Goal: Task Accomplishment & Management: Manage account settings

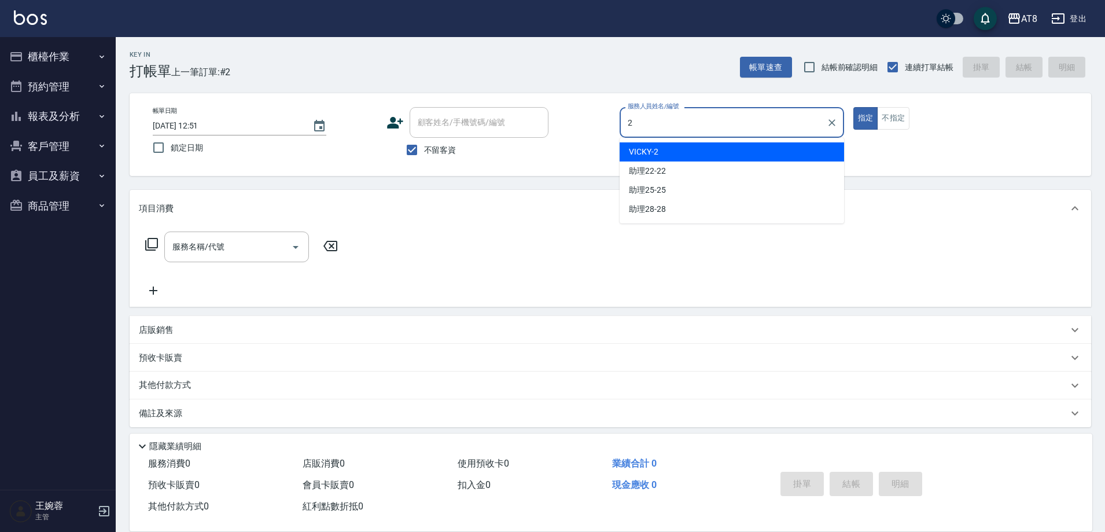
type input "VICKY-2"
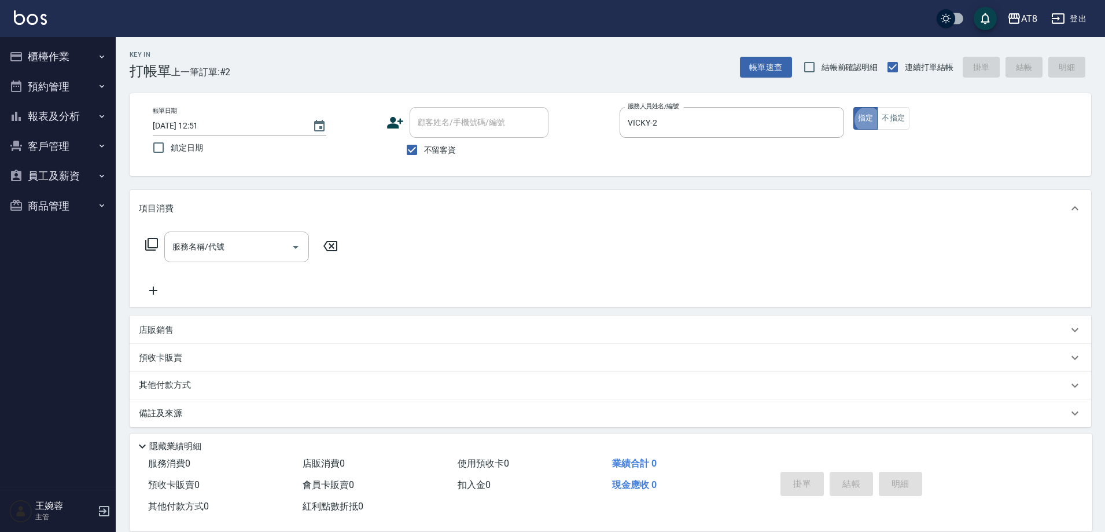
type button "true"
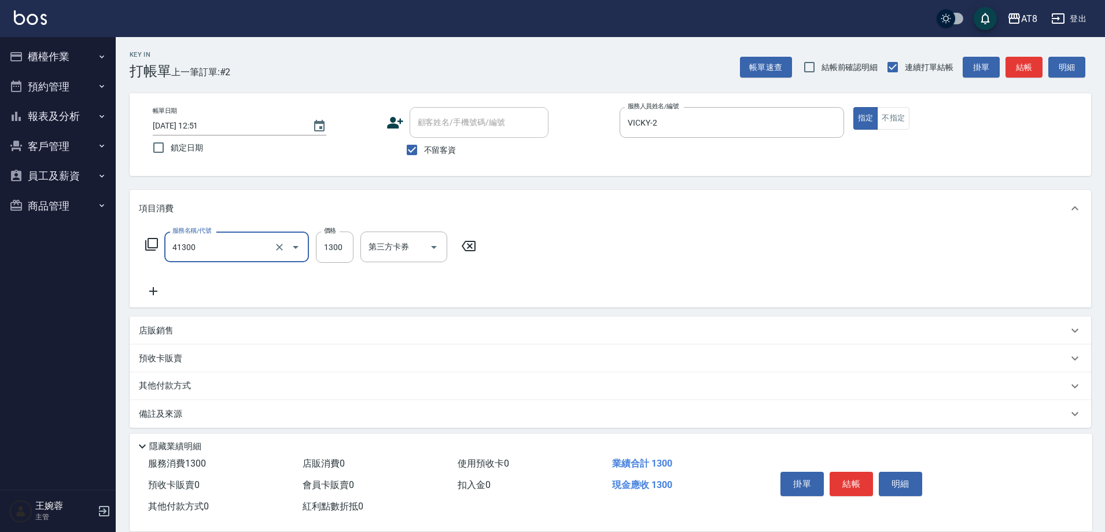
type input "染髮(41300)"
type input "1400"
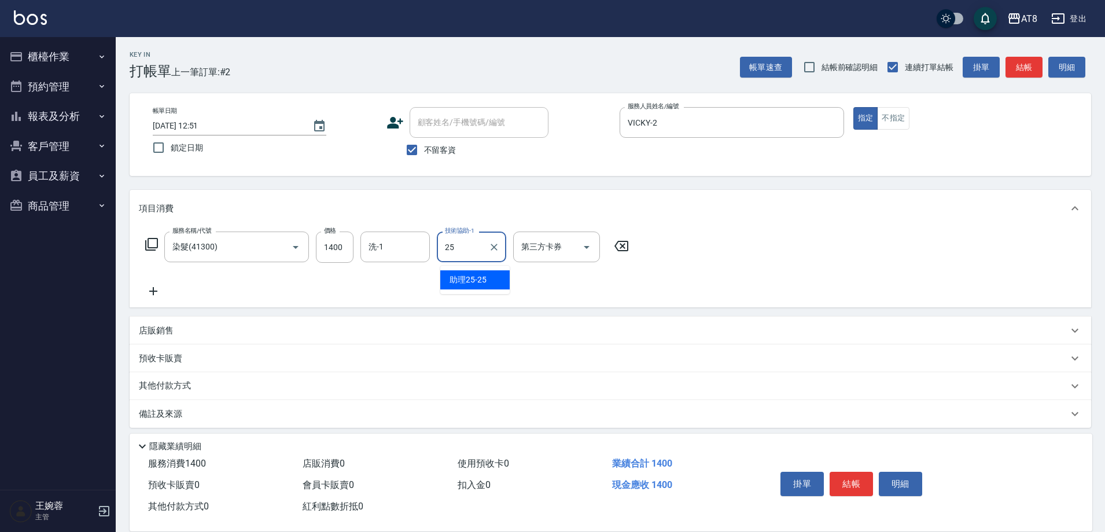
type input "助理25-25"
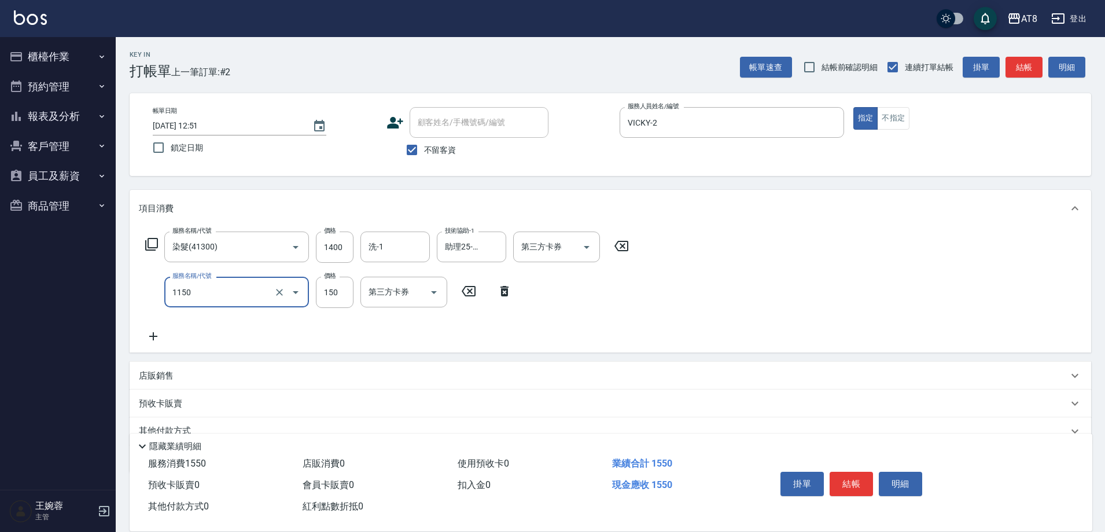
type input "洗髮(1150)"
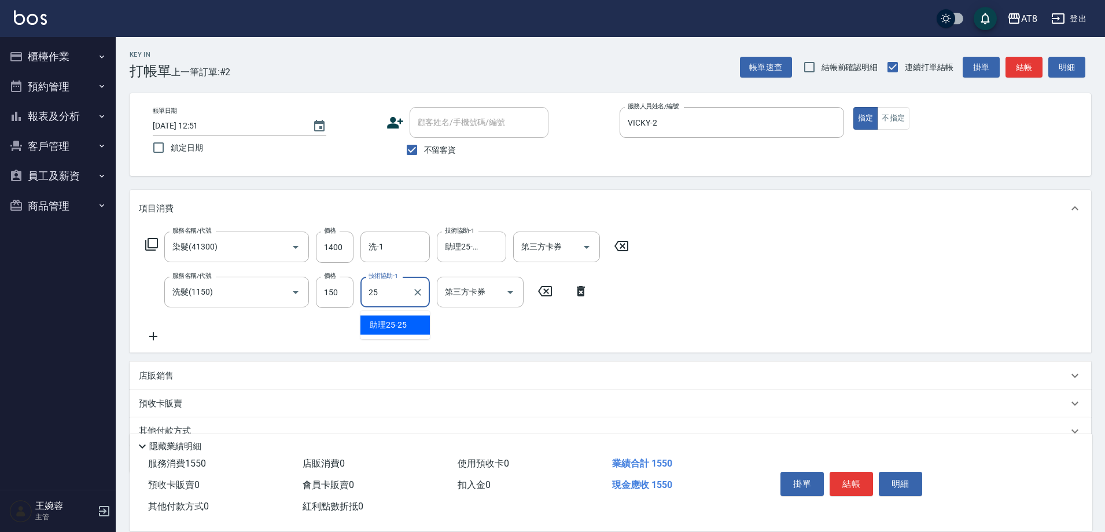
type input "助理25-25"
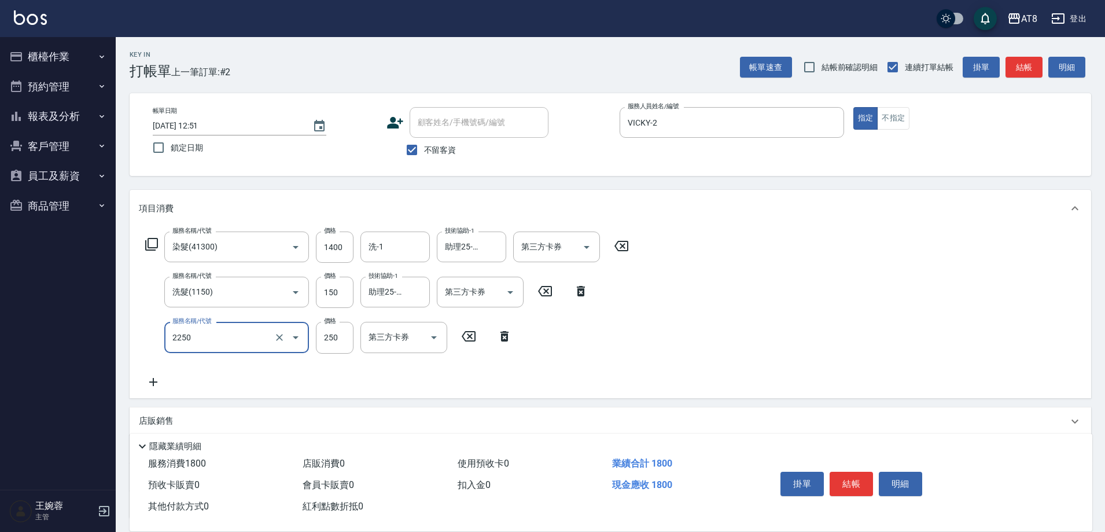
type input "剪髮(2250)"
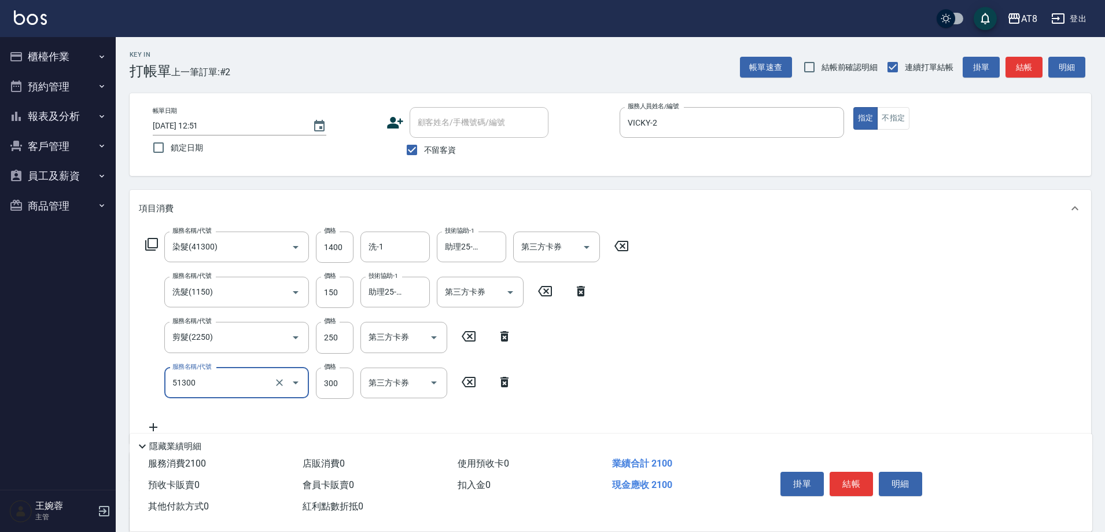
type input "頭皮隔離(51300)"
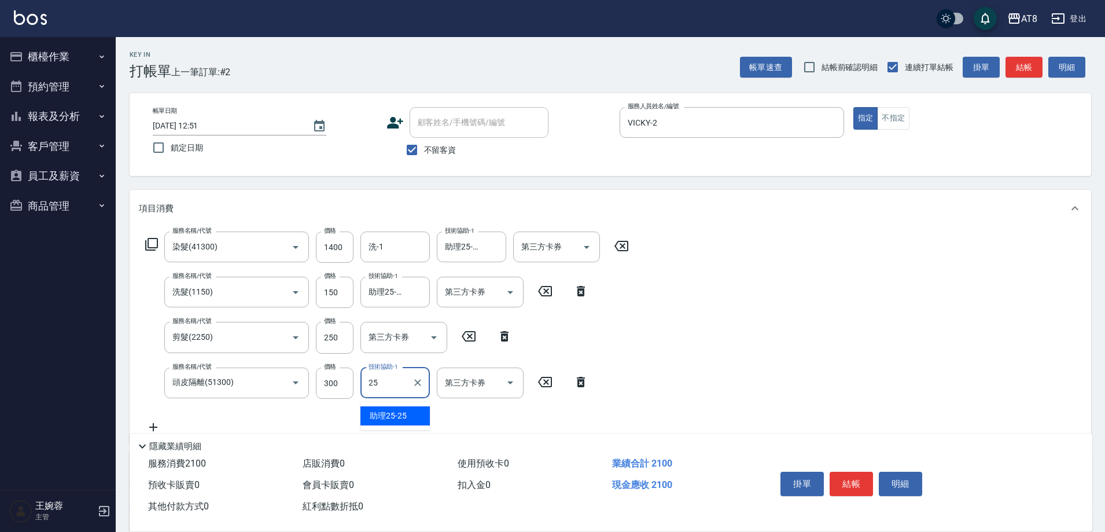
type input "助理25-25"
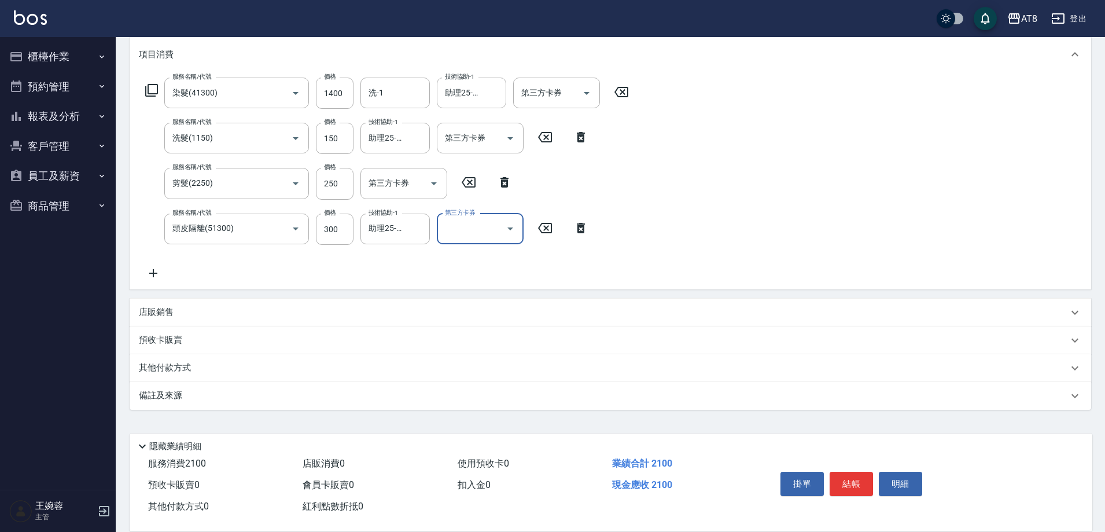
scroll to position [162, 0]
click at [160, 309] on p "店販銷售" at bounding box center [156, 311] width 35 height 12
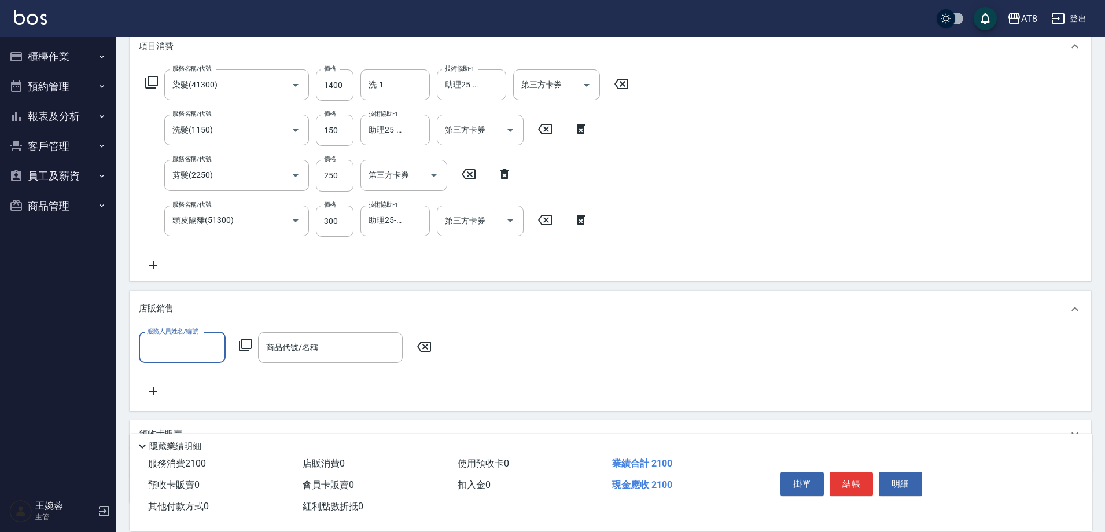
scroll to position [0, 0]
type input "VICKY-2"
click at [242, 352] on icon at bounding box center [245, 345] width 14 height 14
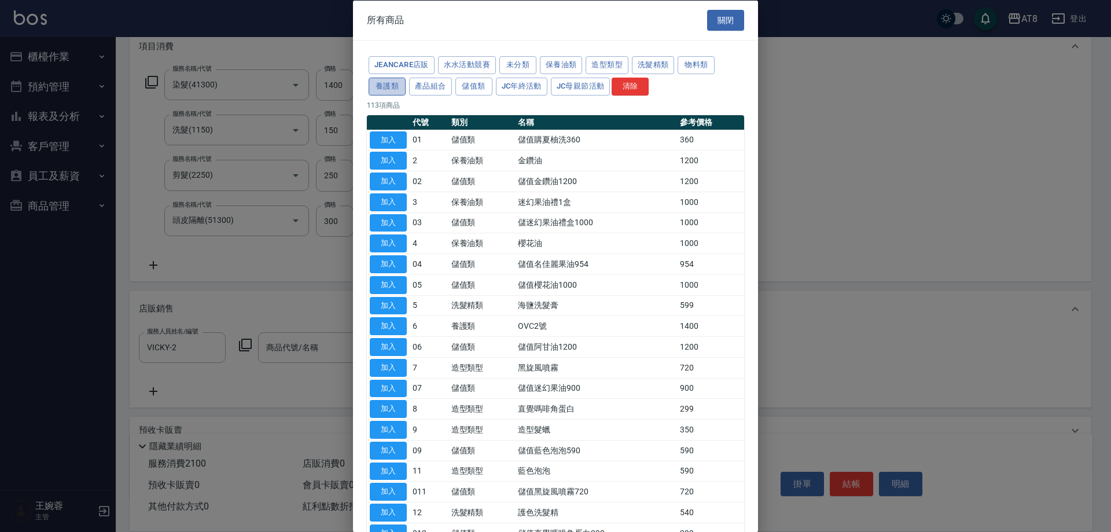
click at [406, 91] on button "養護類" at bounding box center [387, 86] width 37 height 18
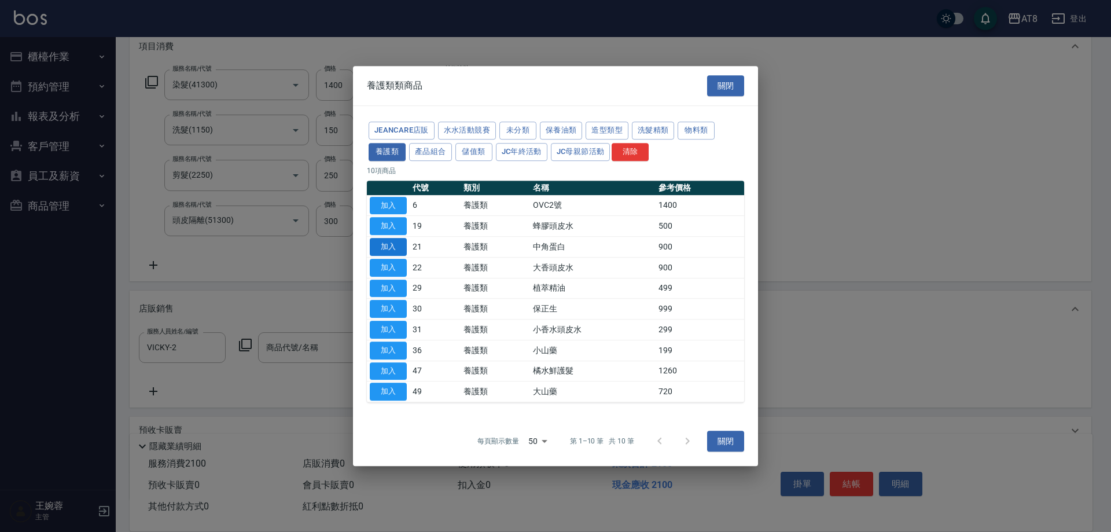
click at [385, 242] on button "加入" at bounding box center [388, 247] width 37 height 18
type input "中角蛋白"
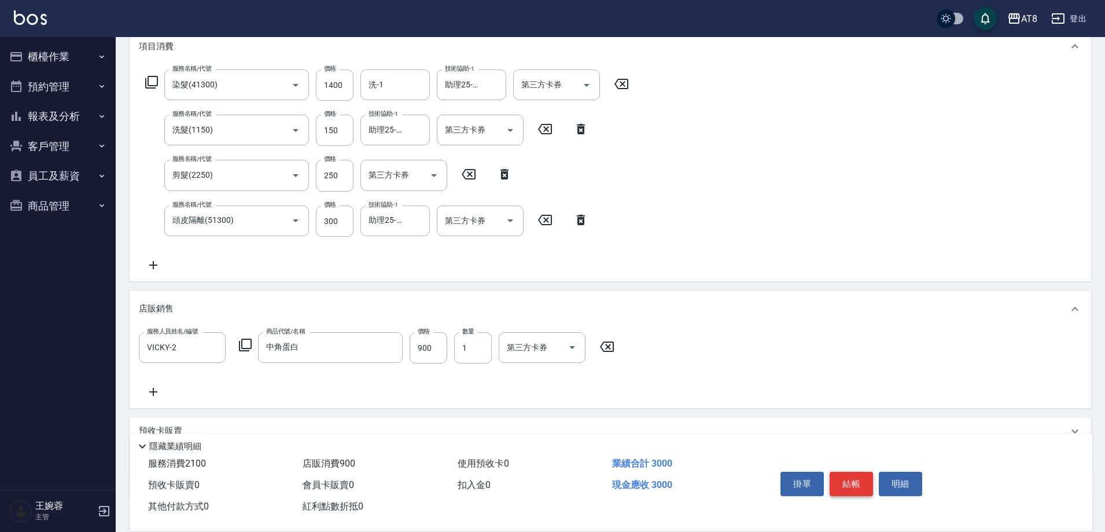
click at [868, 473] on button "結帳" at bounding box center [851, 484] width 43 height 24
type input "[DATE] 14:10"
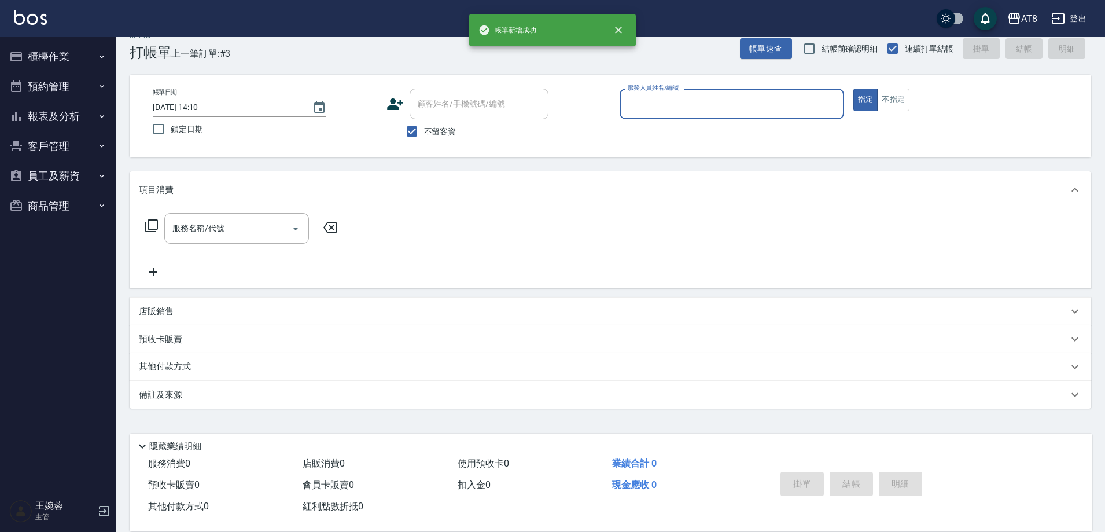
scroll to position [25, 0]
type input "YUKI-1"
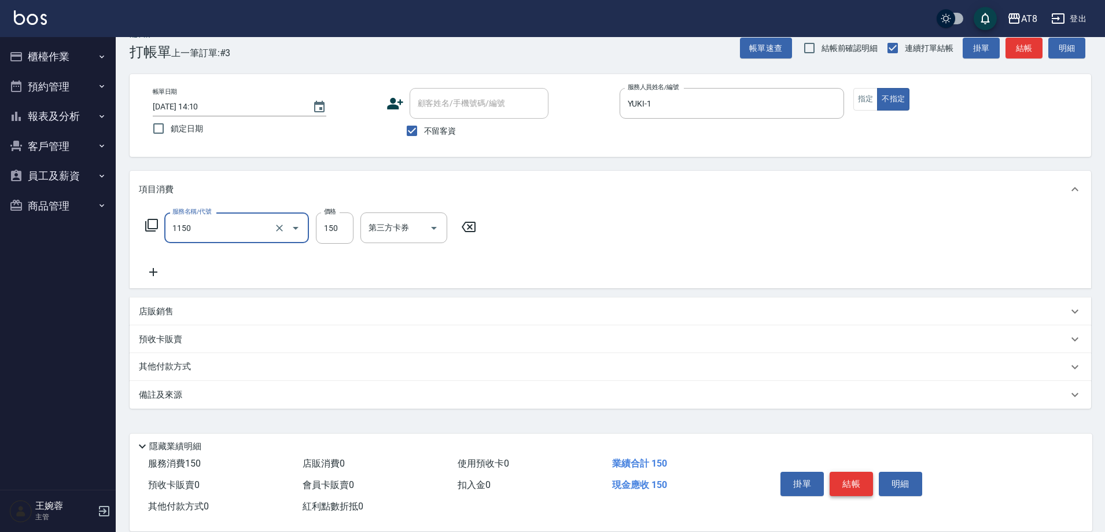
type input "洗髮(1150)"
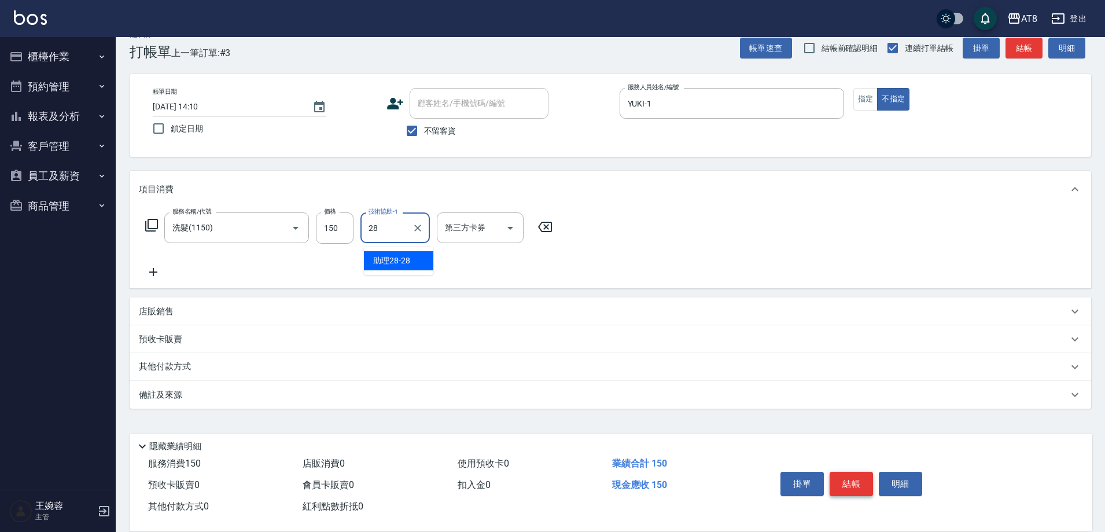
type input "助理28-28"
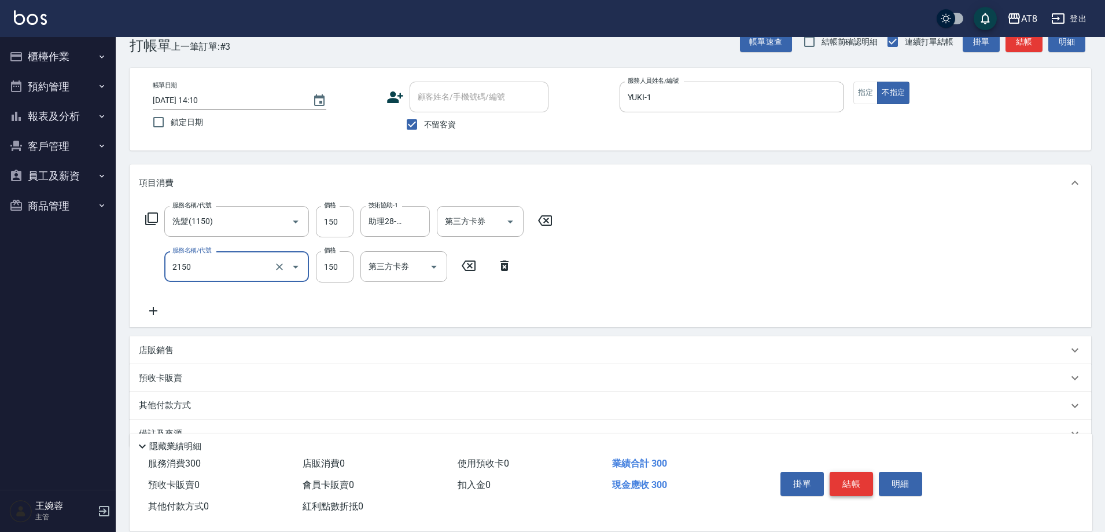
type input "剪髮(2150)"
click at [868, 473] on button "結帳" at bounding box center [851, 484] width 43 height 24
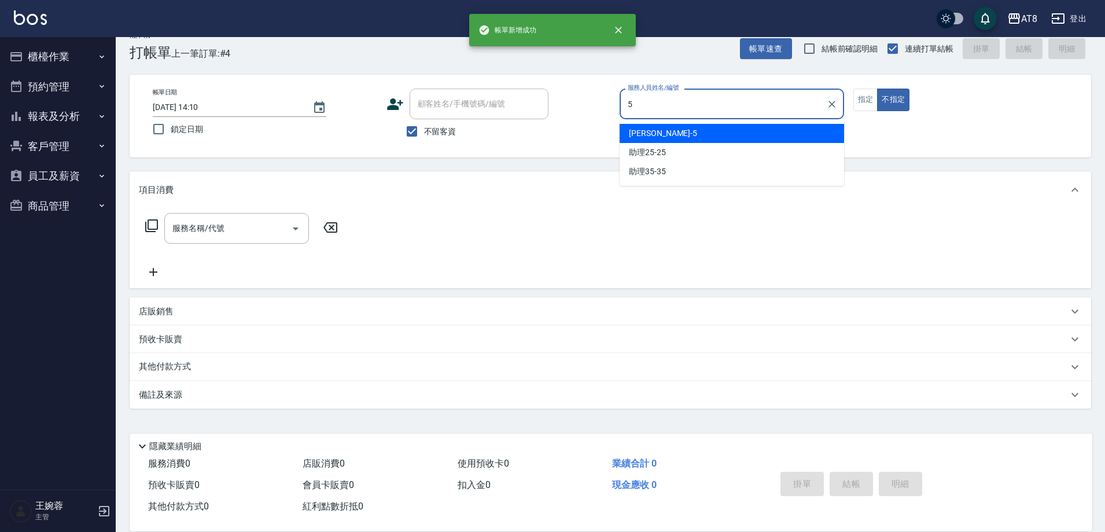
type input "HANK-5"
type button "false"
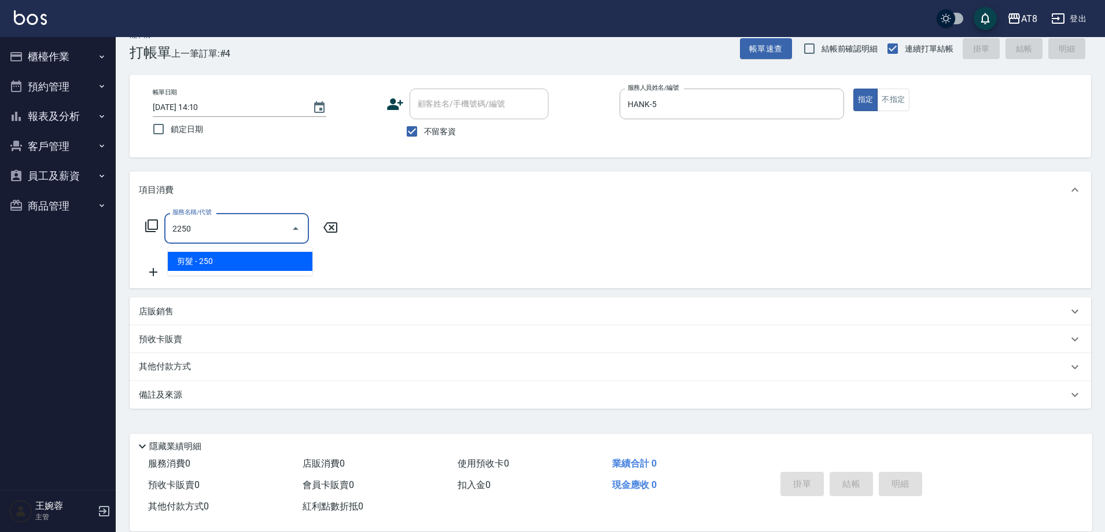
type input "剪髮(2250)"
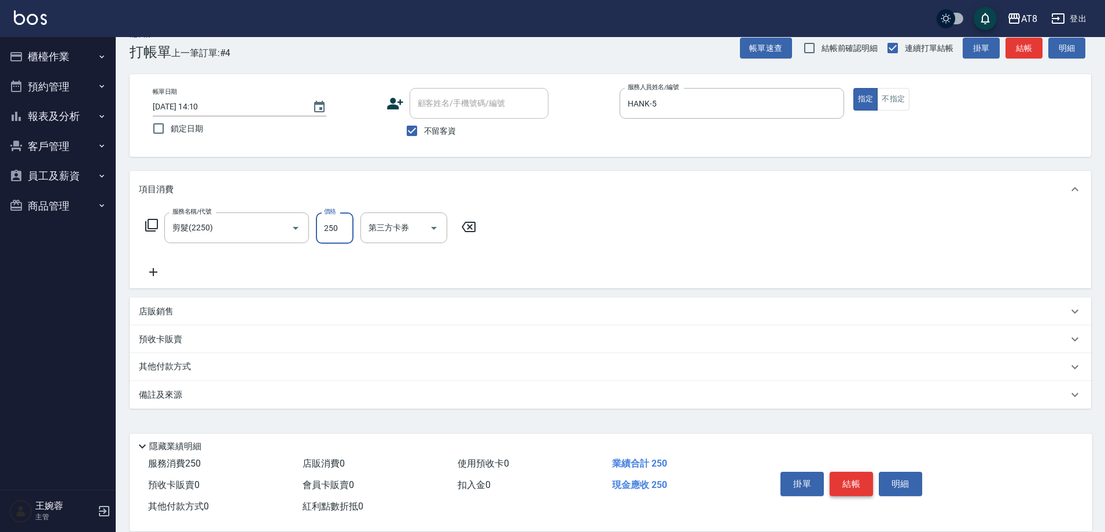
click at [868, 473] on button "結帳" at bounding box center [851, 484] width 43 height 24
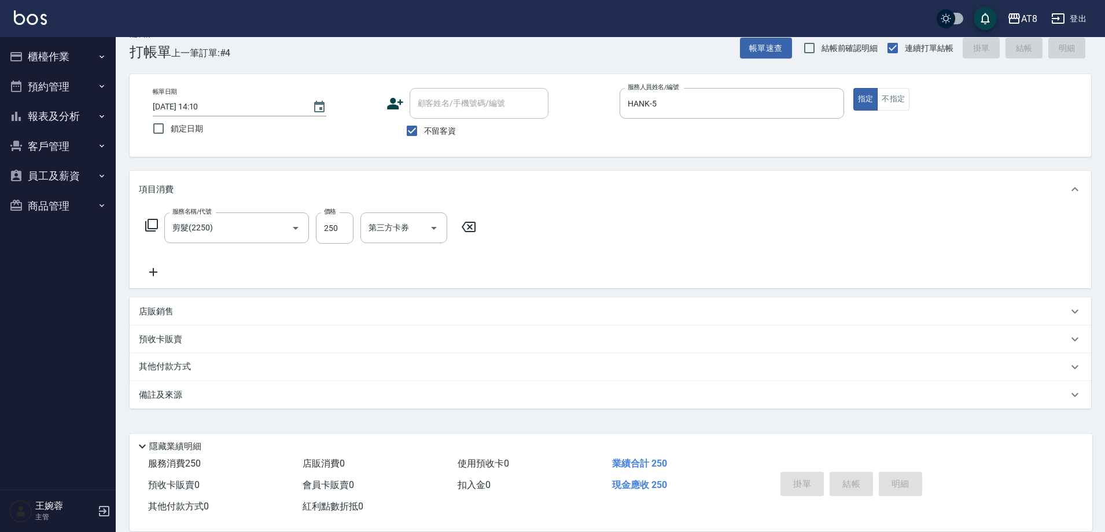
type input "[DATE] 14:11"
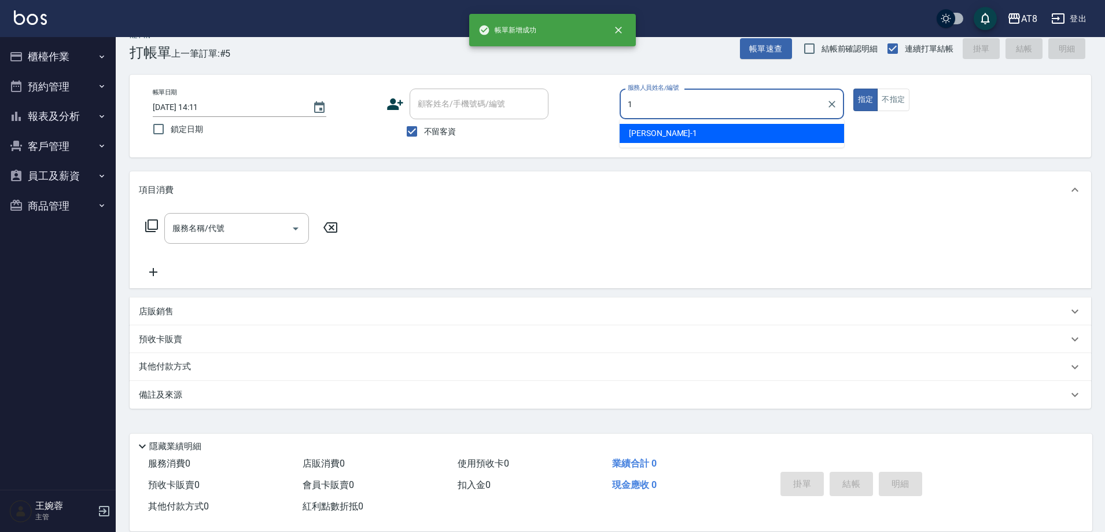
type input "YUKI-1"
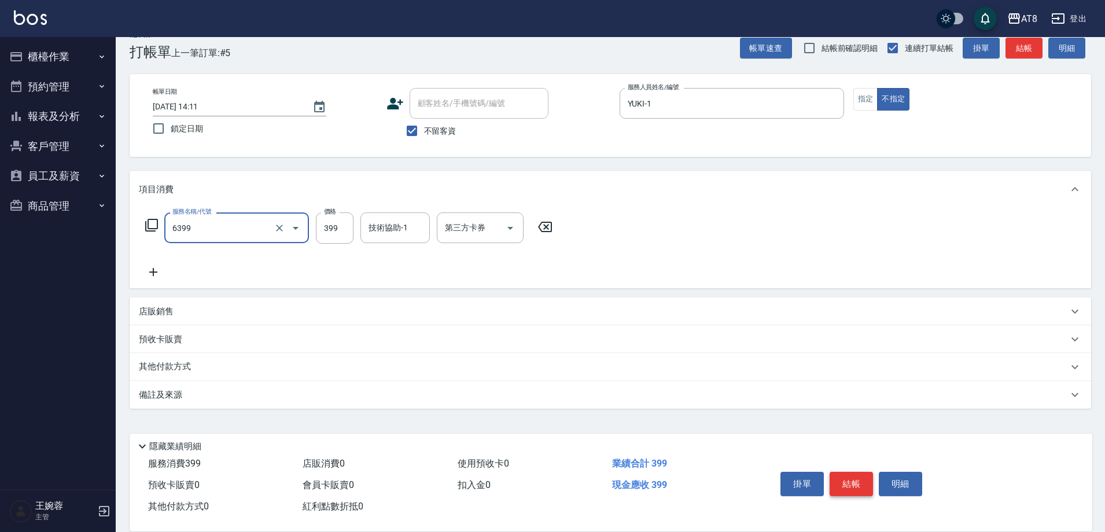
type input "SPA399(6399)"
type input "助理28-28"
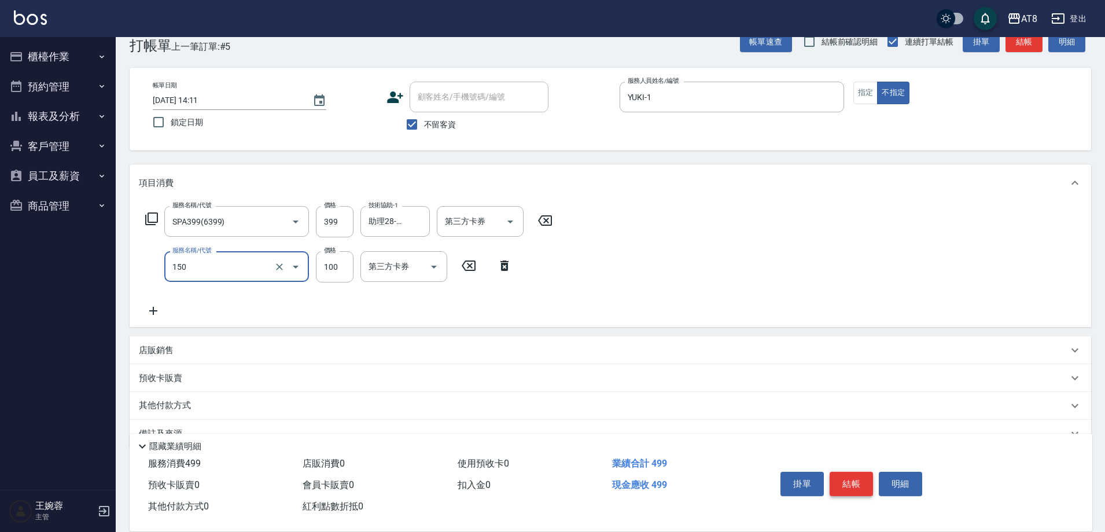
type input "抓造型(150)"
type input "200"
click at [868, 473] on button "結帳" at bounding box center [851, 484] width 43 height 24
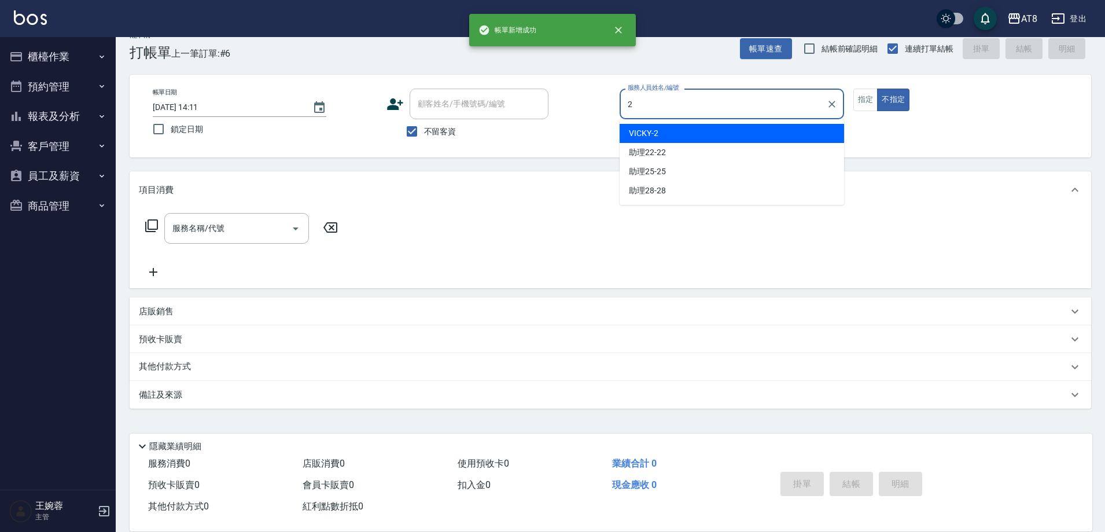
type input "VICKY-2"
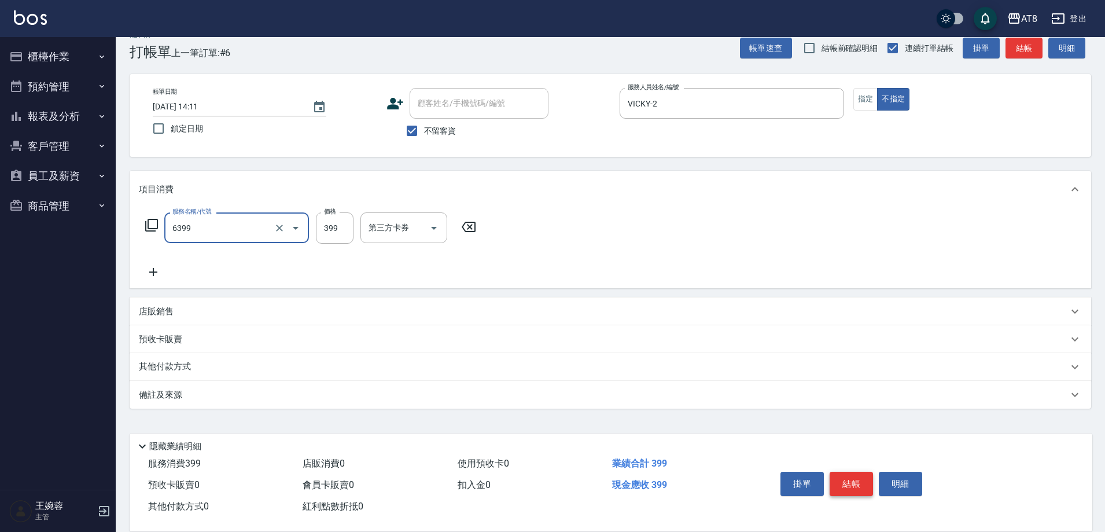
type input "SPA399(6399)"
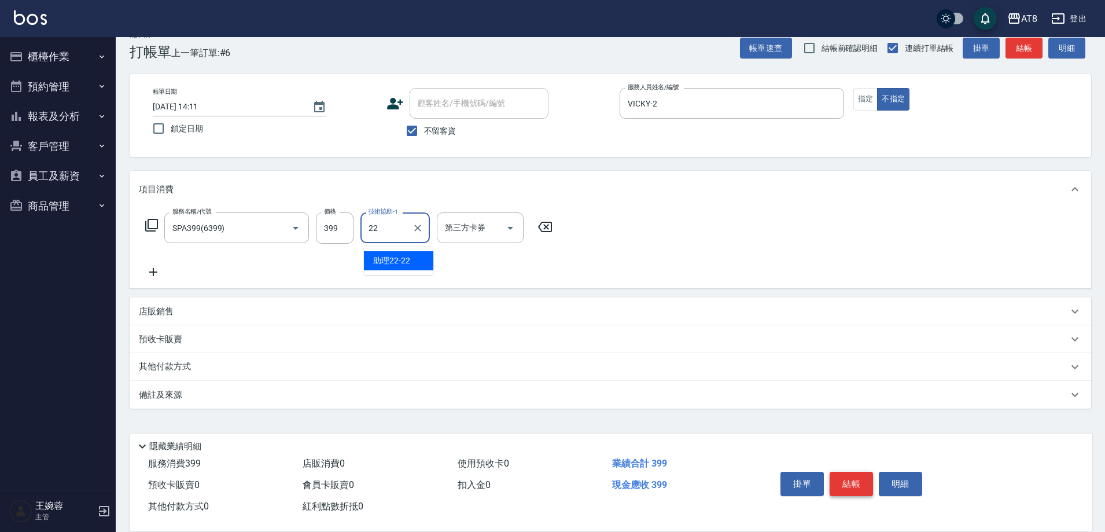
type input "助理22-22"
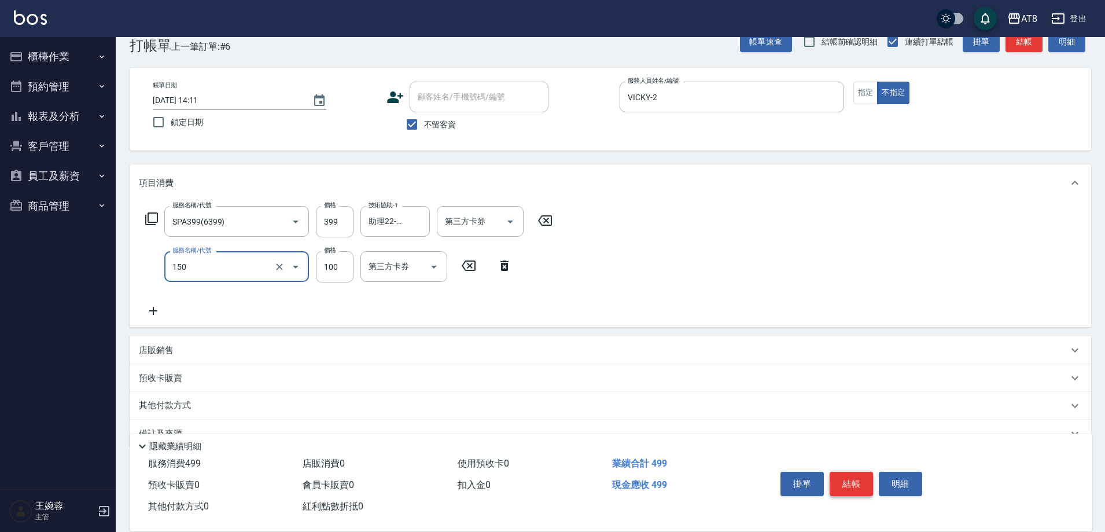
type input "抓造型(150)"
type input "200"
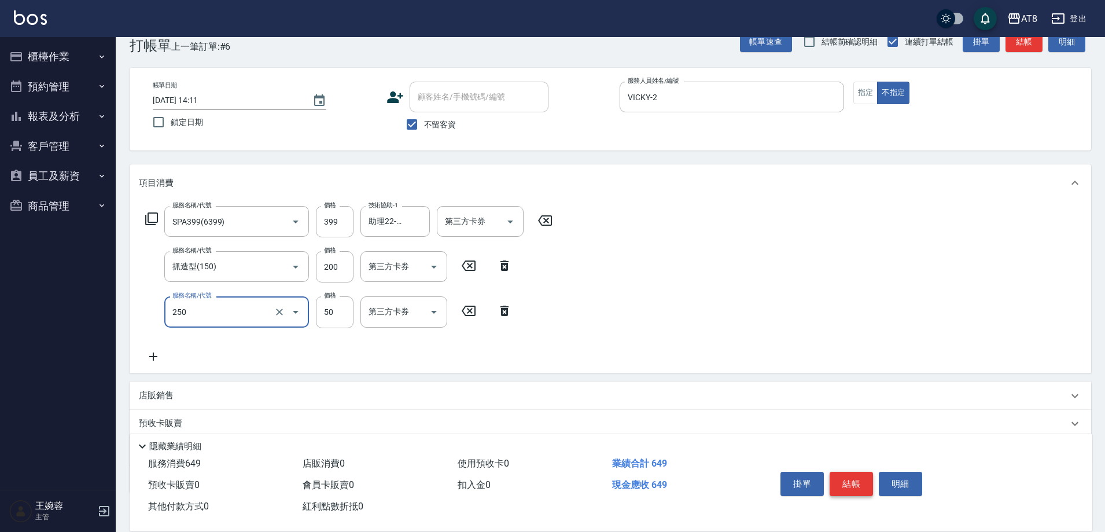
type input "剪瀏海(250)"
click at [868, 473] on button "結帳" at bounding box center [851, 484] width 43 height 24
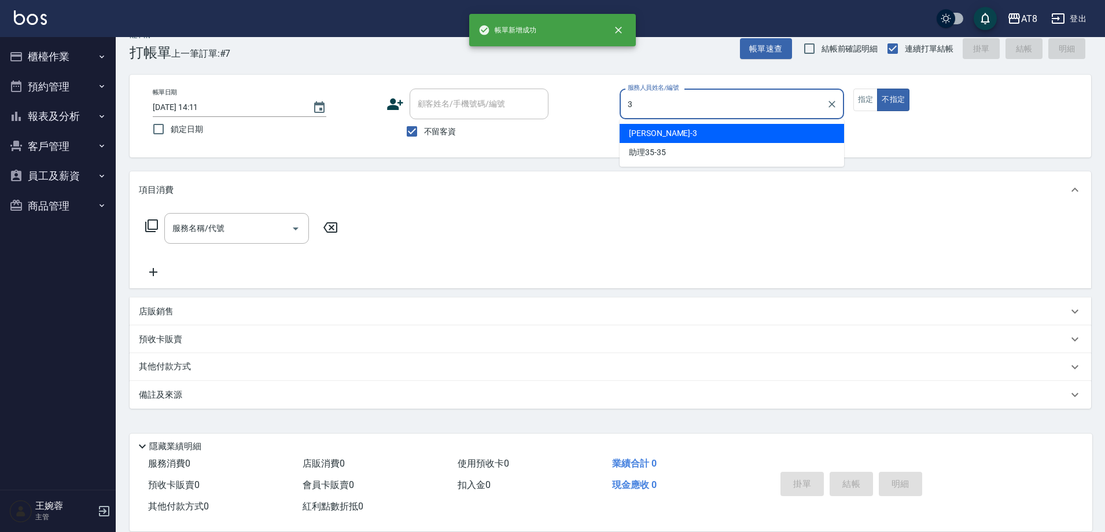
type input "[PERSON_NAME]-3"
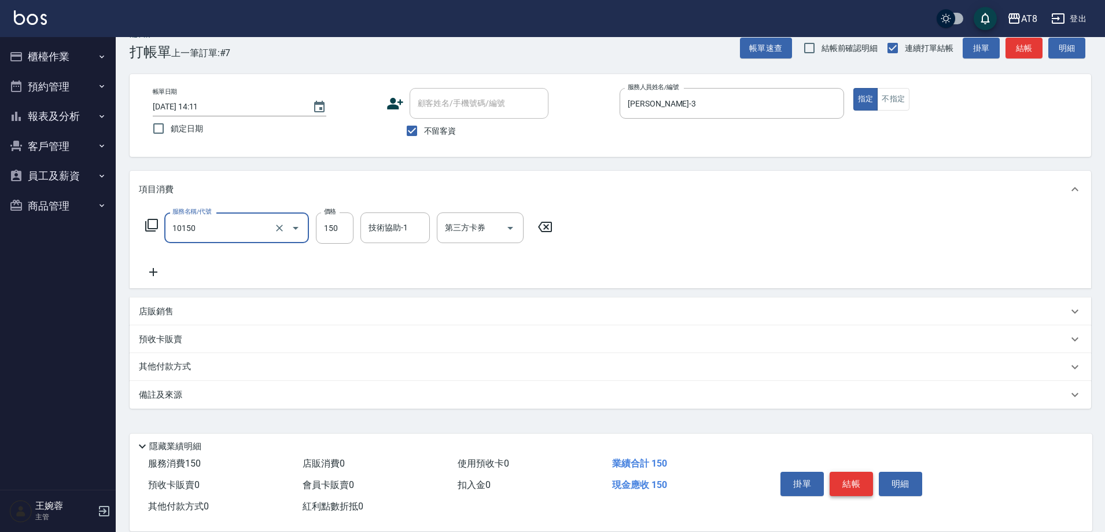
type input "入金洗髮150(10150)"
type input "200"
type input "助理25-25"
click at [505, 222] on icon "Open" at bounding box center [510, 228] width 14 height 14
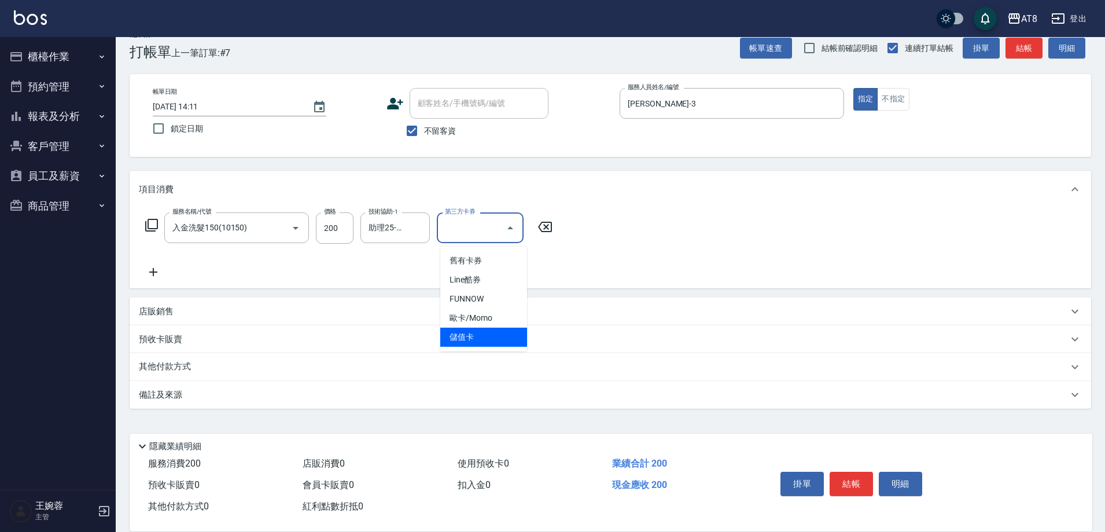
click at [483, 329] on span "儲值卡" at bounding box center [483, 337] width 87 height 19
type input "儲值卡"
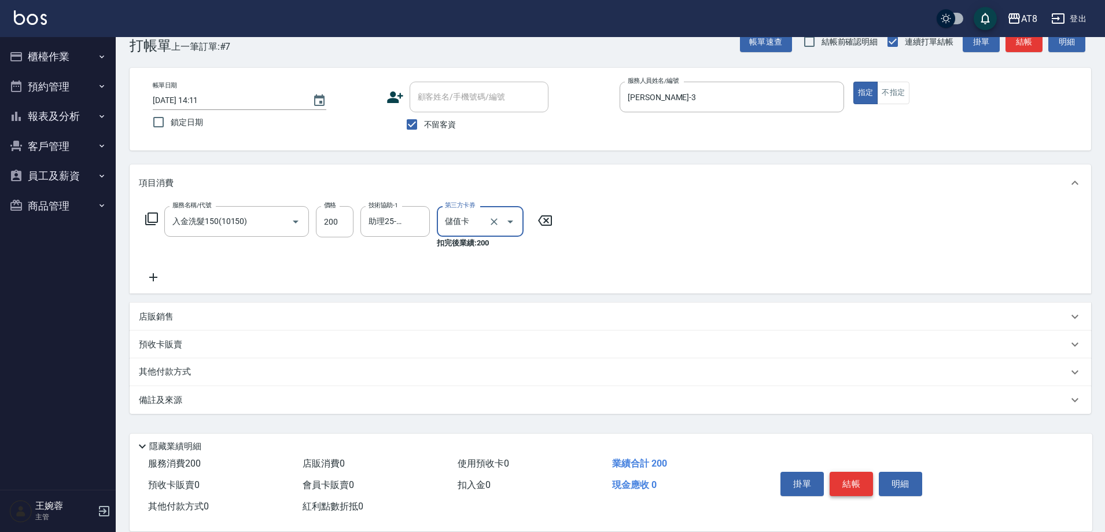
click at [849, 483] on button "結帳" at bounding box center [851, 484] width 43 height 24
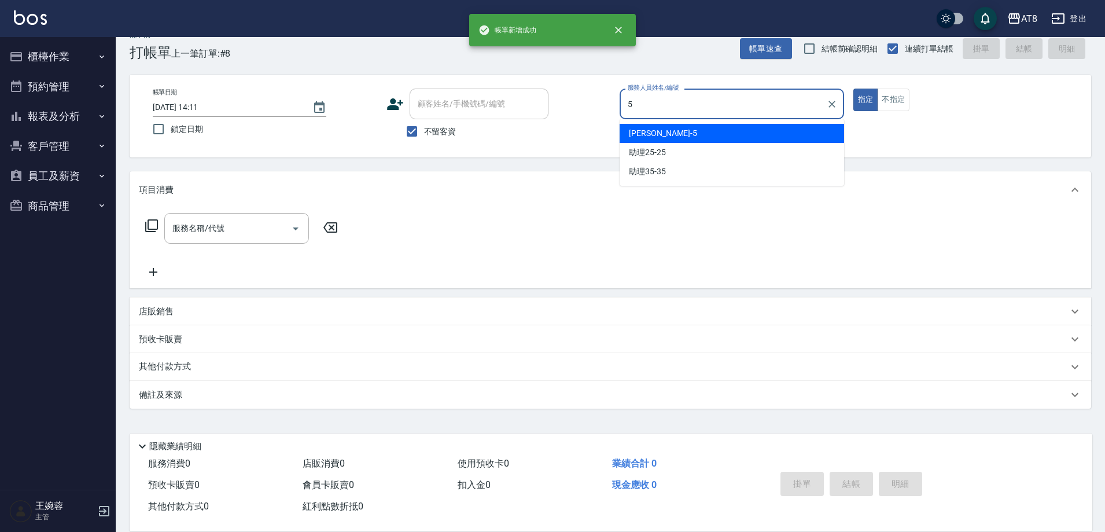
type input "HANK-5"
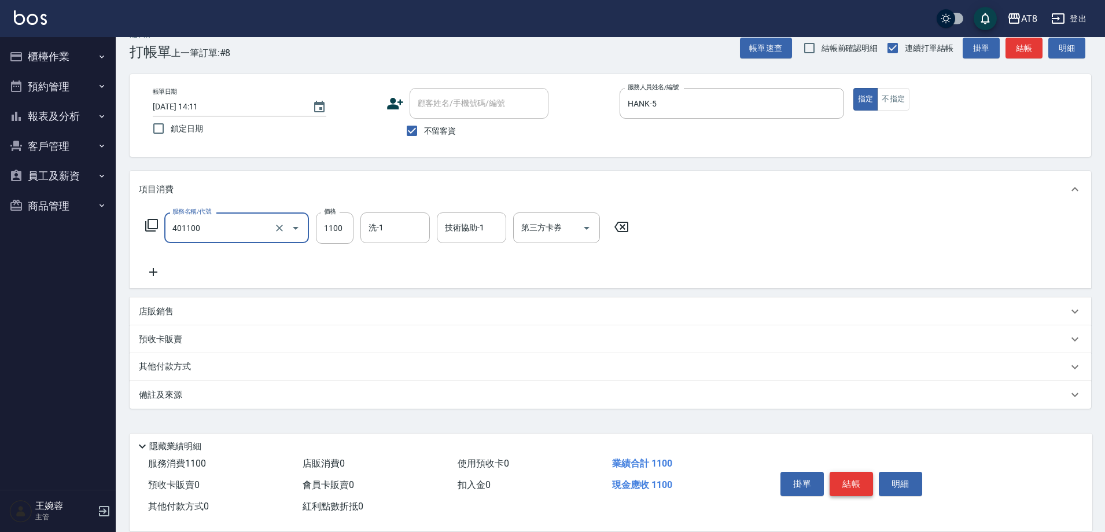
type input "入金染髮1100(401100)"
type input "1200"
type input "助理22-22"
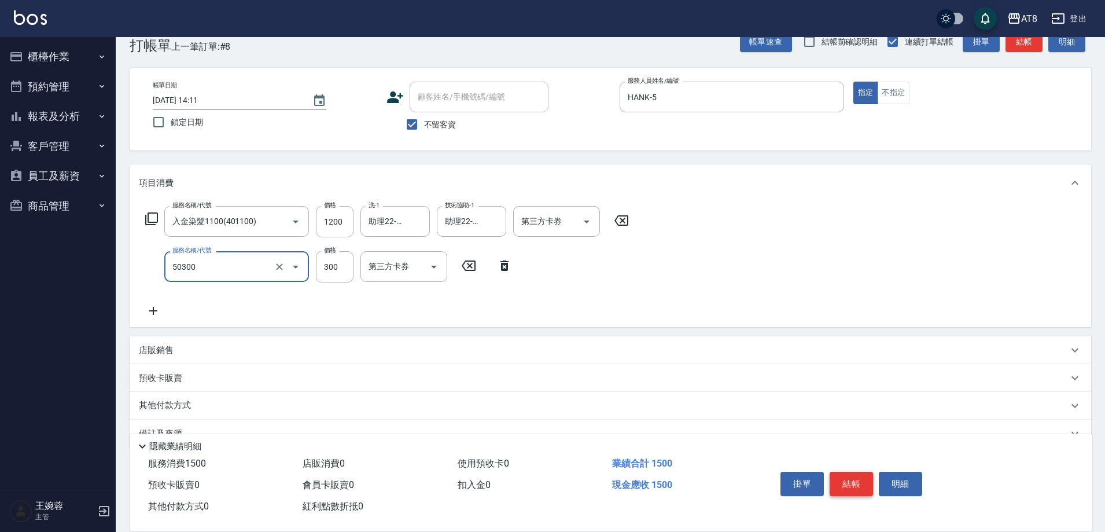
type input "入金護髮.隔離300(50300)"
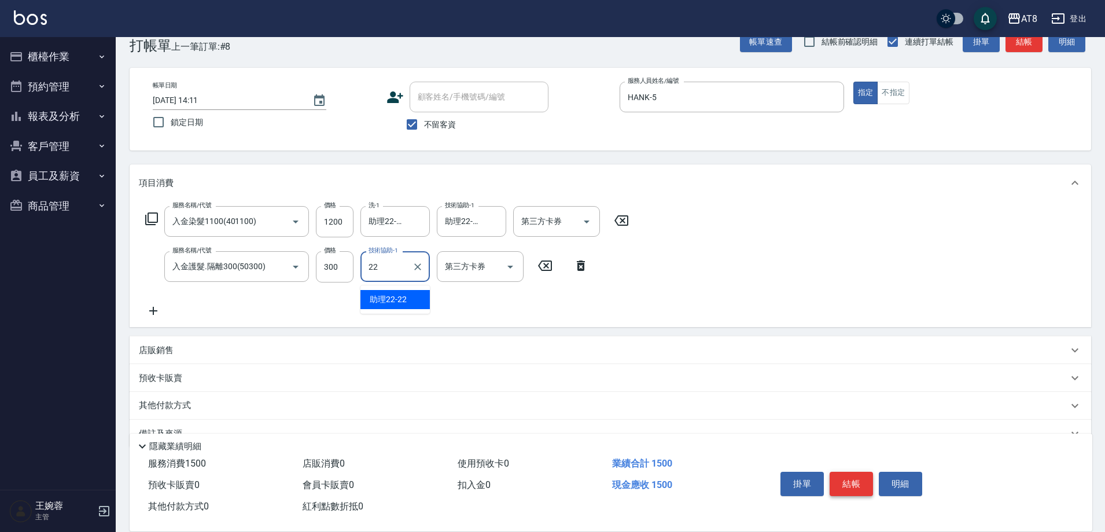
type input "助理22-22"
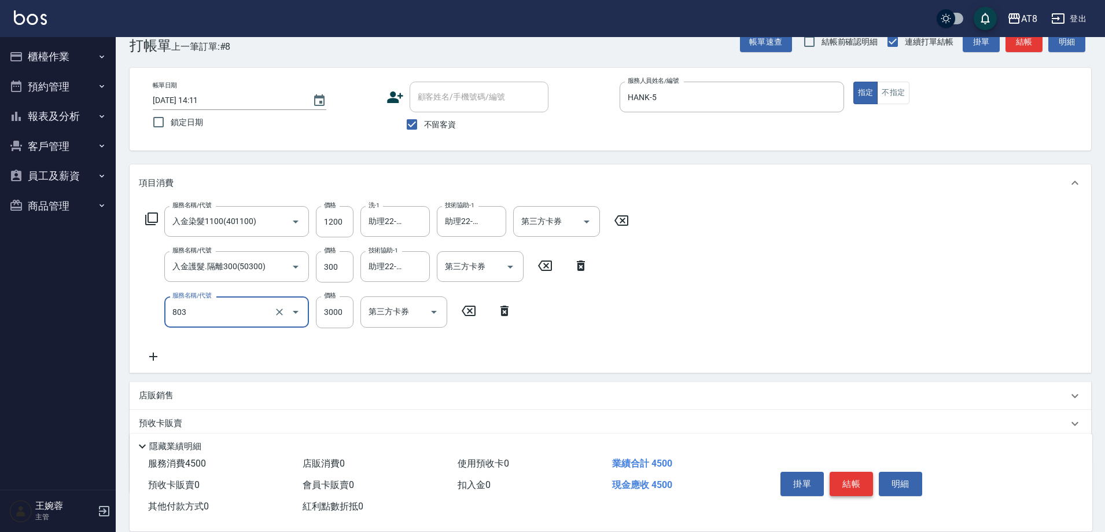
type input "頂級豪華3(803)"
click at [510, 269] on icon "Open" at bounding box center [511, 267] width 6 height 3
type input "748"
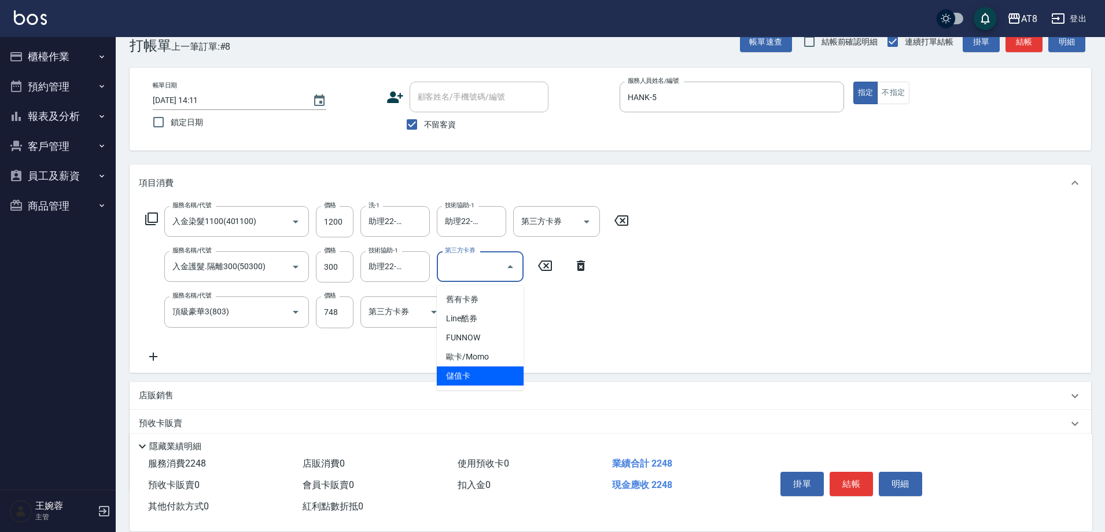
click at [488, 384] on span "儲值卡" at bounding box center [480, 375] width 87 height 19
type input "儲值卡"
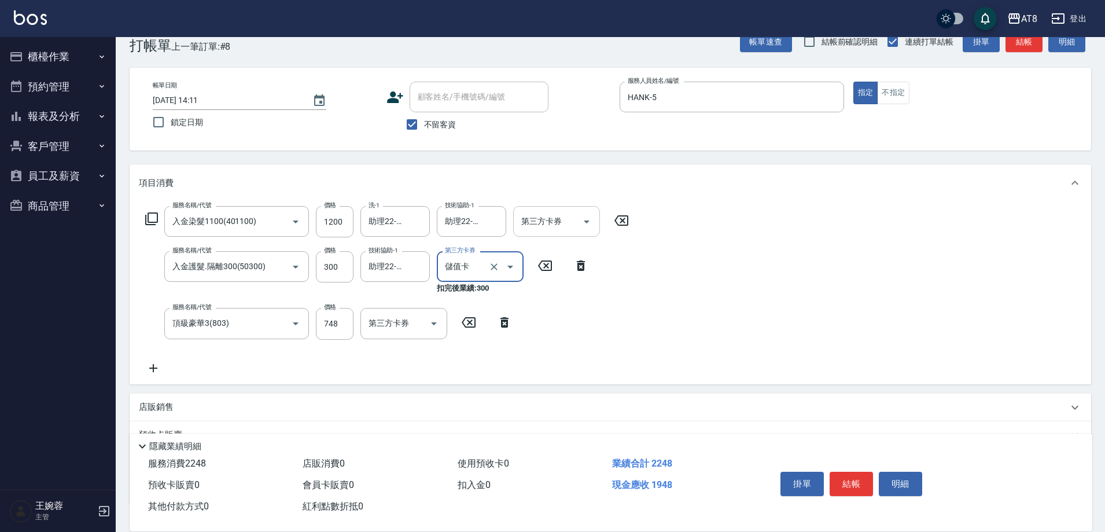
click at [588, 217] on icon "Open" at bounding box center [587, 222] width 14 height 14
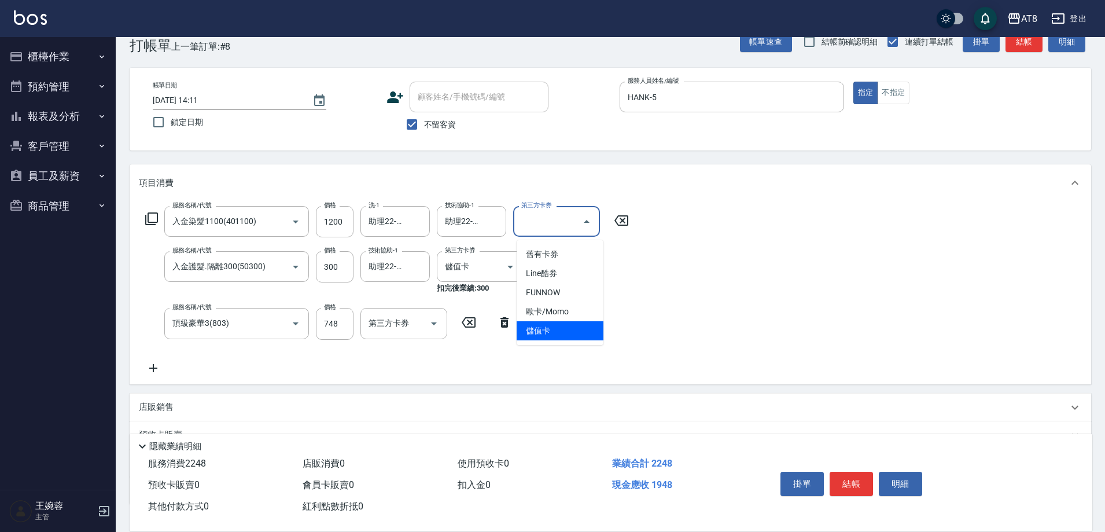
click at [580, 334] on span "儲值卡" at bounding box center [560, 330] width 87 height 19
type input "儲值卡"
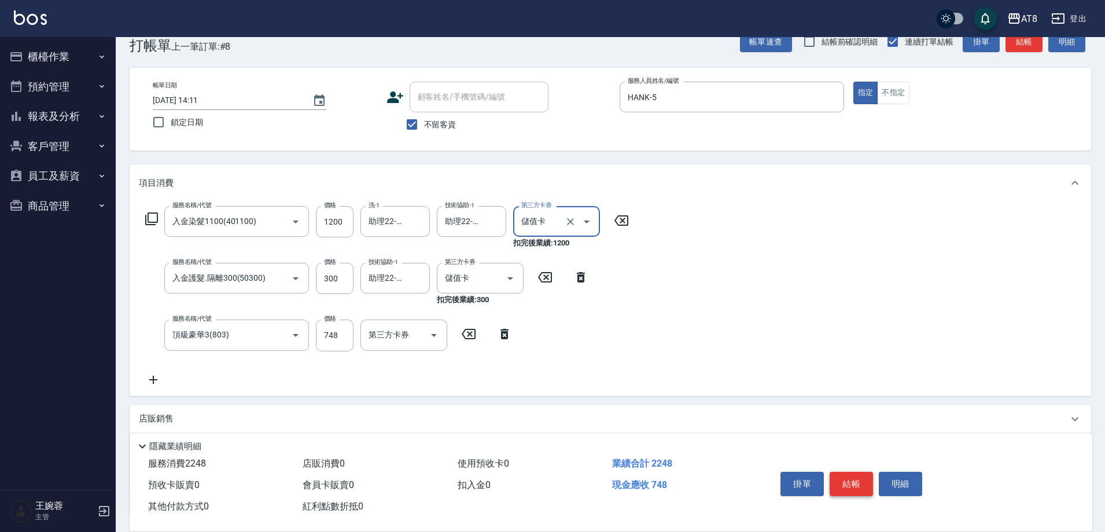
click at [861, 472] on button "結帳" at bounding box center [851, 484] width 43 height 24
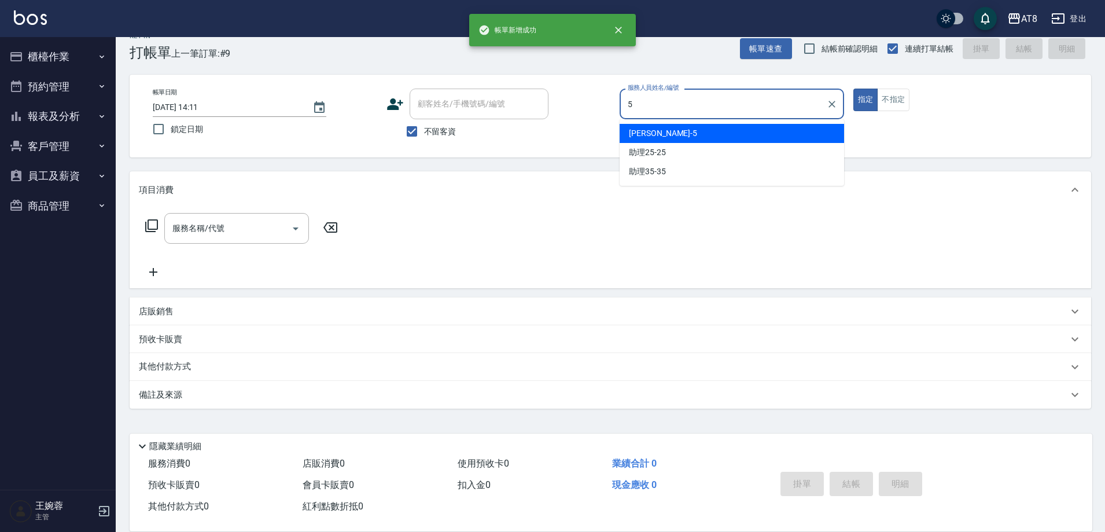
type input "HANK-5"
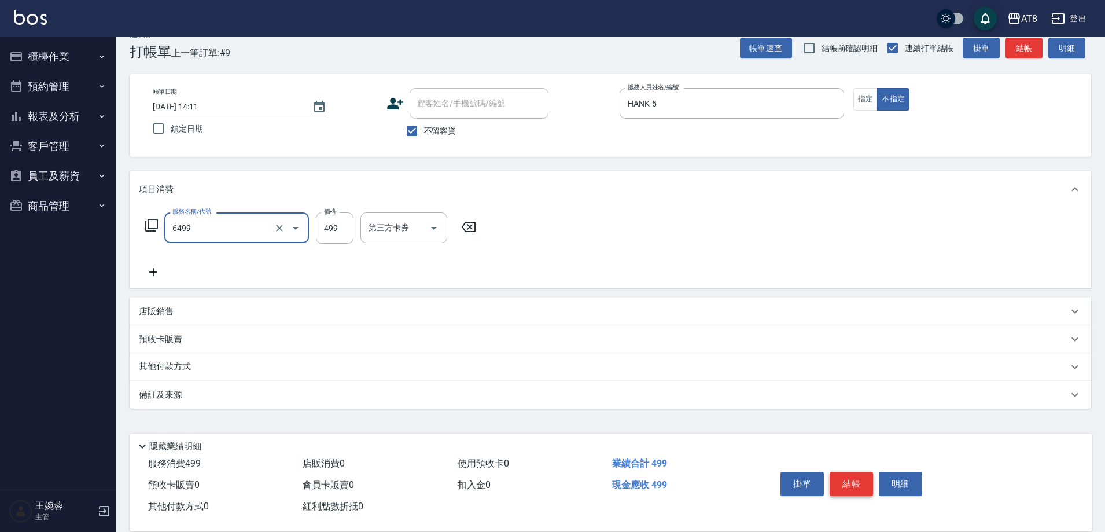
type input "SPA499(6499)"
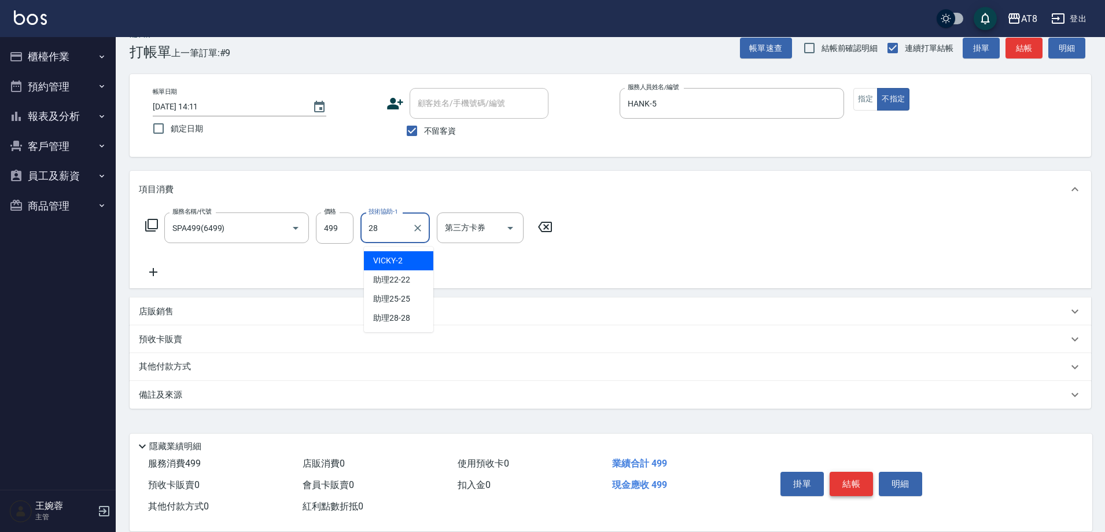
type input "助理28-28"
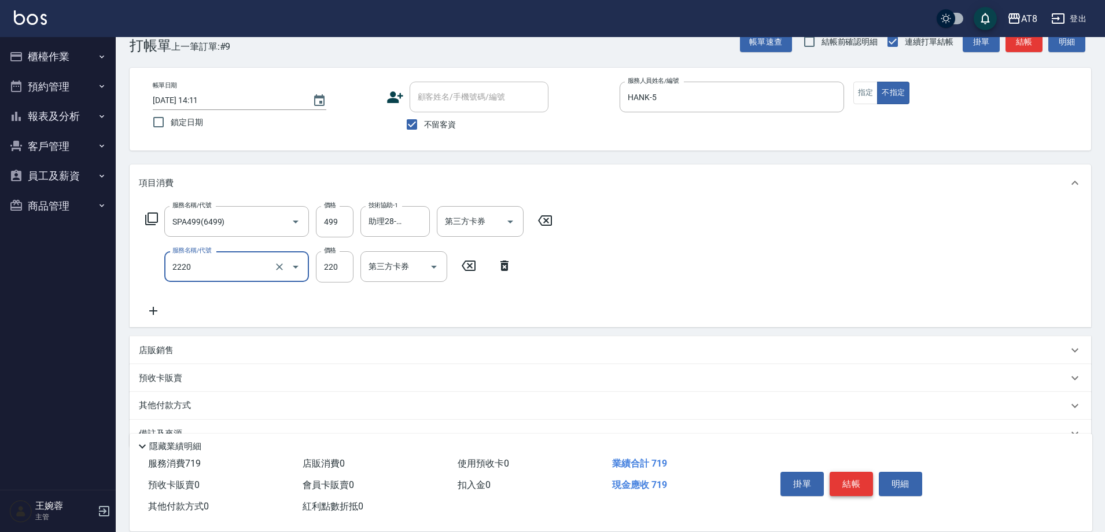
type input "剪髮(2220)"
click at [861, 472] on button "結帳" at bounding box center [851, 484] width 43 height 24
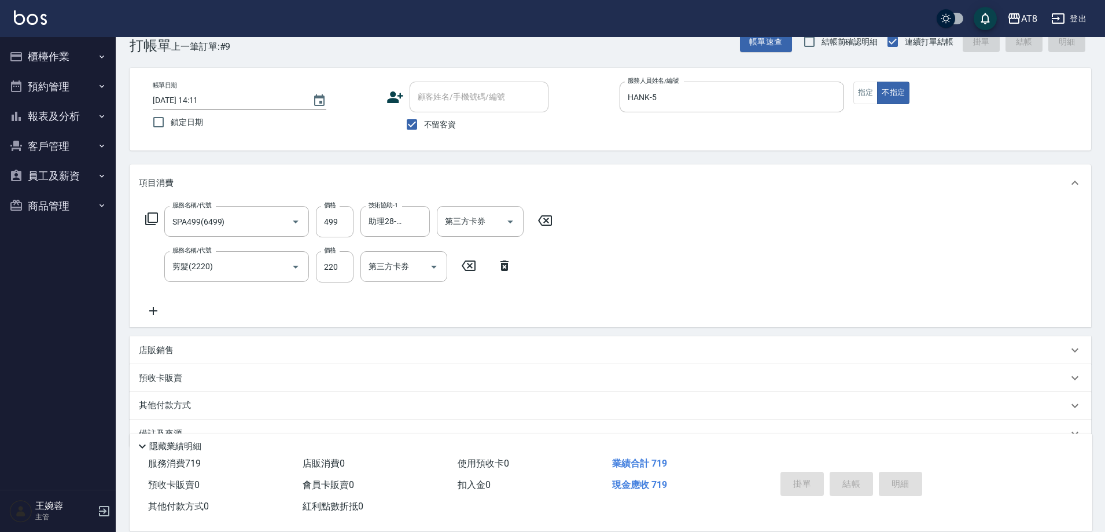
type input "[DATE] 14:12"
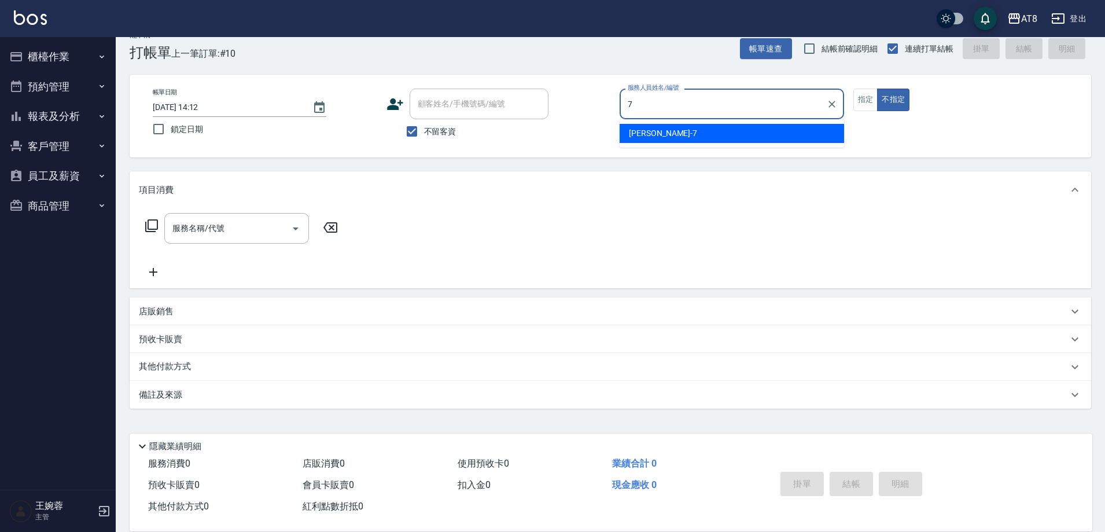
type input "[PERSON_NAME]-7"
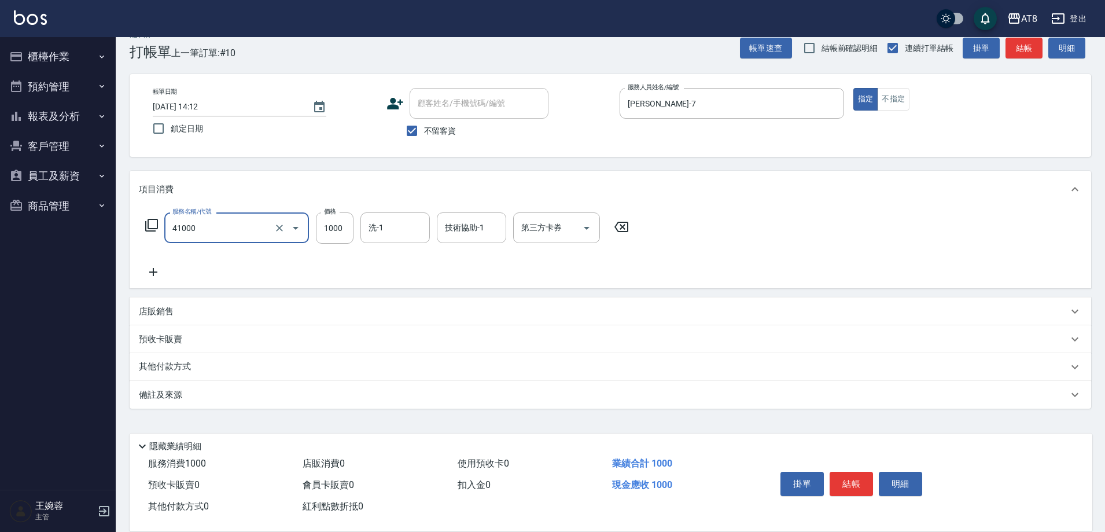
type input "染髮(41000)"
type input "助理25-25"
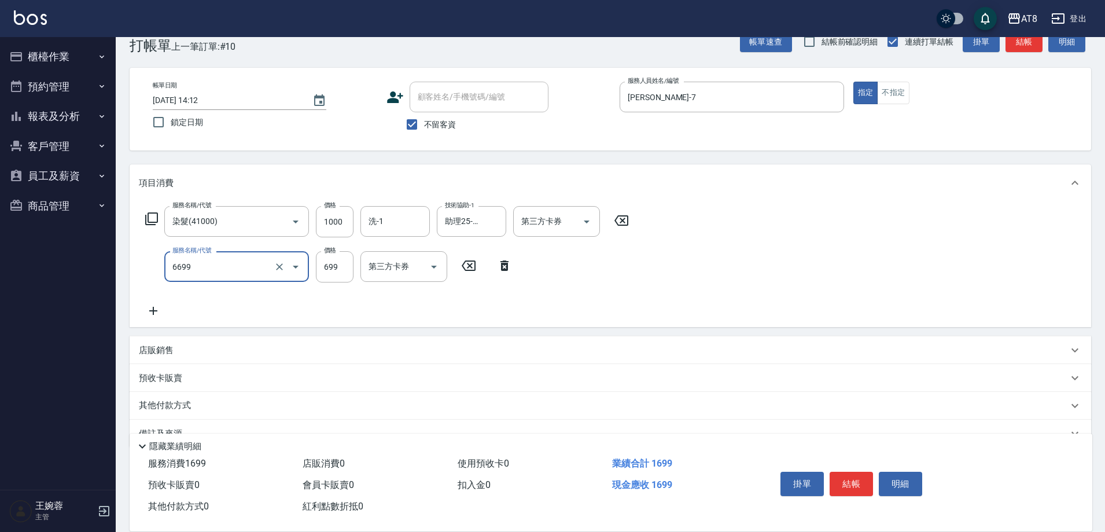
type input "SPA699(6699)"
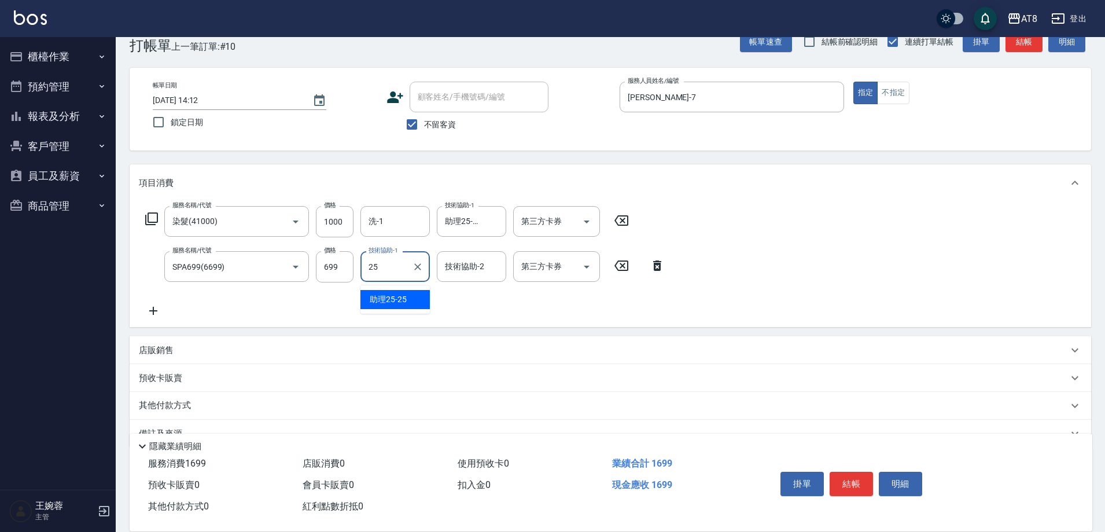
type input "助理25-25"
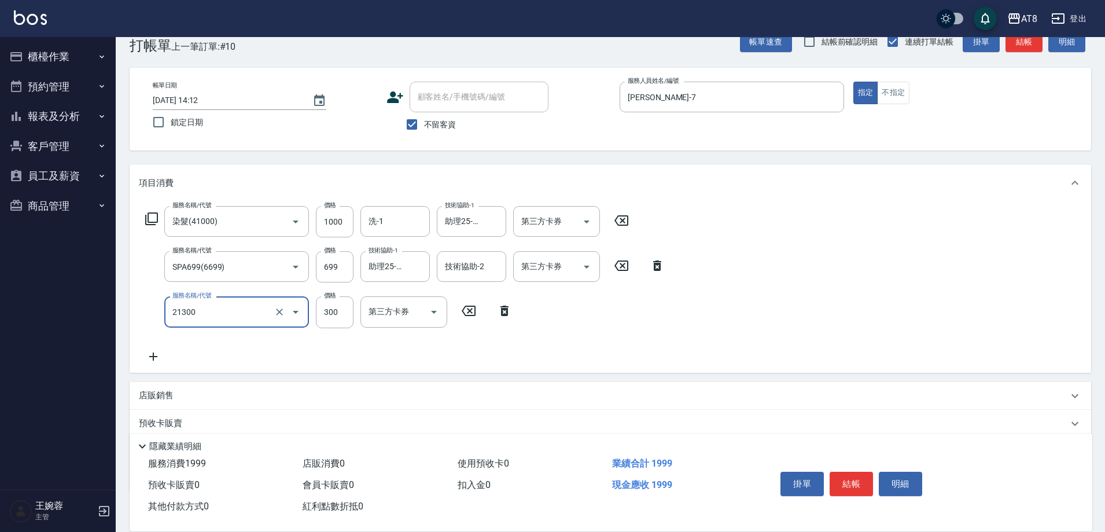
type input "剪髮(21300)"
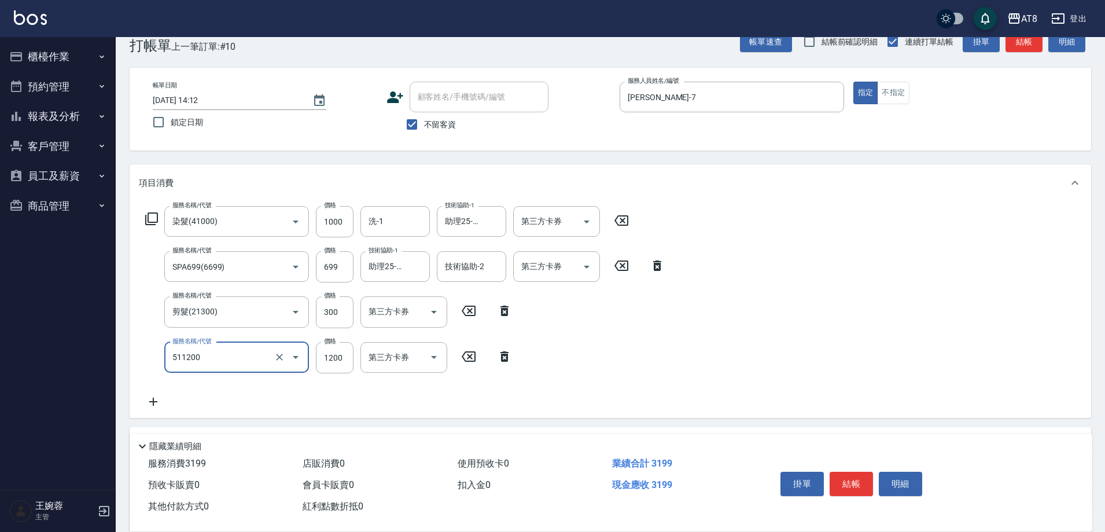
type input "1200護髮(511200)"
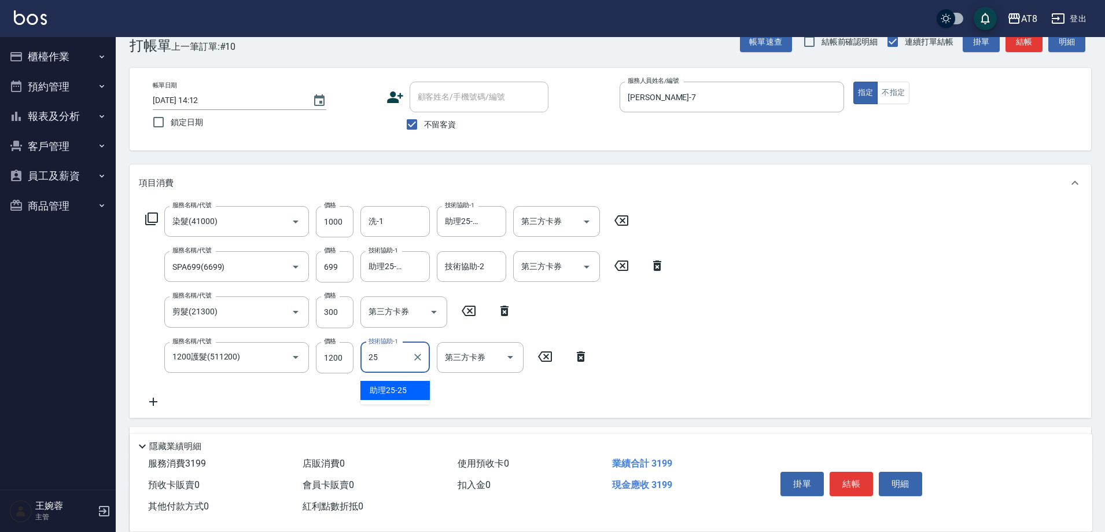
type input "助理25-25"
click at [858, 472] on button "結帳" at bounding box center [851, 484] width 43 height 24
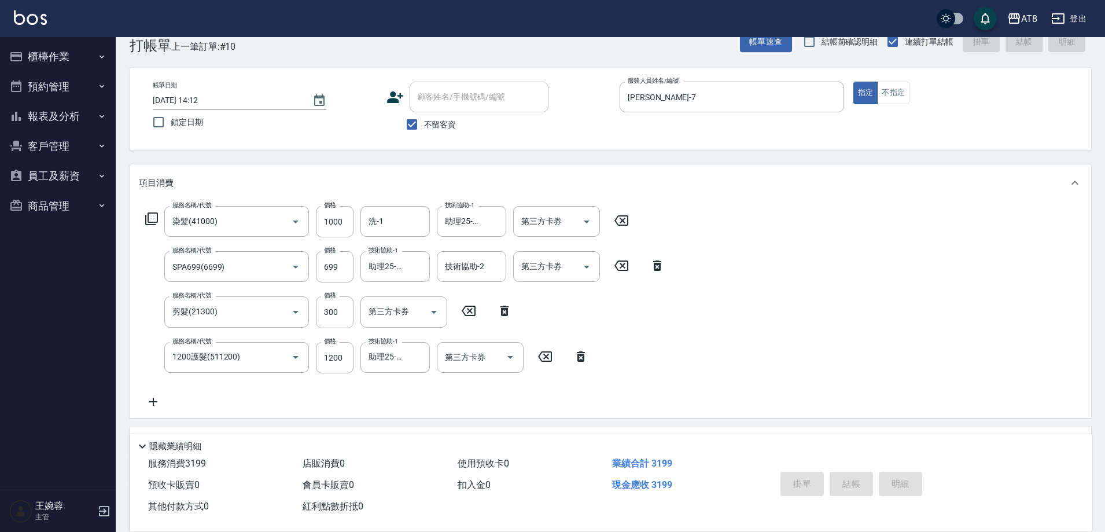
type input "[DATE] 14:23"
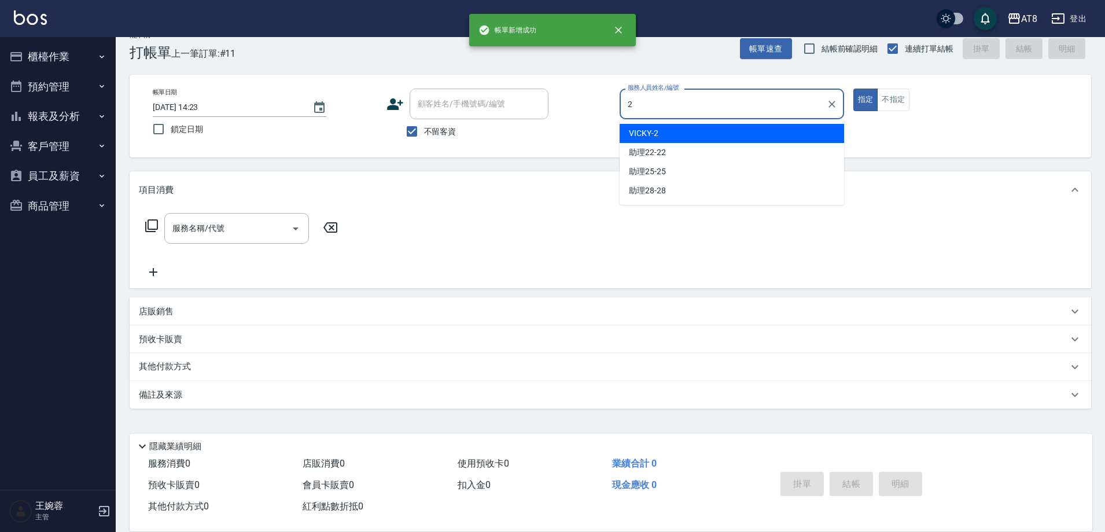
type input "VICKY-2"
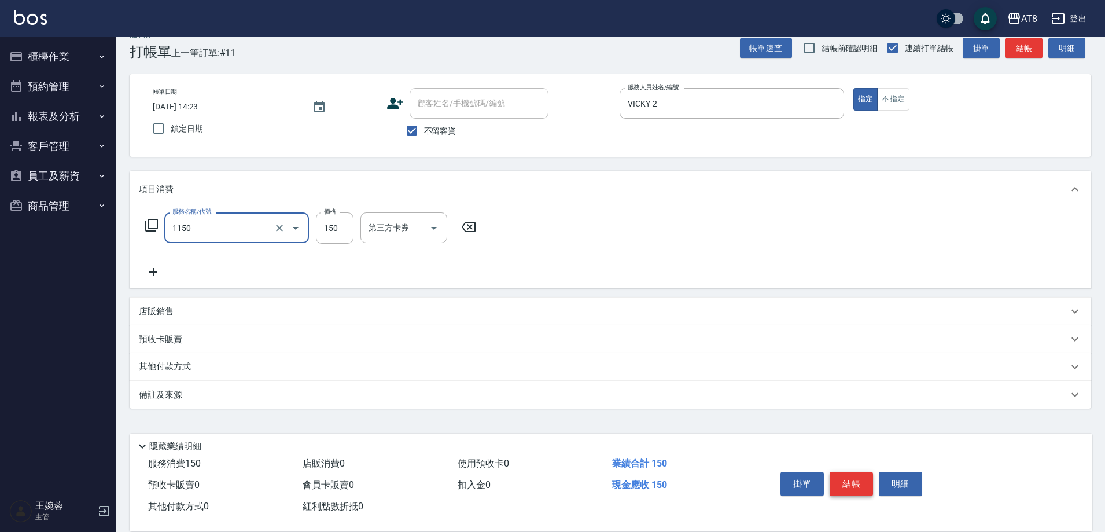
type input "洗髮(1150)"
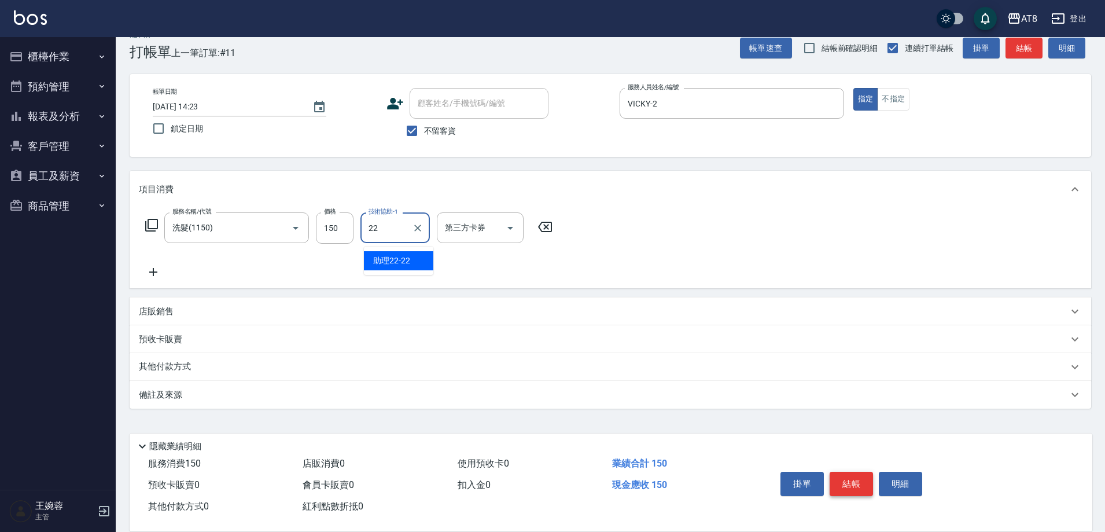
type input "助理22-22"
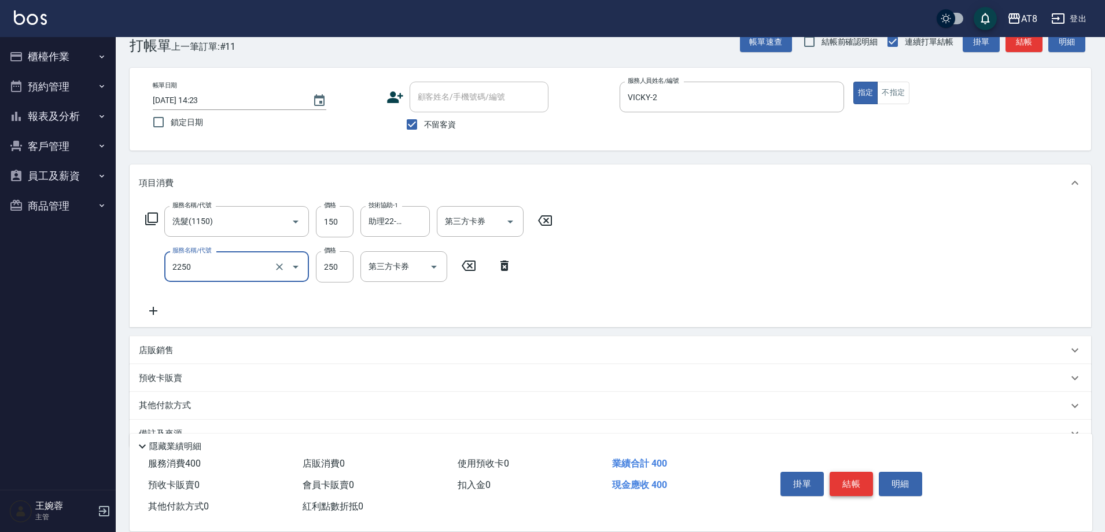
type input "剪髮(2250)"
click at [836, 467] on div "掛單 結帳 明細" at bounding box center [851, 485] width 151 height 36
click at [842, 472] on button "結帳" at bounding box center [851, 484] width 43 height 24
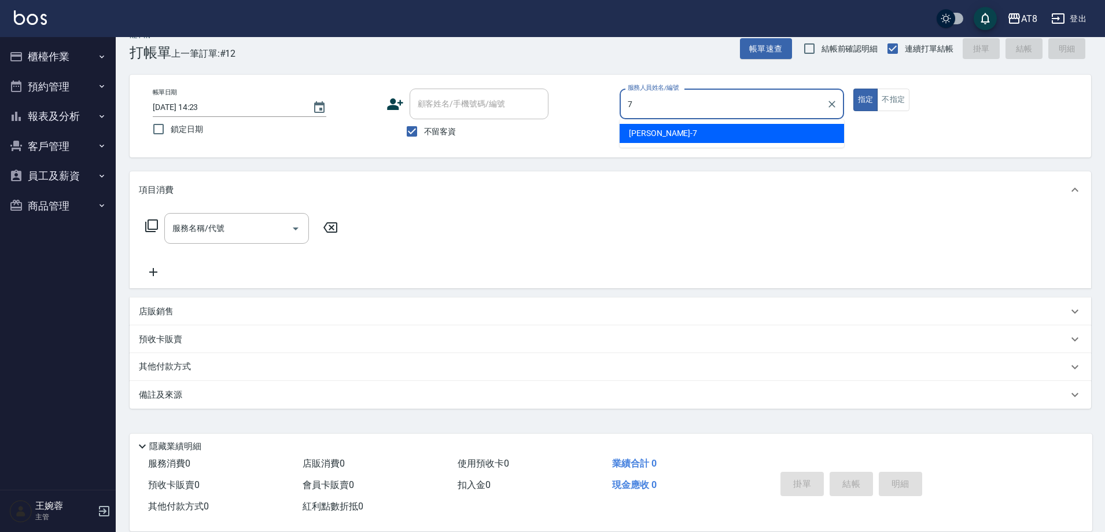
type input "[PERSON_NAME]-7"
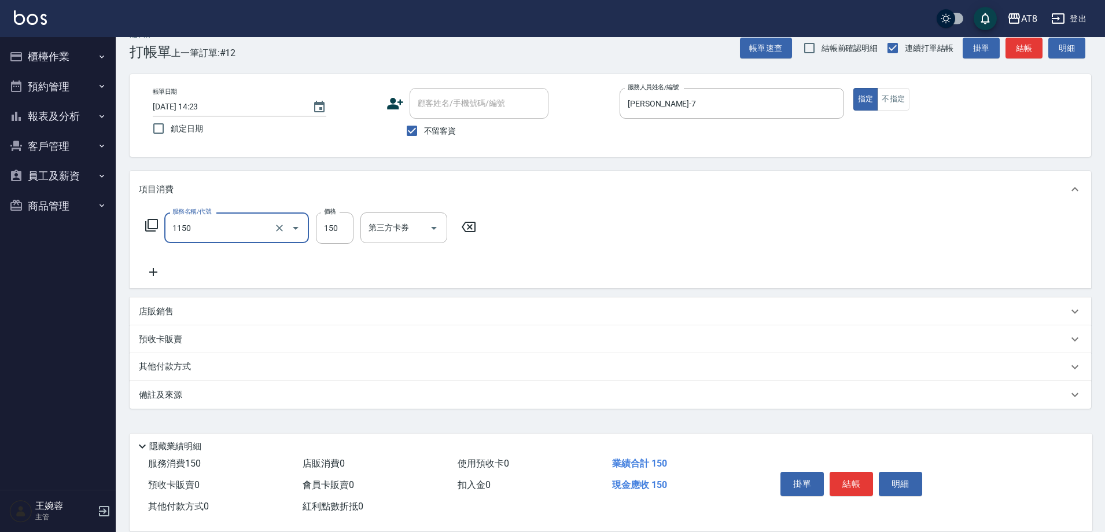
type input "洗髮(1150)"
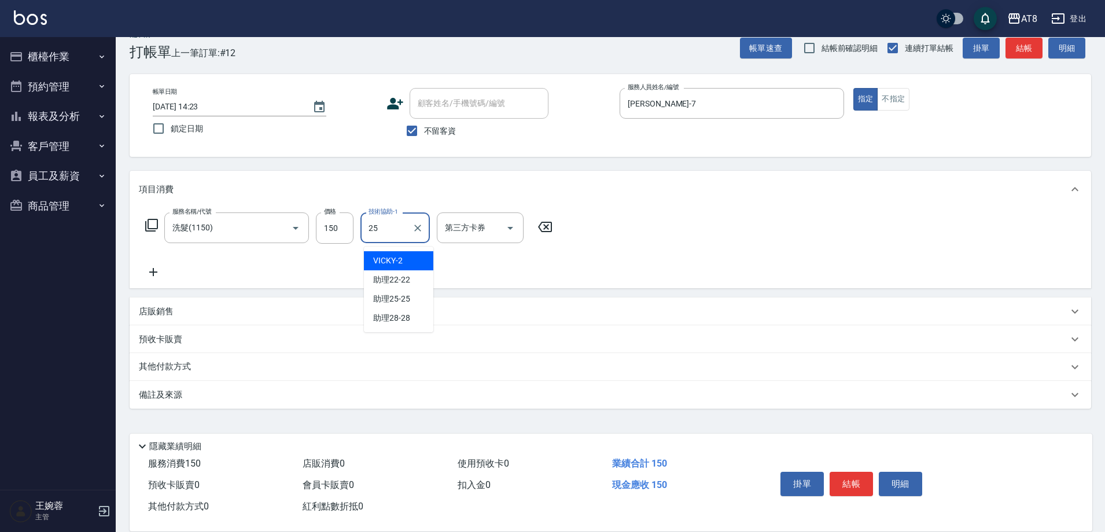
type input "助理25-25"
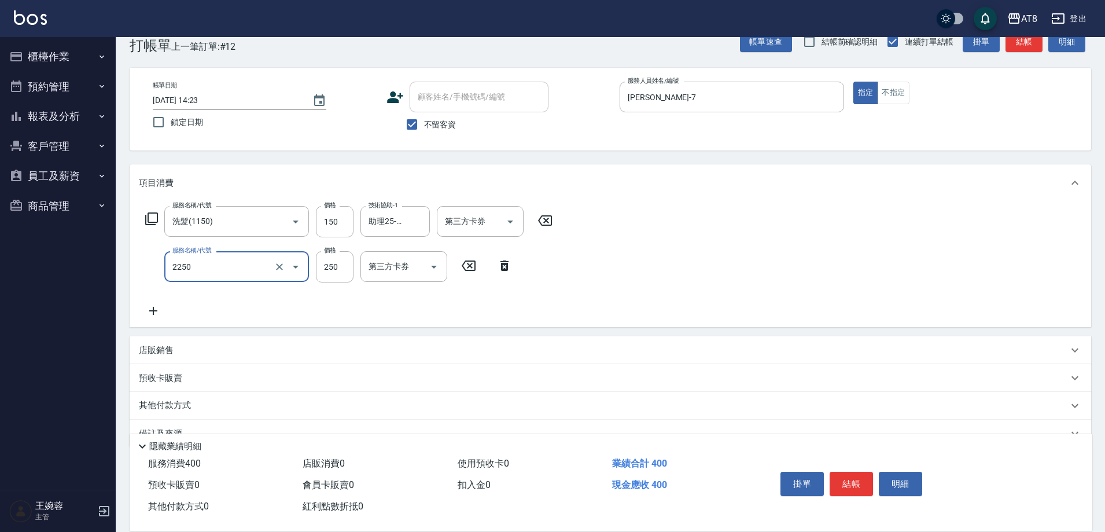
type input "剪髮(2250)"
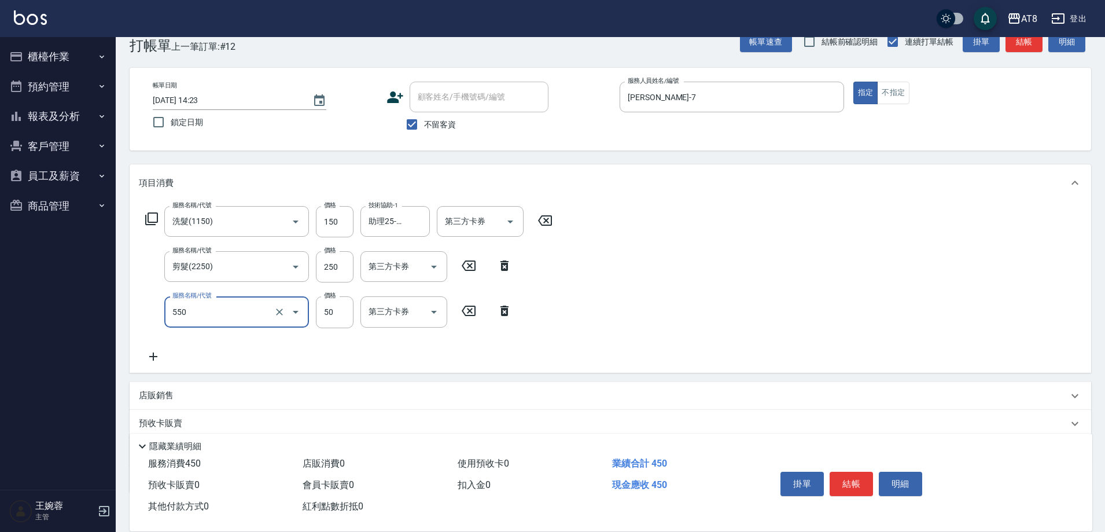
type input "精油或深層(550)"
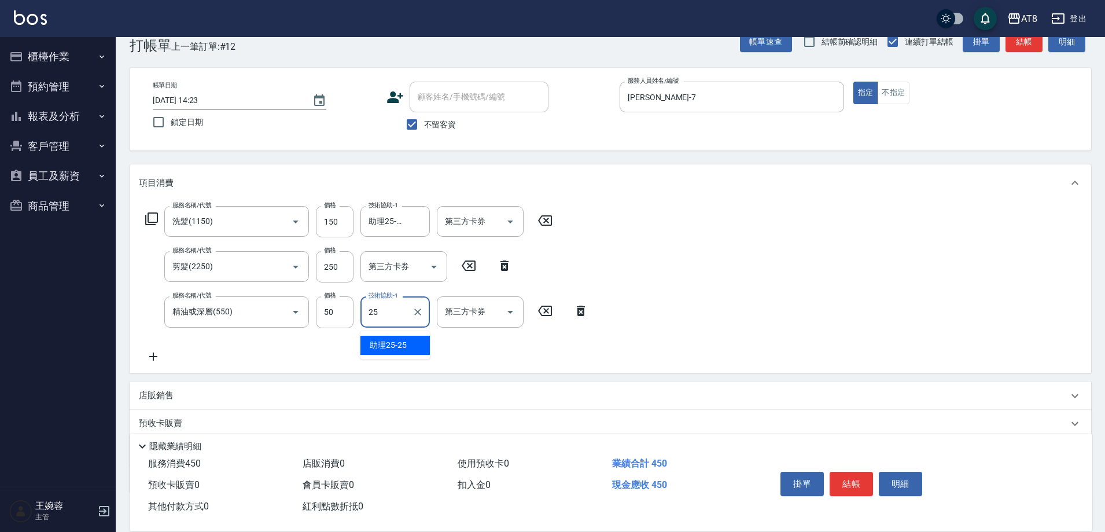
type input "助理25-25"
click at [862, 476] on button "結帳" at bounding box center [851, 484] width 43 height 24
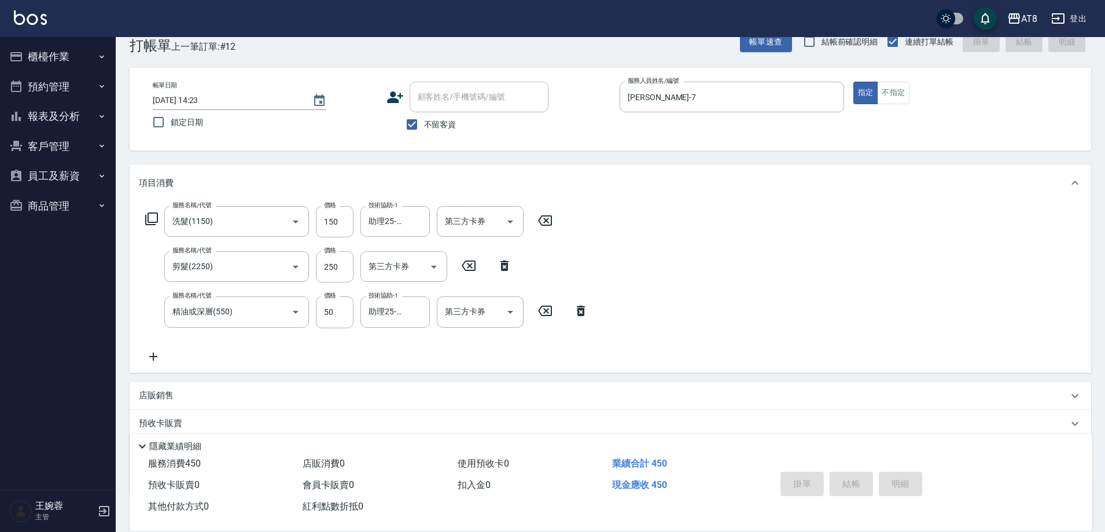
type input "[DATE] 14:35"
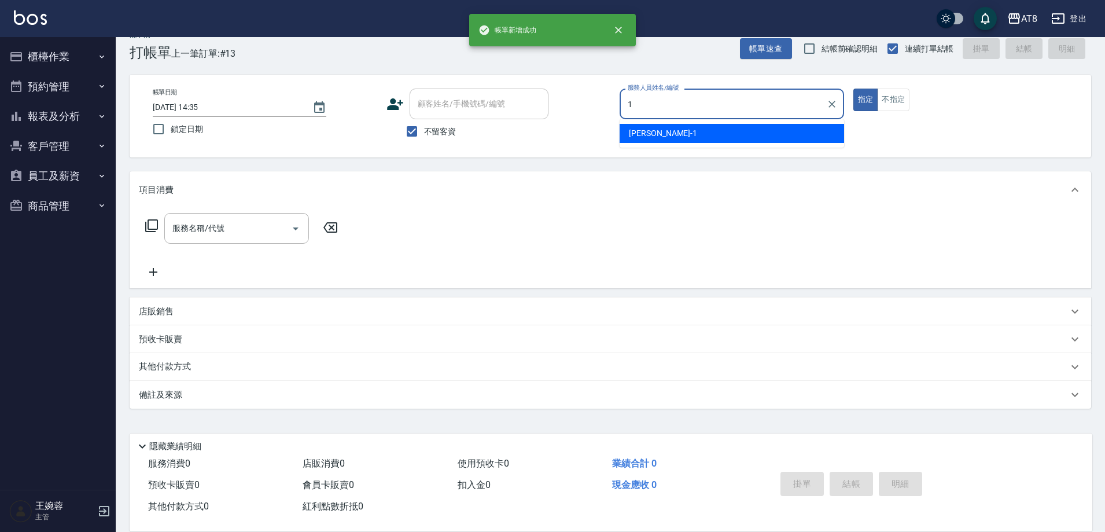
type input "YUKI-1"
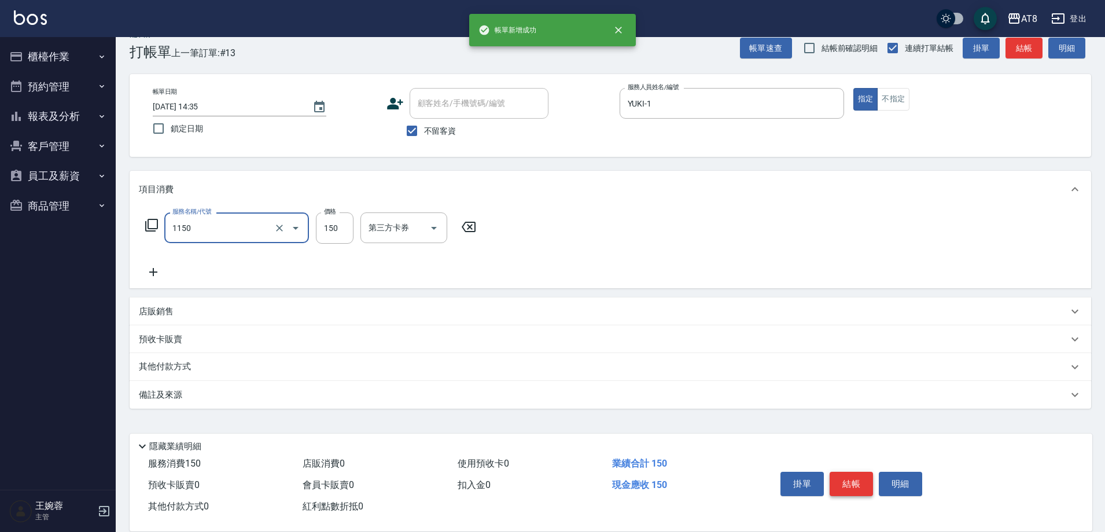
type input "洗髮(1150)"
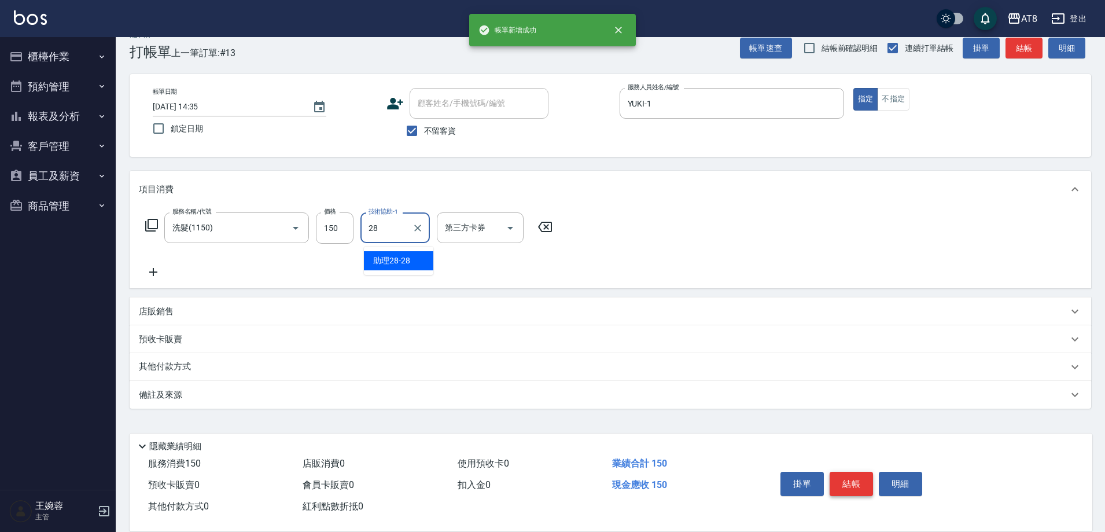
type input "助理28-28"
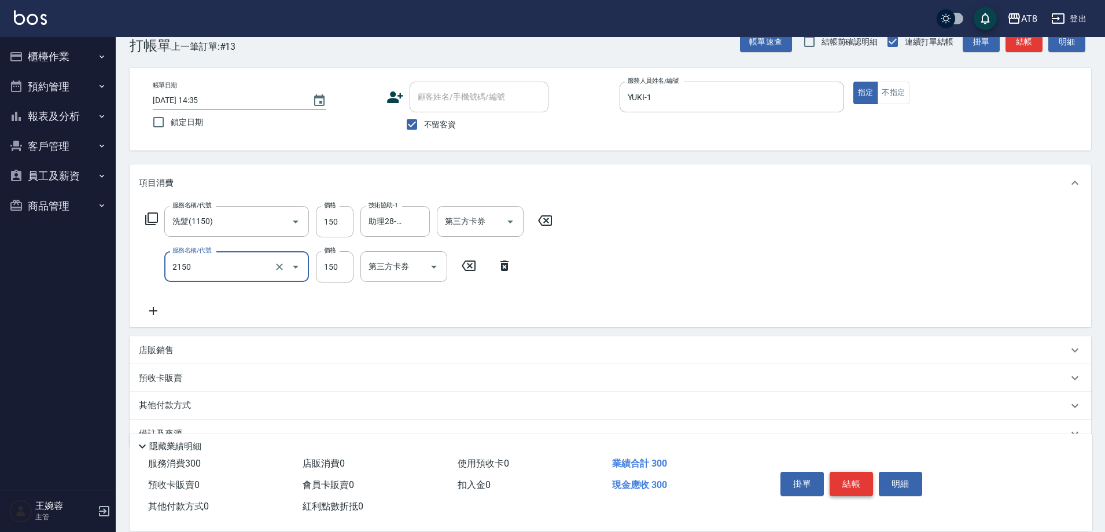
type input "剪髮(2150)"
click at [862, 476] on button "結帳" at bounding box center [851, 484] width 43 height 24
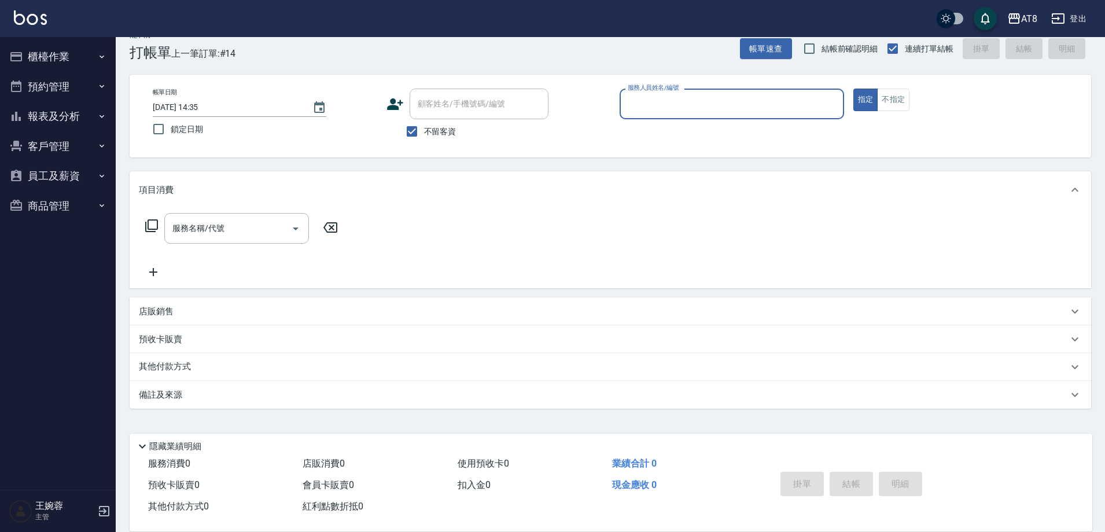
click at [77, 55] on button "櫃檯作業" at bounding box center [58, 57] width 106 height 30
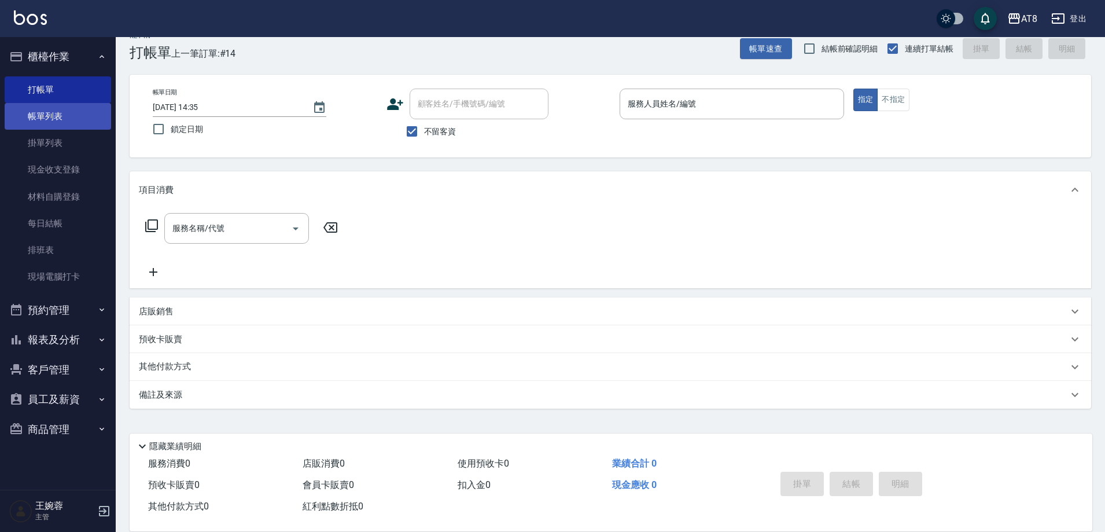
click at [59, 124] on link "帳單列表" at bounding box center [58, 116] width 106 height 27
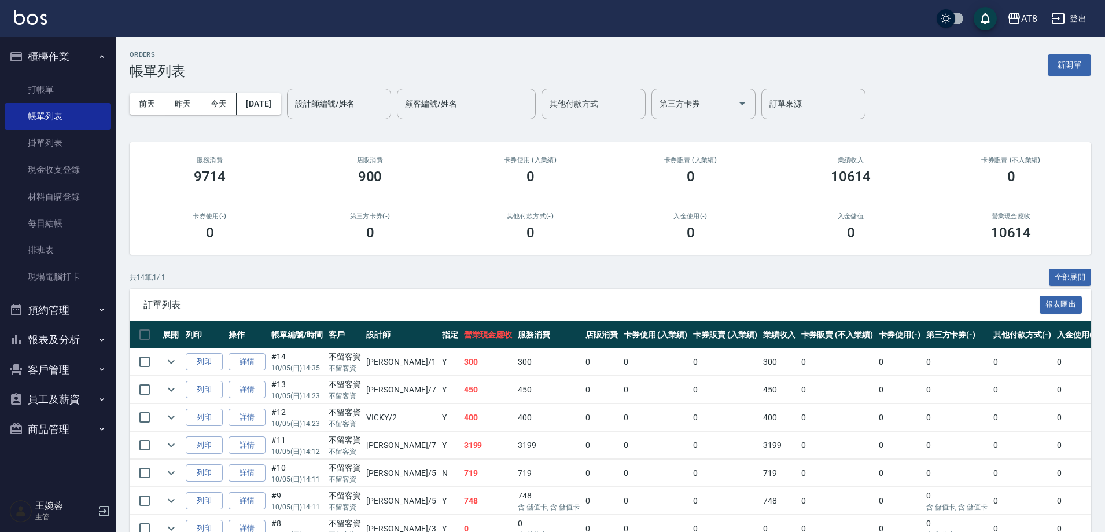
click at [36, 17] on img at bounding box center [30, 17] width 33 height 14
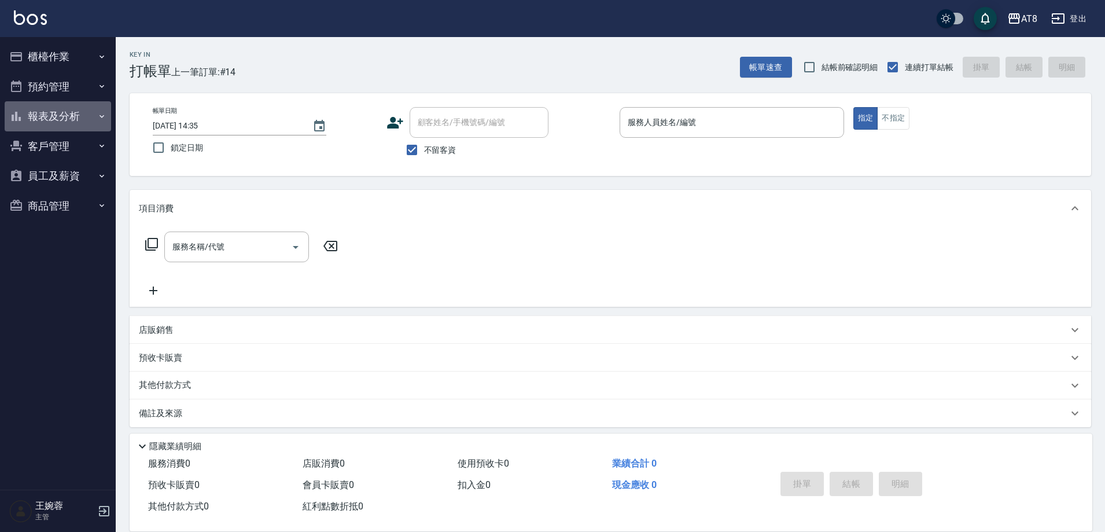
click at [81, 109] on button "報表及分析" at bounding box center [58, 116] width 106 height 30
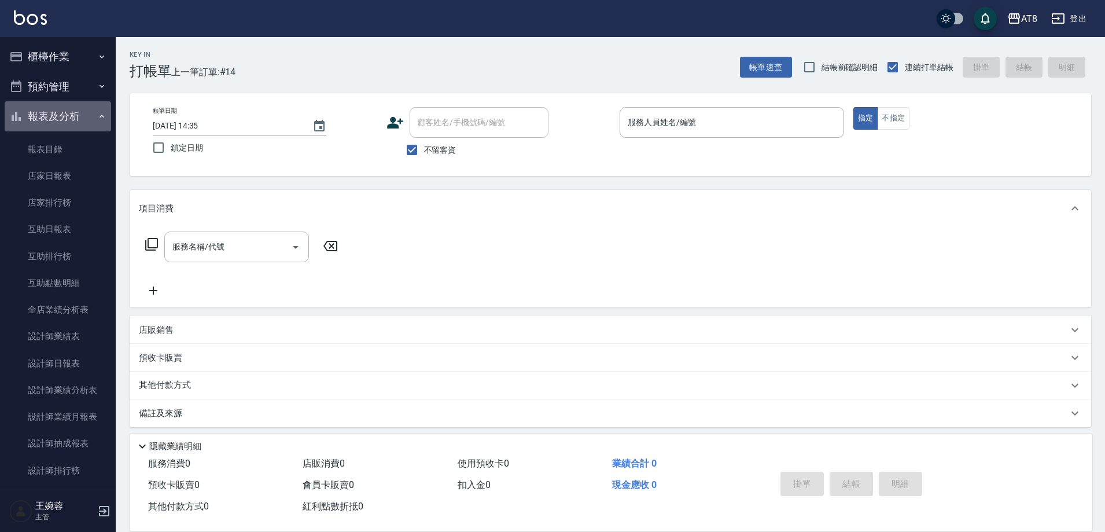
click at [81, 109] on button "報表及分析" at bounding box center [58, 116] width 106 height 30
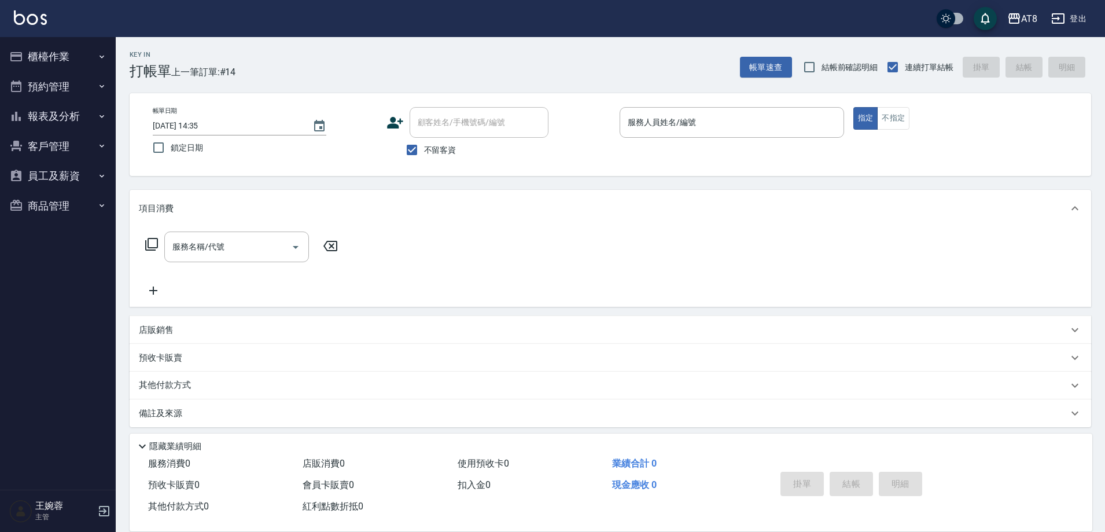
click at [79, 49] on button "櫃檯作業" at bounding box center [58, 57] width 106 height 30
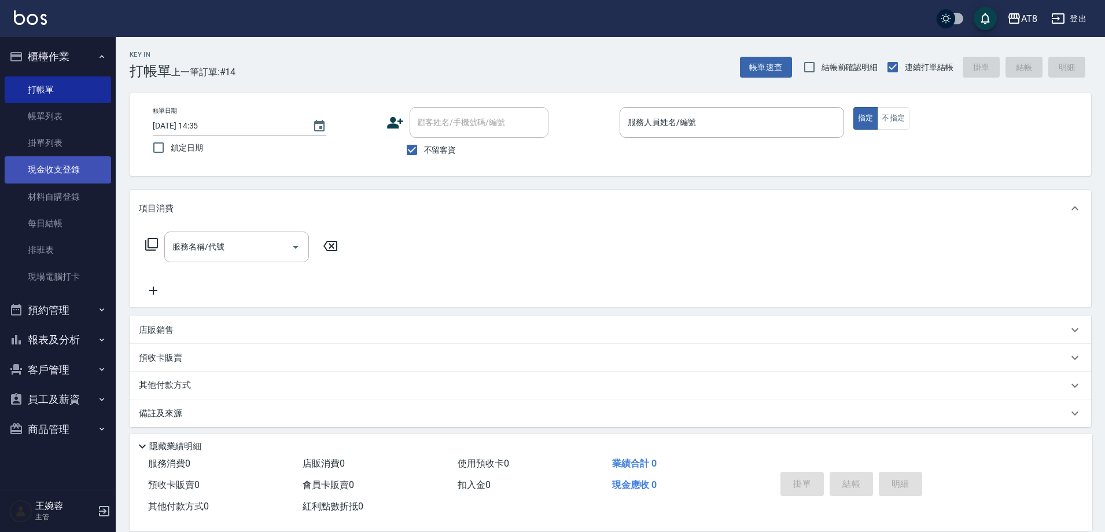
click at [56, 175] on link "現金收支登錄" at bounding box center [58, 169] width 106 height 27
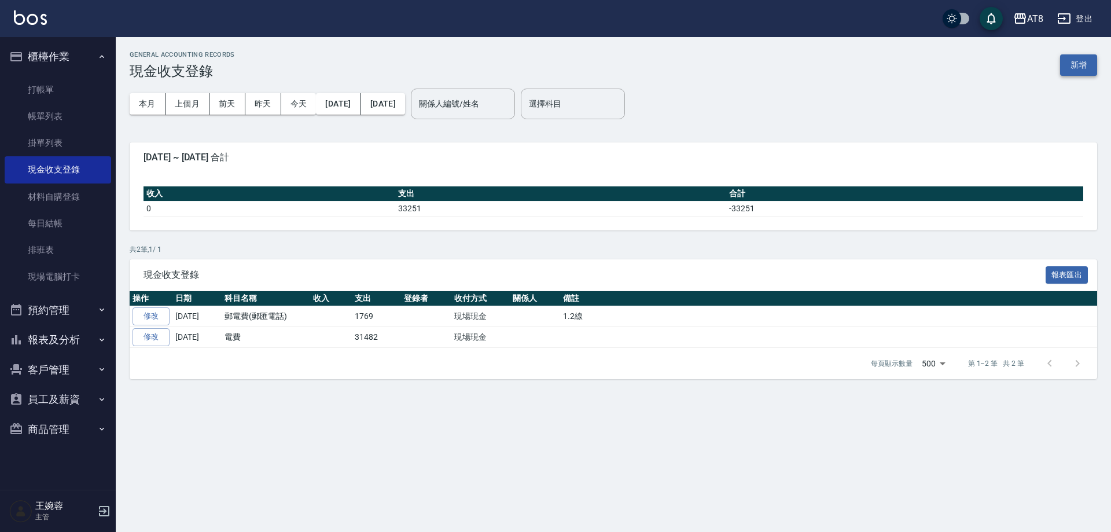
click at [1084, 71] on button "新增" at bounding box center [1078, 64] width 37 height 21
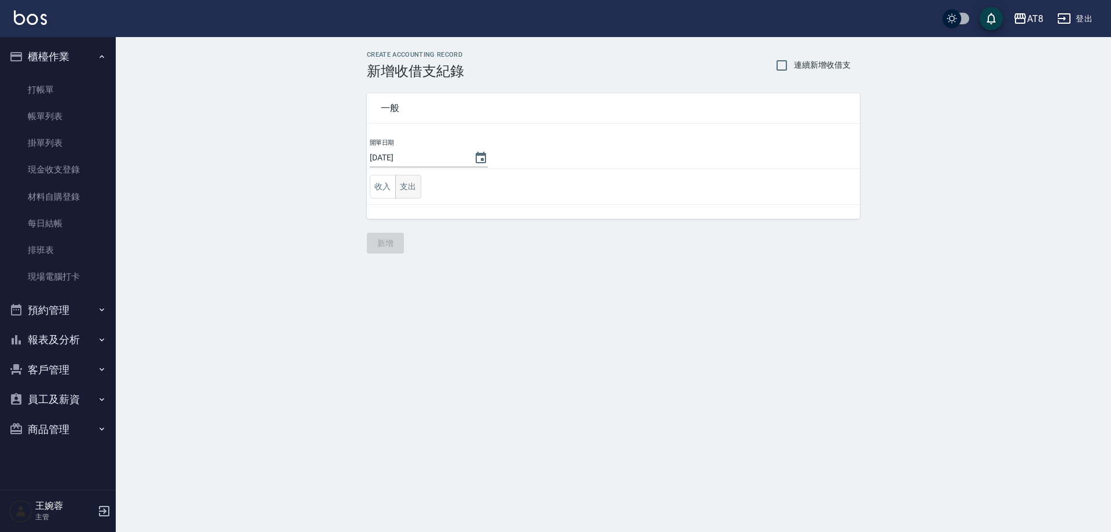
click at [408, 187] on button "支出" at bounding box center [408, 187] width 26 height 24
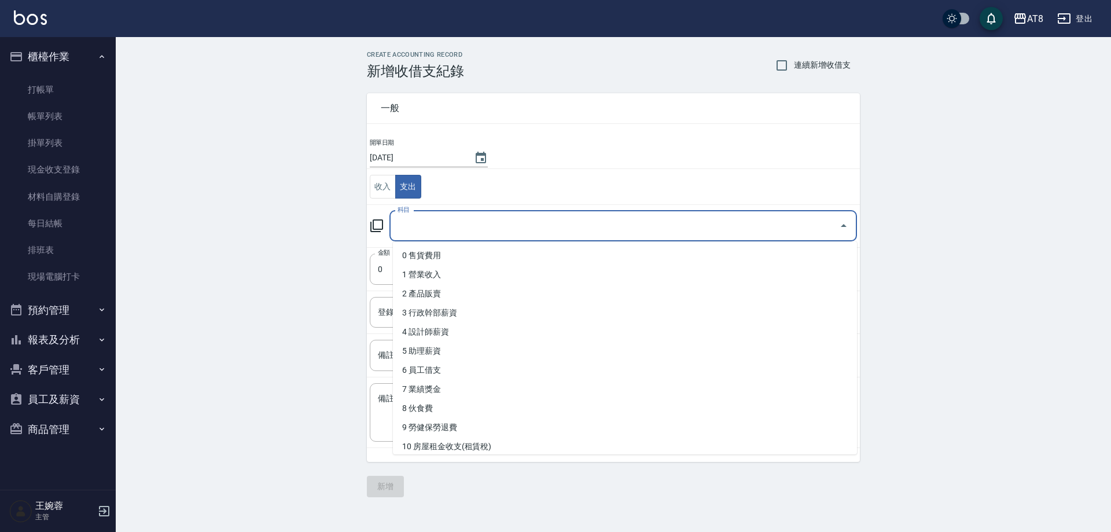
click at [451, 229] on input "科目" at bounding box center [615, 226] width 440 height 20
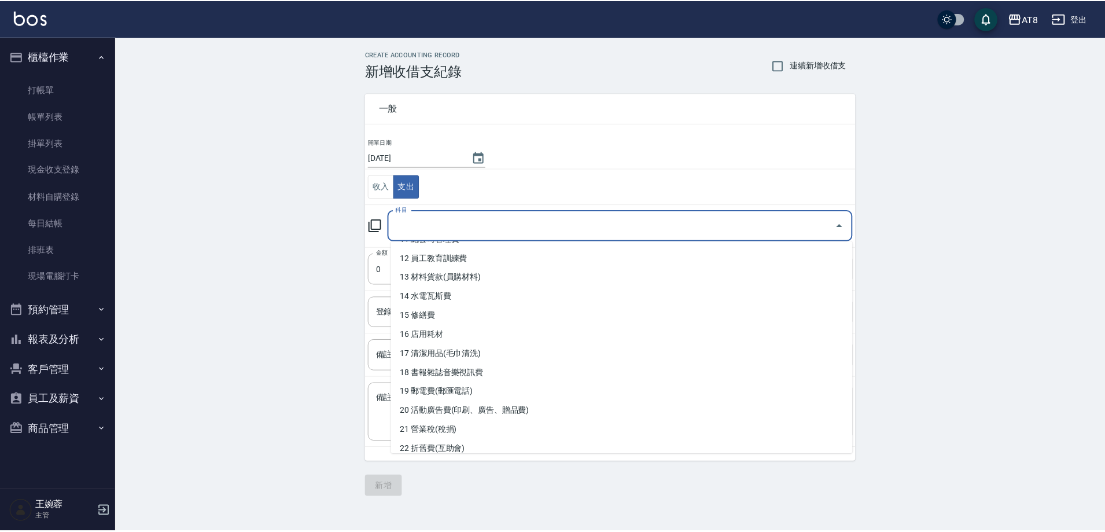
scroll to position [224, 0]
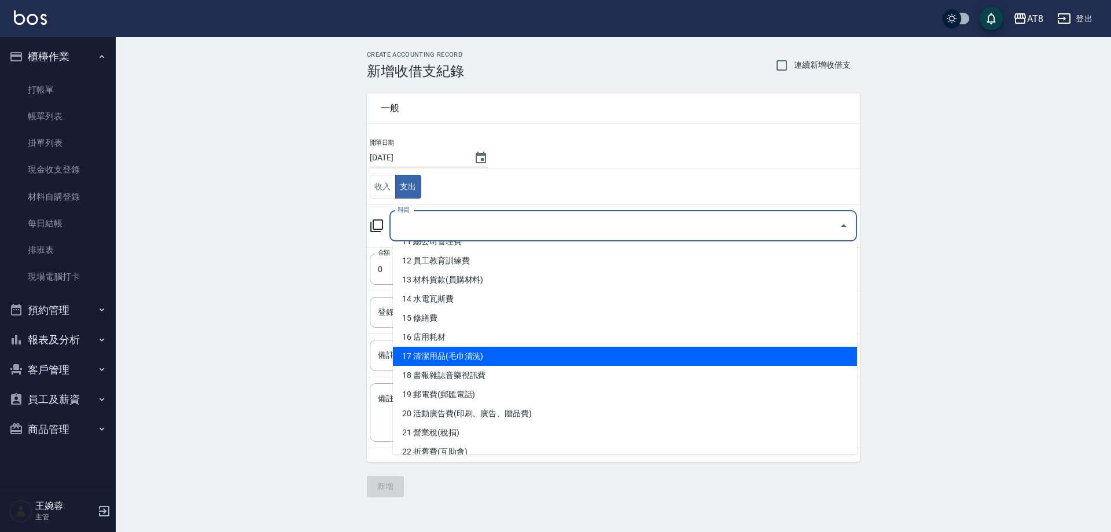
click at [749, 352] on li "17 清潔用品(毛巾清洗)" at bounding box center [625, 356] width 464 height 19
type input "17 清潔用品(毛巾清洗)"
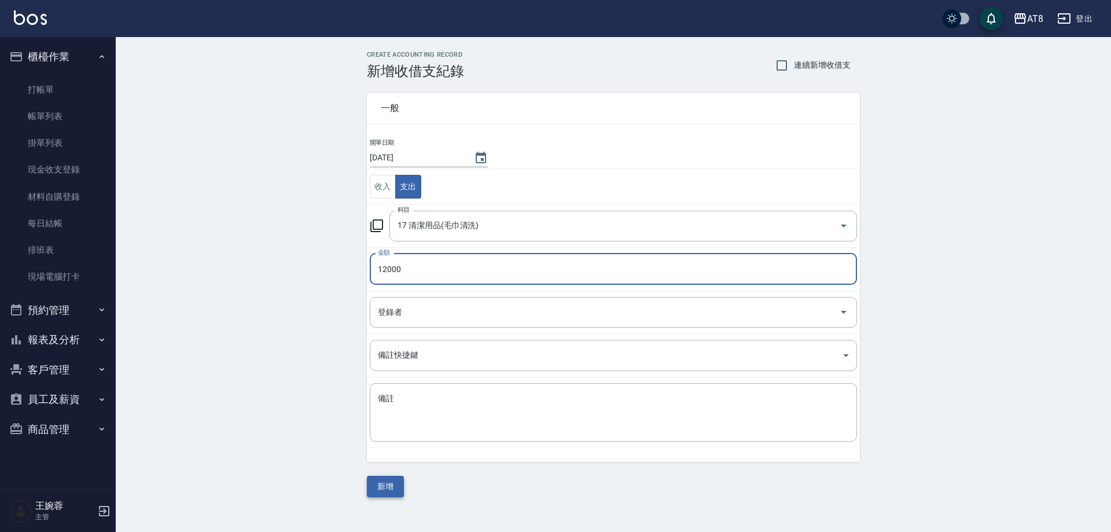
type input "12000"
drag, startPoint x: 392, startPoint y: 476, endPoint x: 391, endPoint y: 483, distance: 6.5
click at [391, 477] on button "新增" at bounding box center [385, 486] width 37 height 21
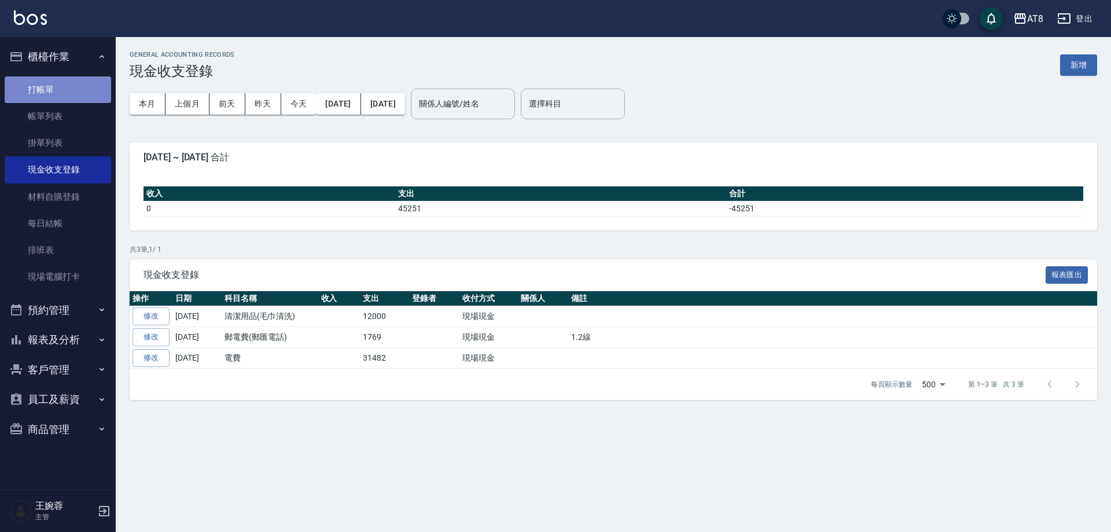
click at [60, 92] on link "打帳單" at bounding box center [58, 89] width 106 height 27
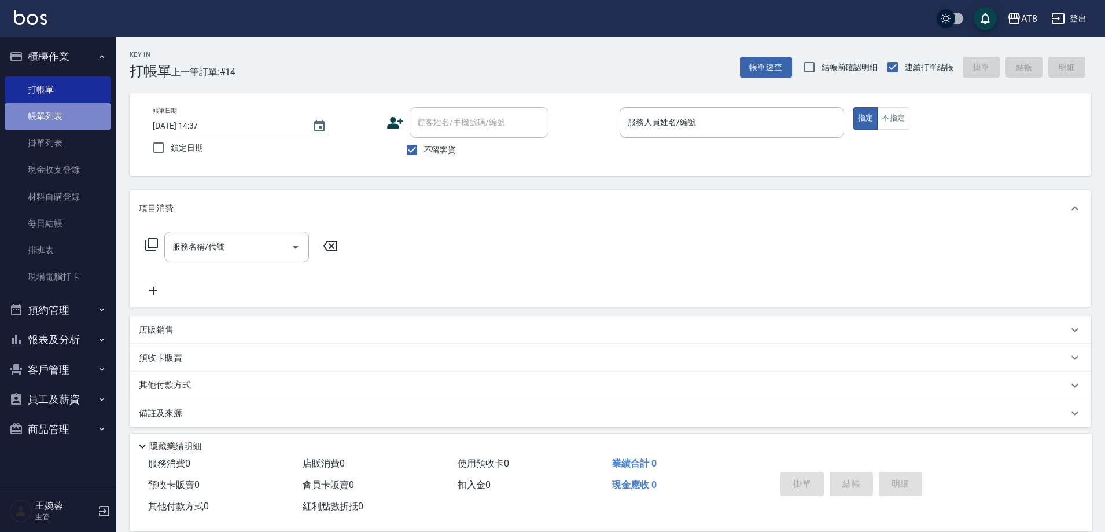
click at [34, 116] on link "帳單列表" at bounding box center [58, 116] width 106 height 27
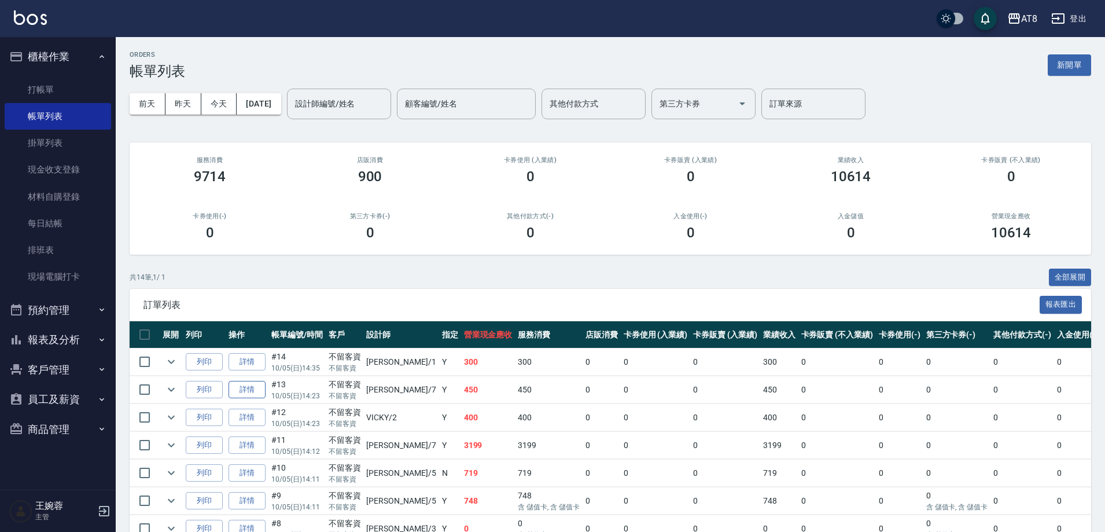
click at [259, 399] on link "詳情" at bounding box center [247, 390] width 37 height 18
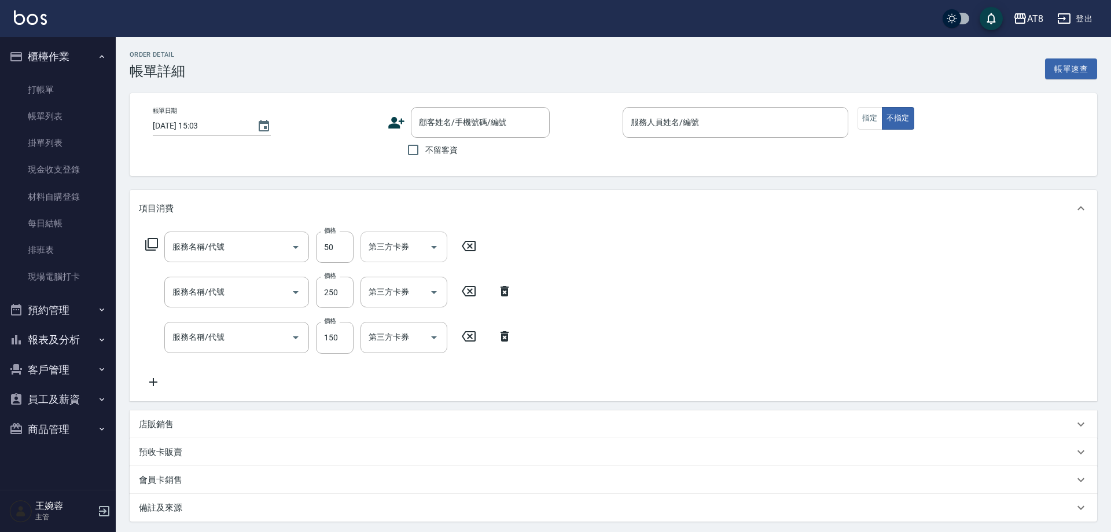
type input "[DATE] 14:23"
checkbox input "true"
type input "[PERSON_NAME]-7"
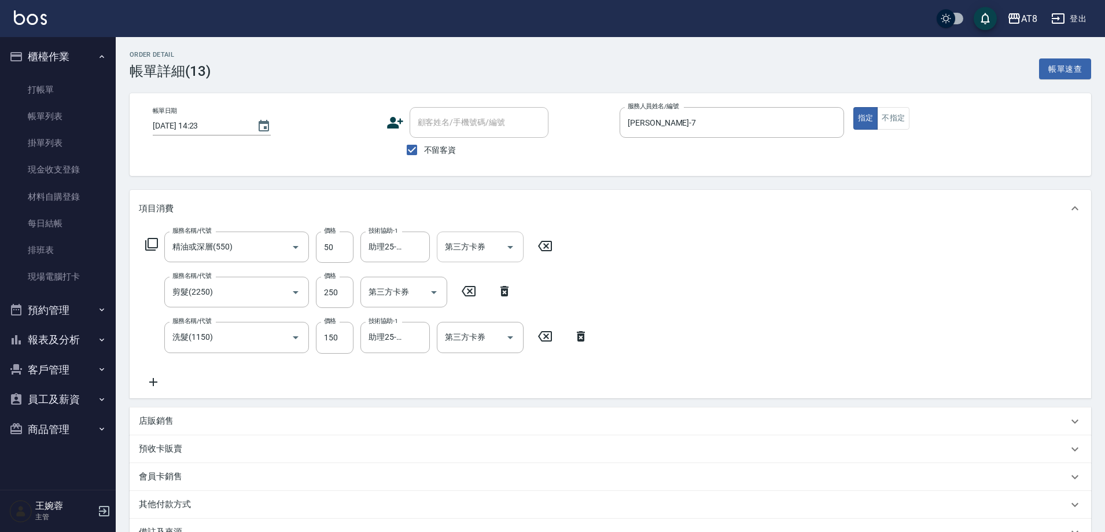
type input "精油或深層(550)"
type input "剪髮(2250)"
type input "洗髮(1150)"
click at [547, 246] on icon at bounding box center [545, 246] width 14 height 10
click at [499, 290] on icon at bounding box center [504, 291] width 29 height 14
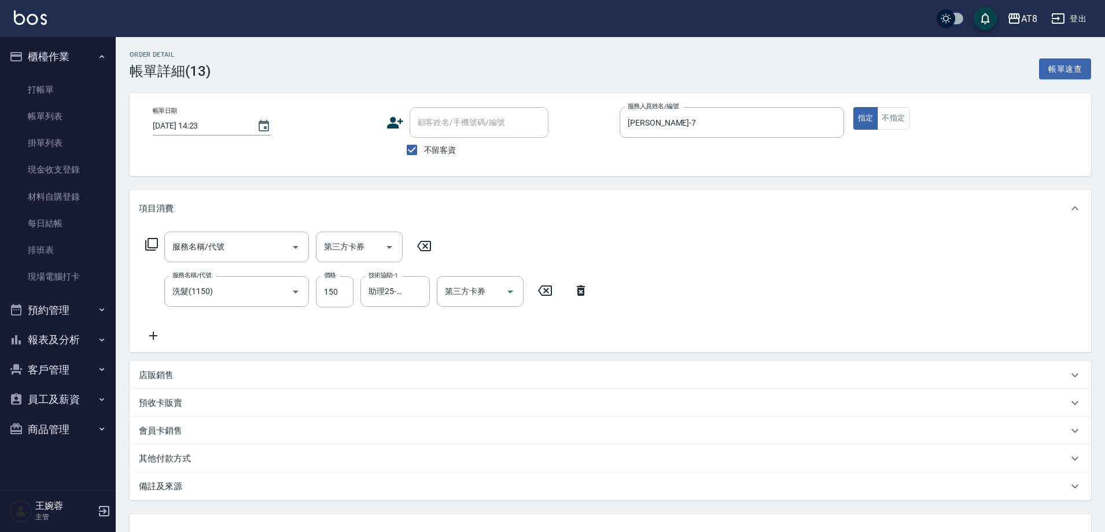
click at [584, 292] on icon at bounding box center [581, 290] width 8 height 10
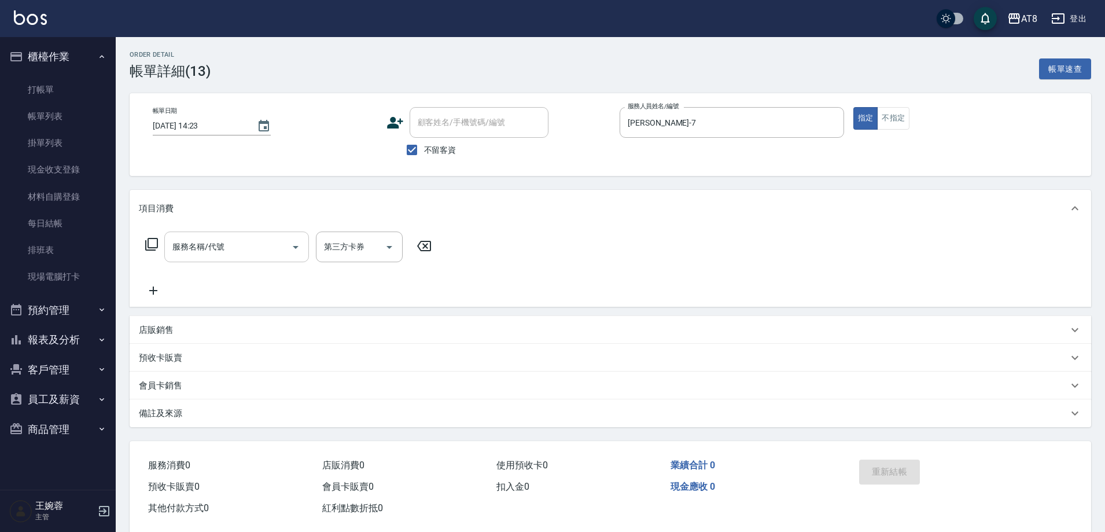
click at [237, 250] on input "服務名稱/代號" at bounding box center [228, 247] width 117 height 20
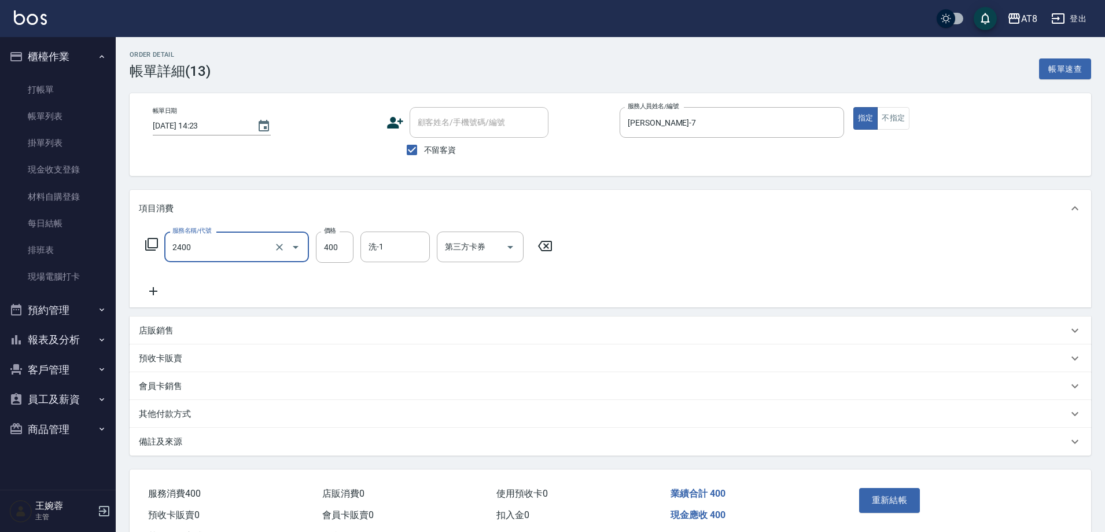
type input "入金洗剪400(2400)"
type input "助理25-25"
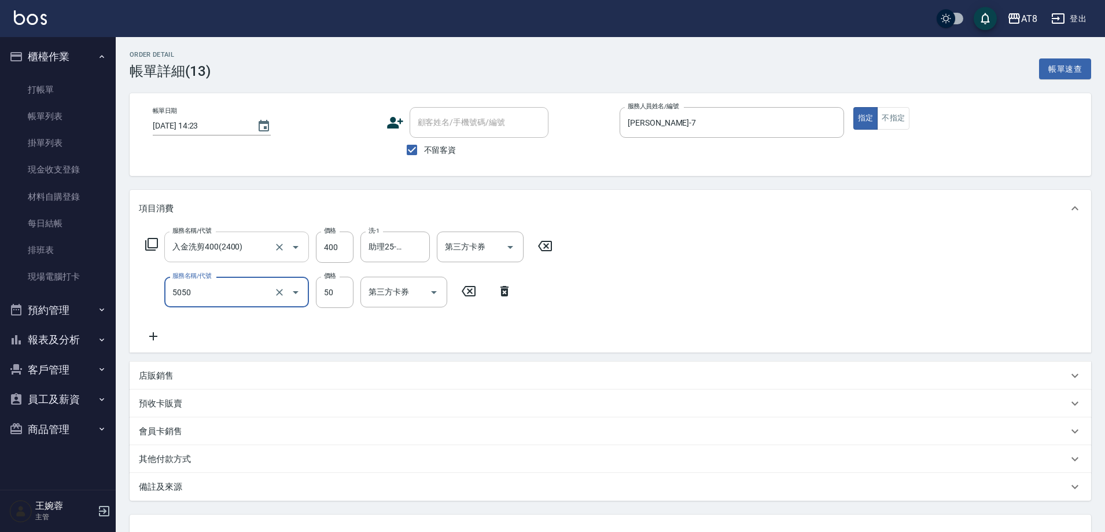
type input "入金精油50(5050)"
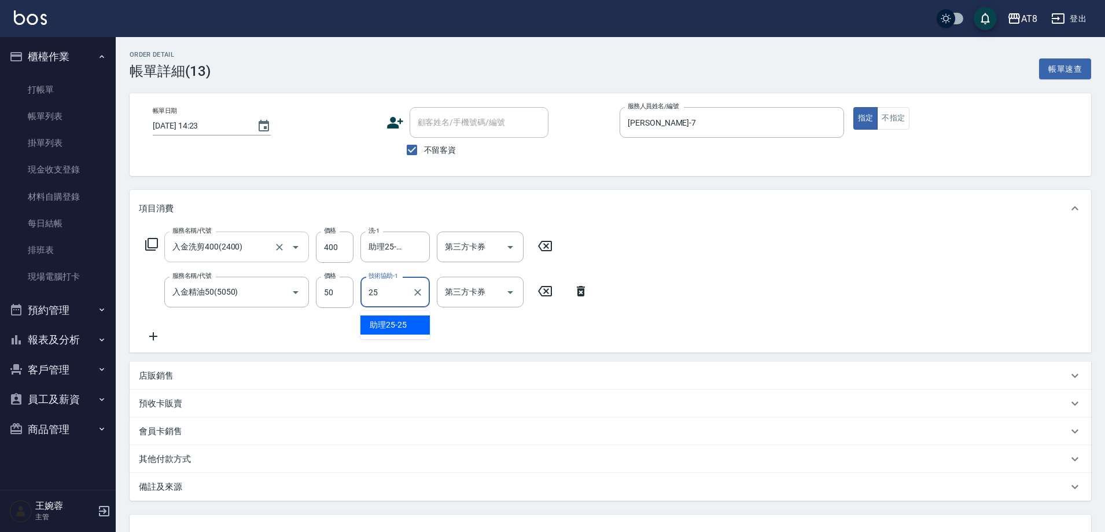
type input "助理25-25"
click at [509, 254] on icon "Open" at bounding box center [510, 247] width 14 height 14
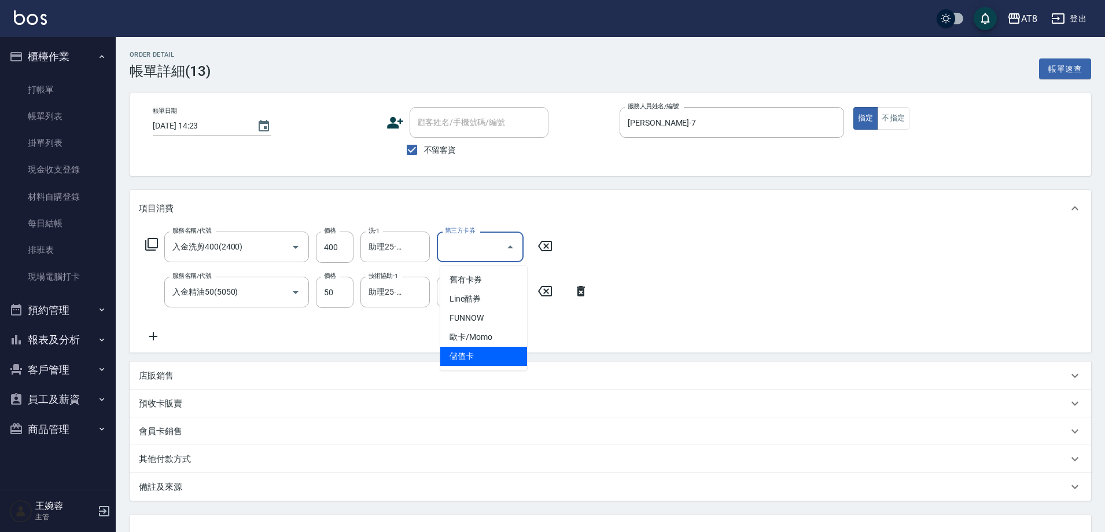
click at [509, 356] on span "儲值卡" at bounding box center [483, 356] width 87 height 19
type input "儲值卡"
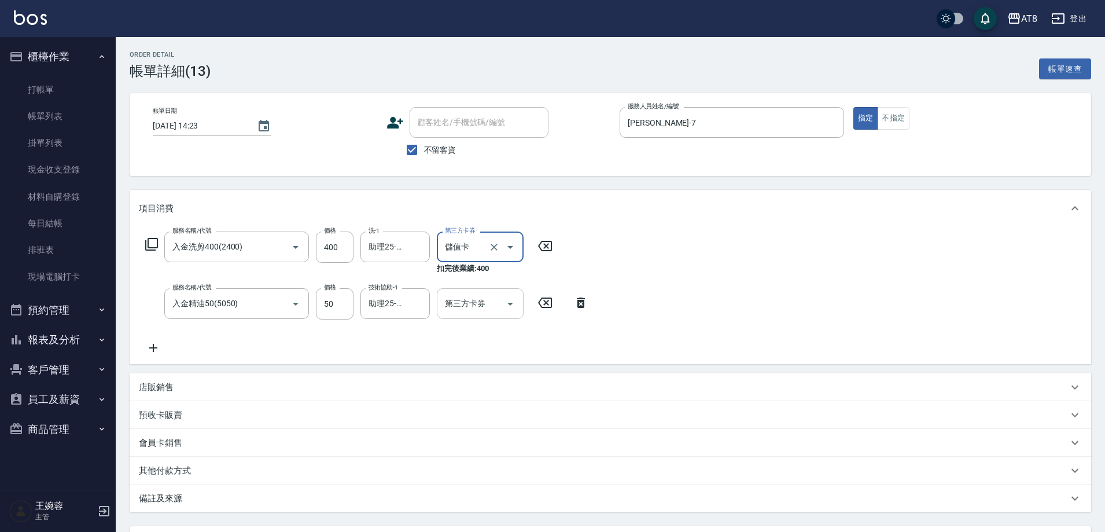
click at [510, 306] on icon "Open" at bounding box center [511, 304] width 6 height 3
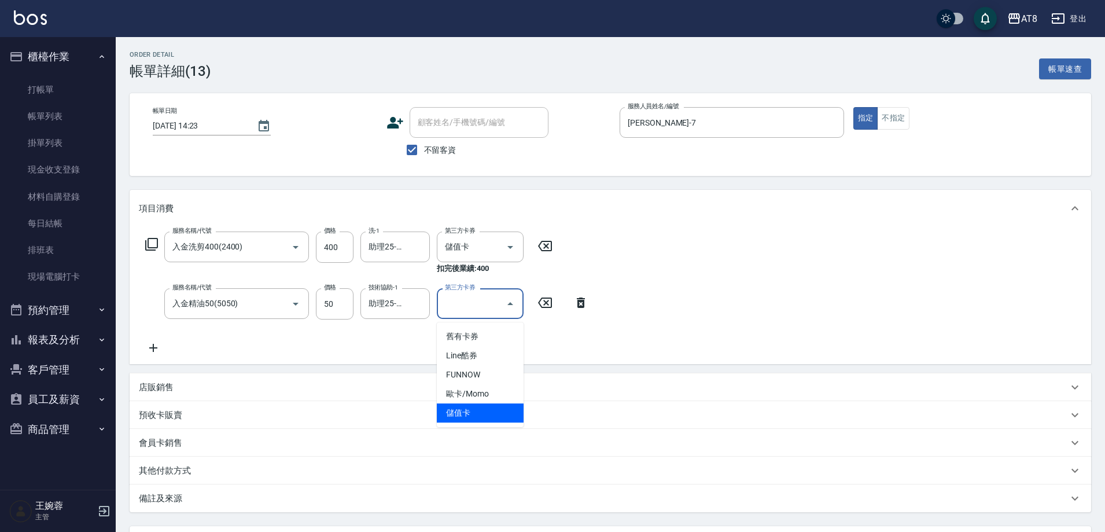
click at [504, 414] on span "儲值卡" at bounding box center [480, 412] width 87 height 19
type input "儲值卡"
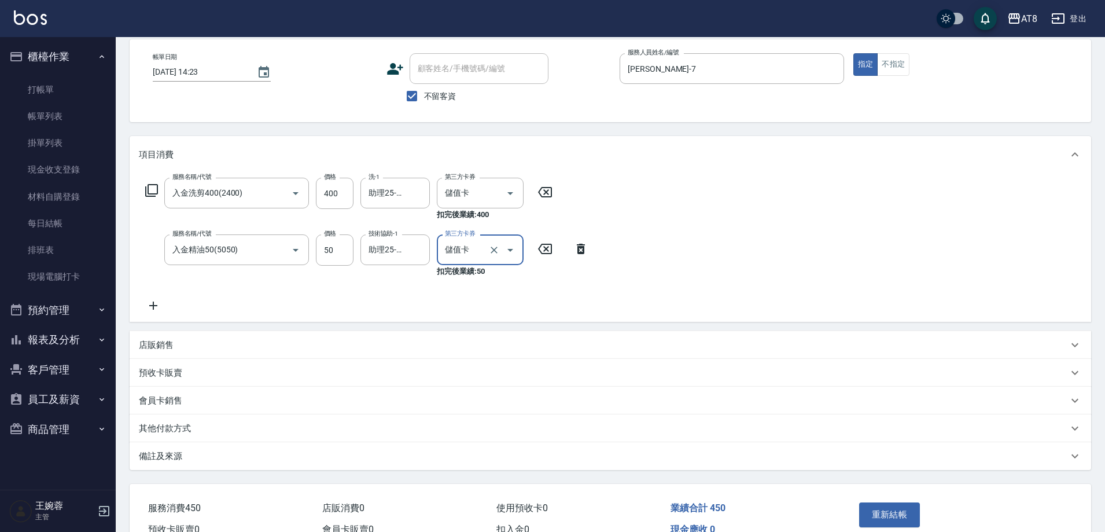
scroll to position [133, 0]
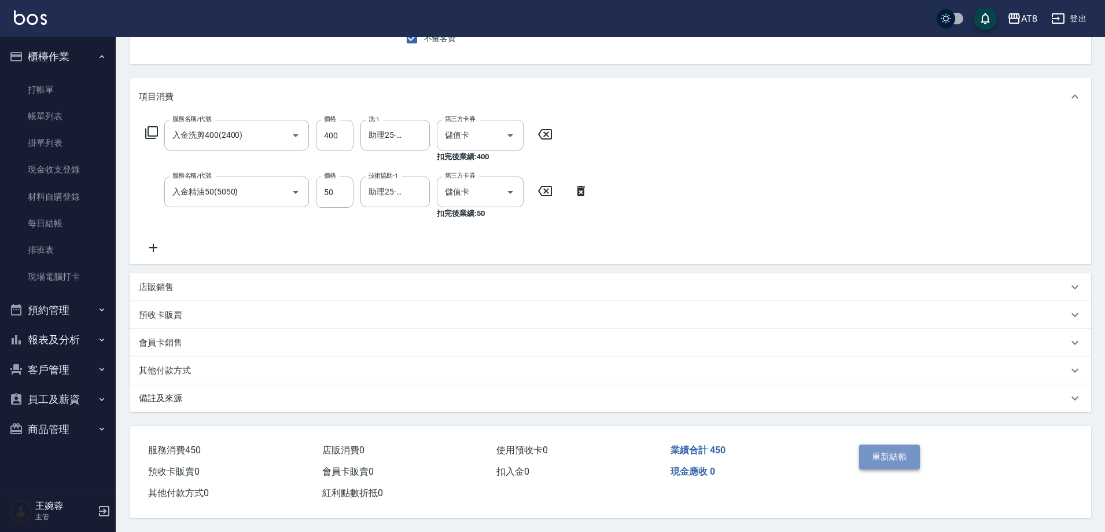
click at [893, 449] on button "重新結帳" at bounding box center [889, 456] width 61 height 24
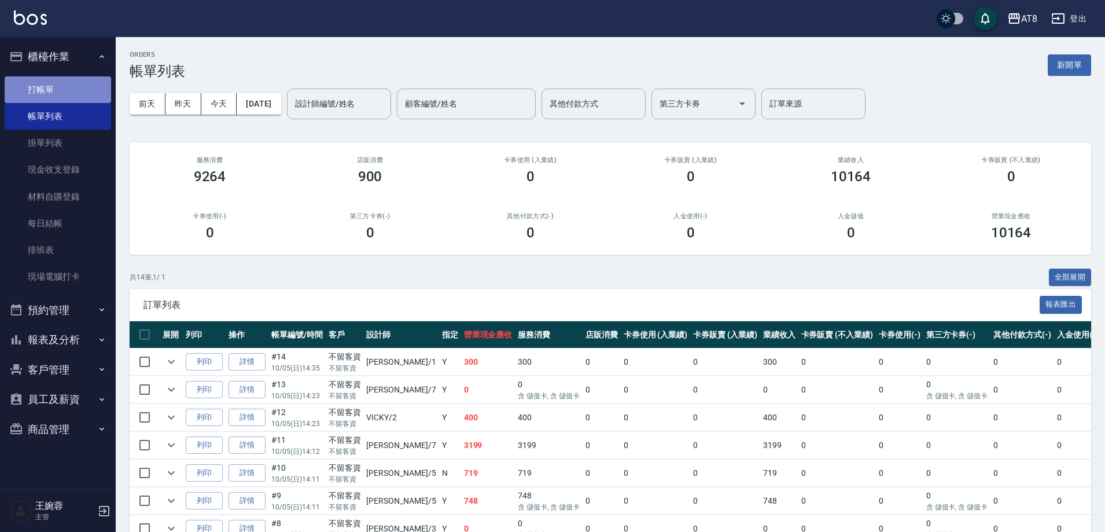
click at [43, 82] on link "打帳單" at bounding box center [58, 89] width 106 height 27
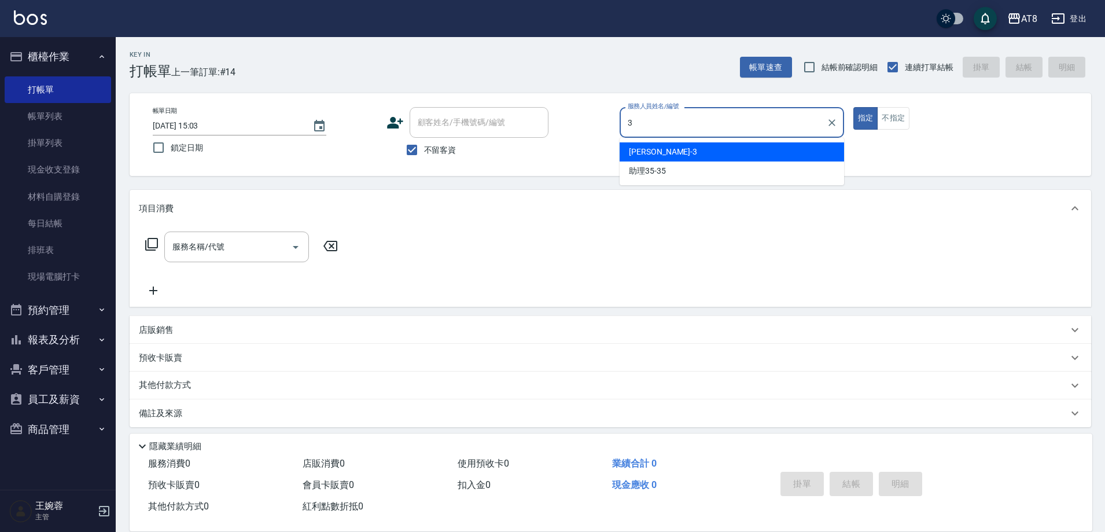
type input "[PERSON_NAME]-3"
type button "true"
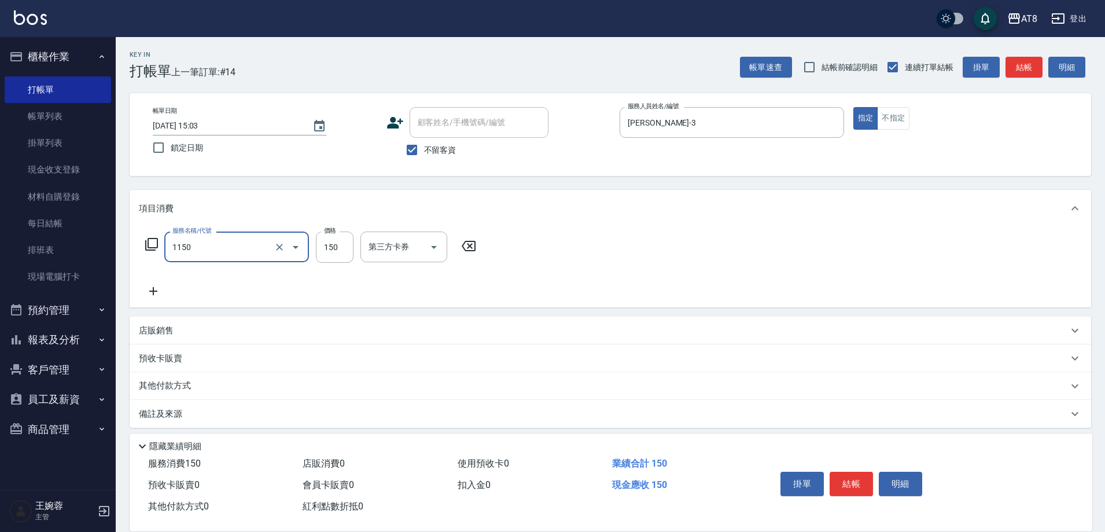
type input "洗髮(1150)"
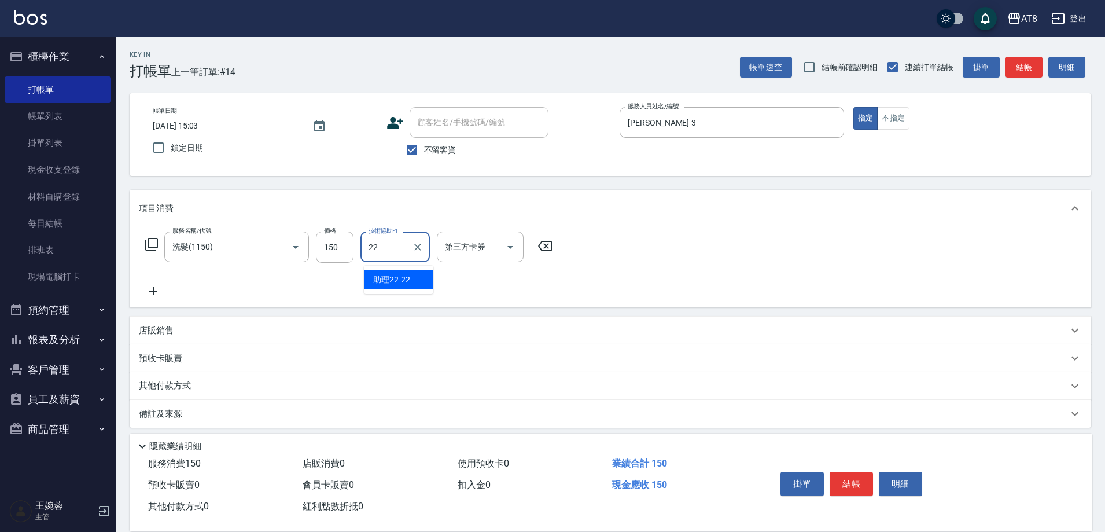
type input "助理22-22"
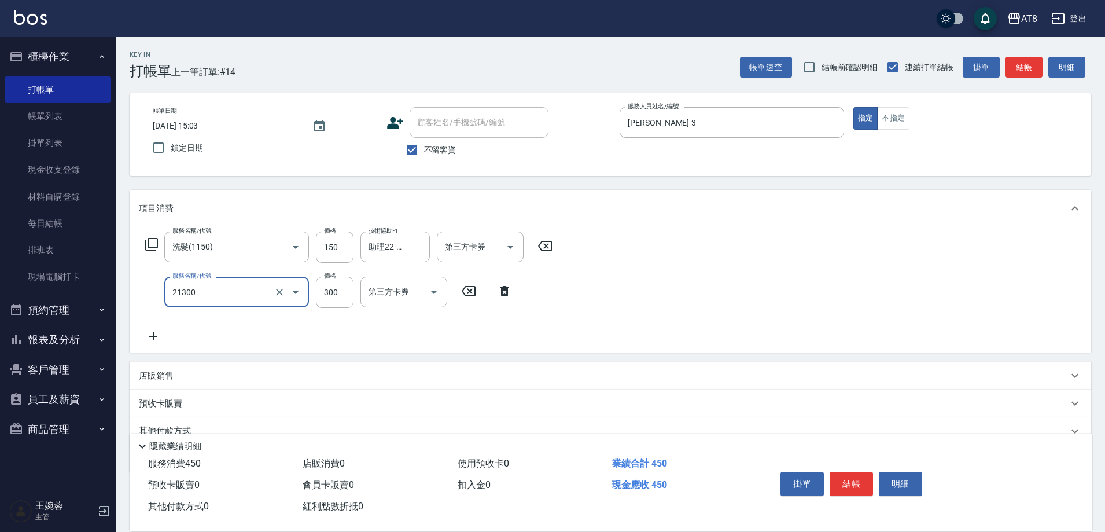
type input "剪髮(21300)"
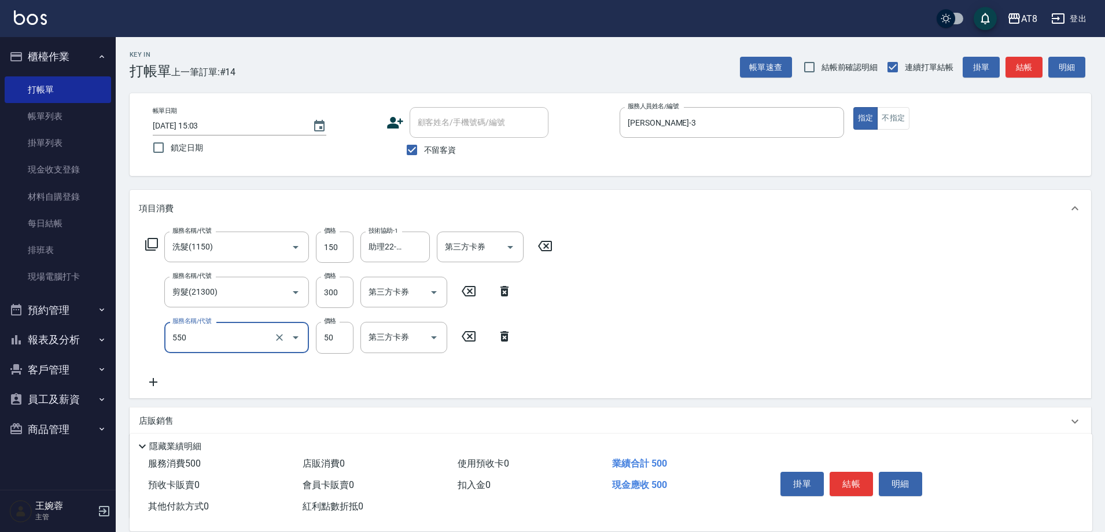
type input "精油或深層(550)"
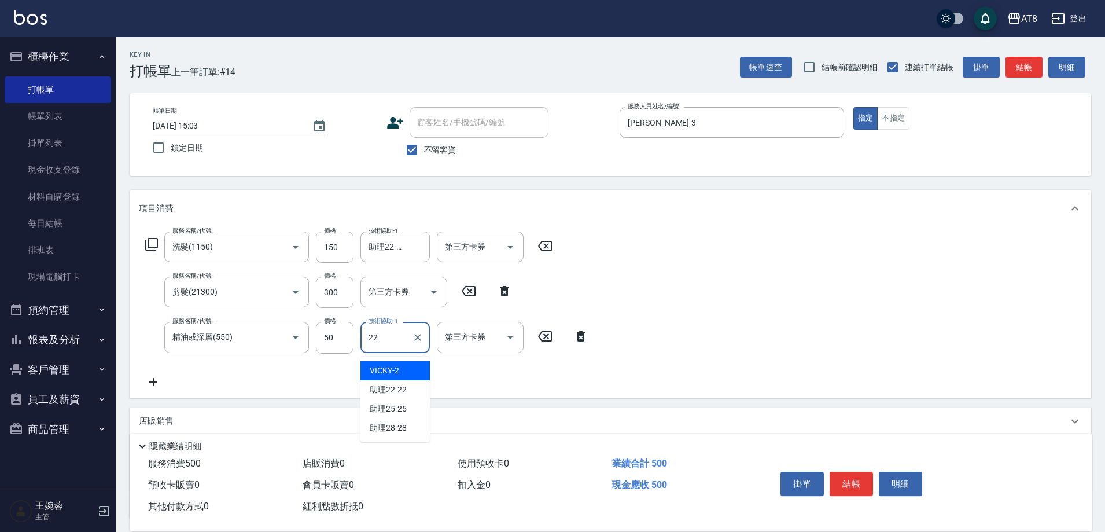
type input "助理22-22"
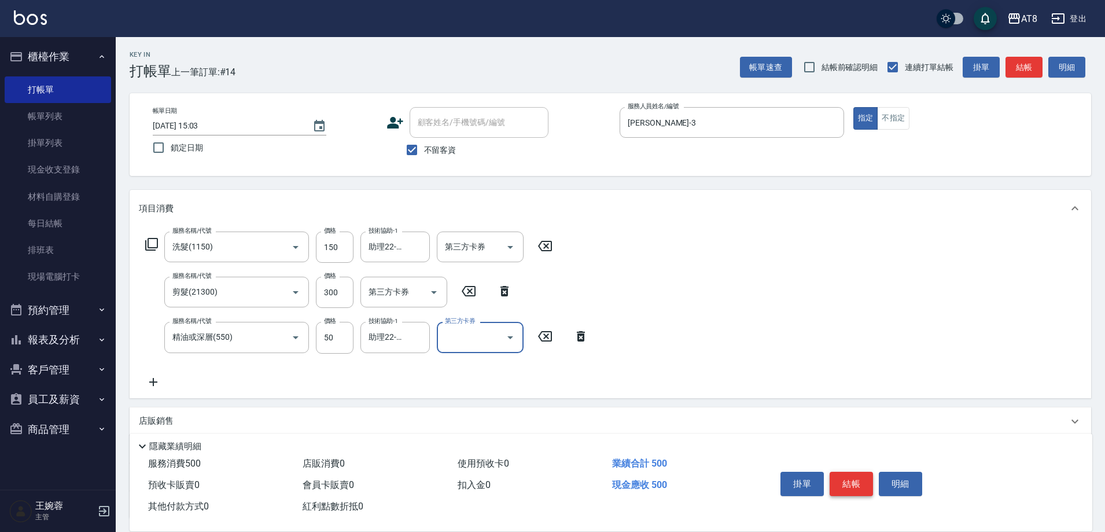
click at [867, 479] on button "結帳" at bounding box center [851, 484] width 43 height 24
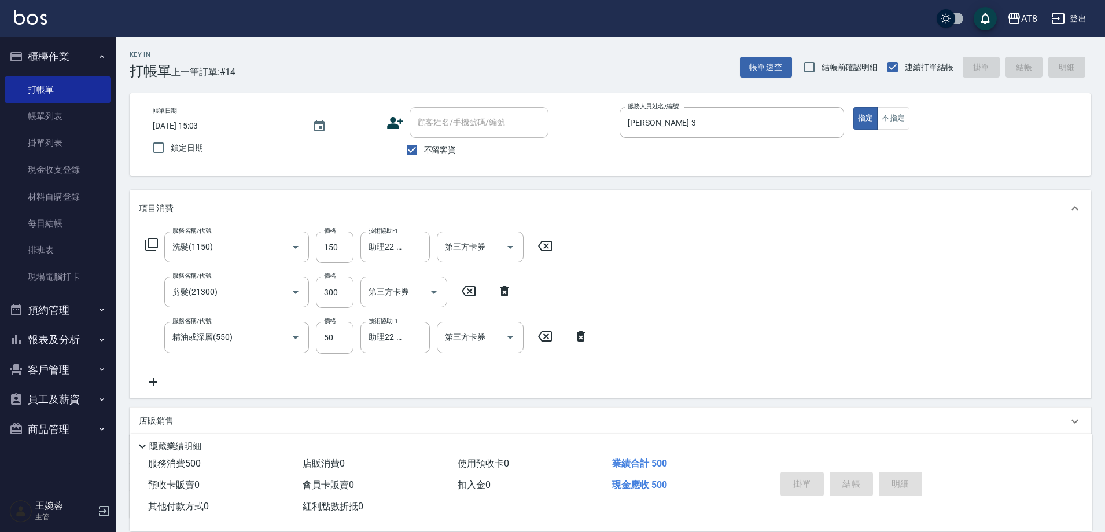
type input "[DATE] 15:04"
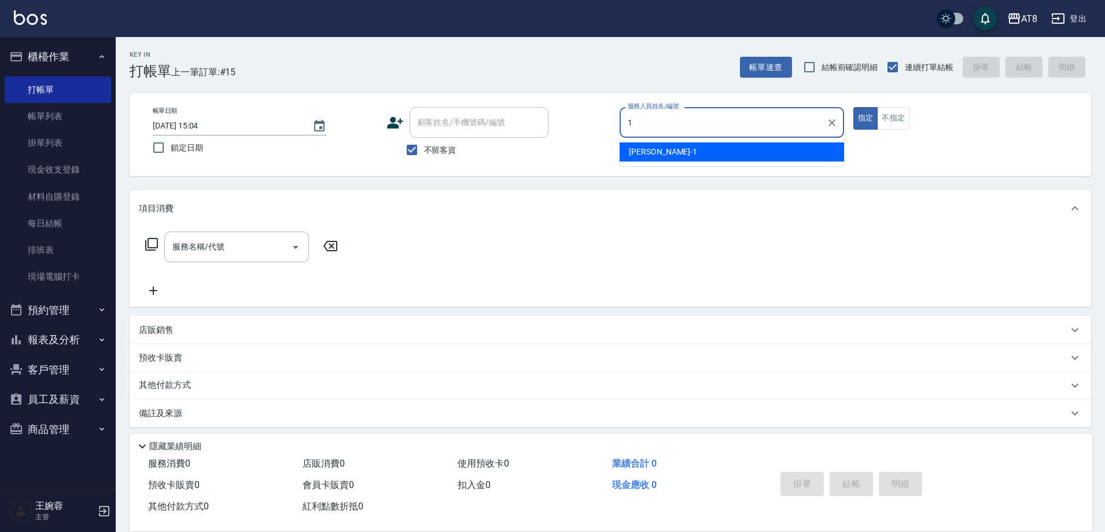
type input "YUKI-1"
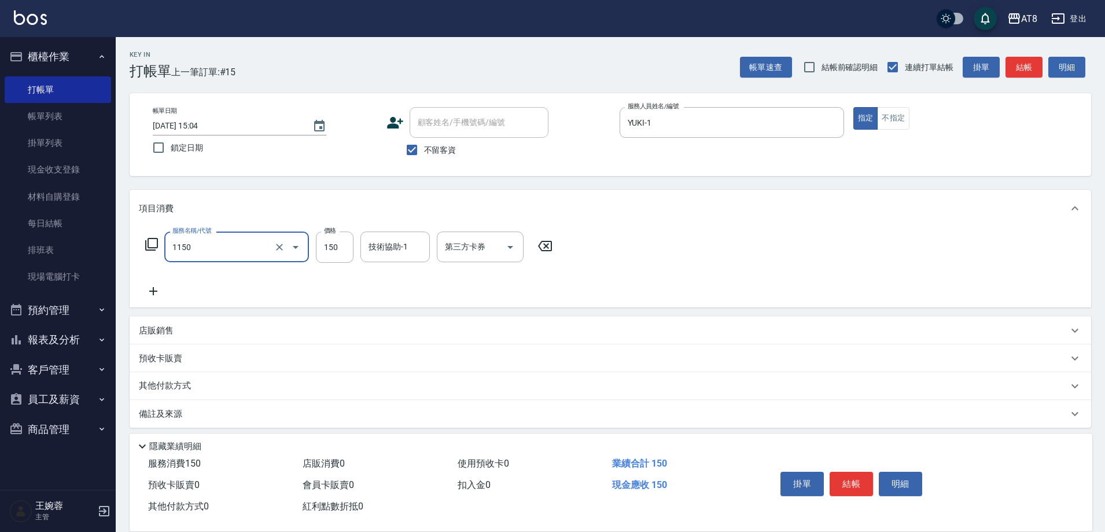
type input "洗髮(1150)"
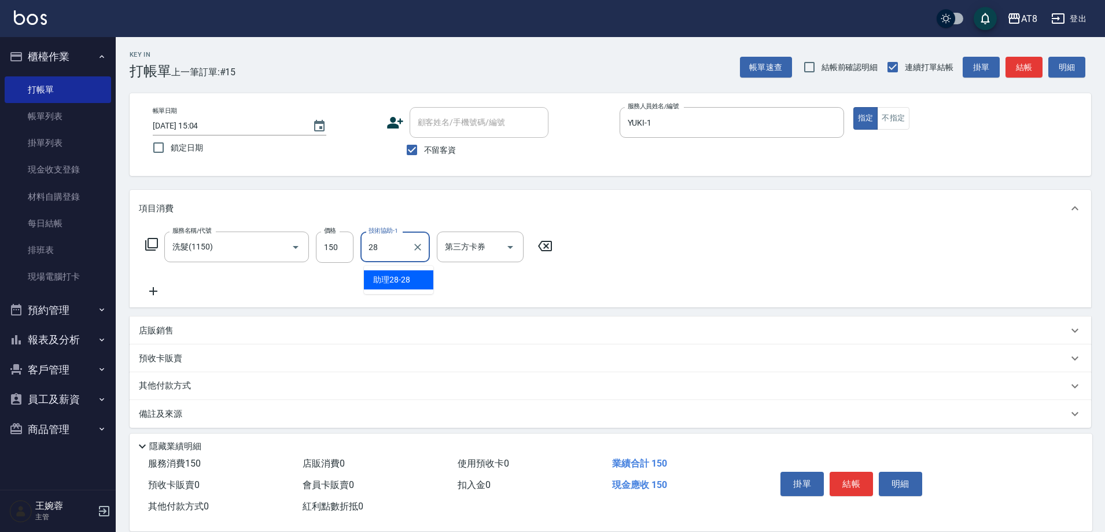
type input "助理28-28"
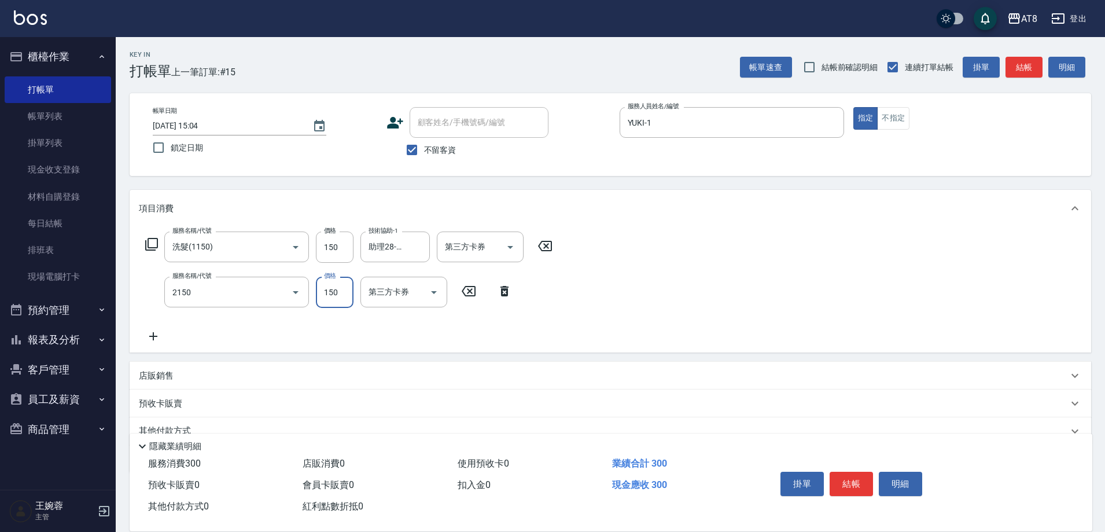
type input "剪髮(2150)"
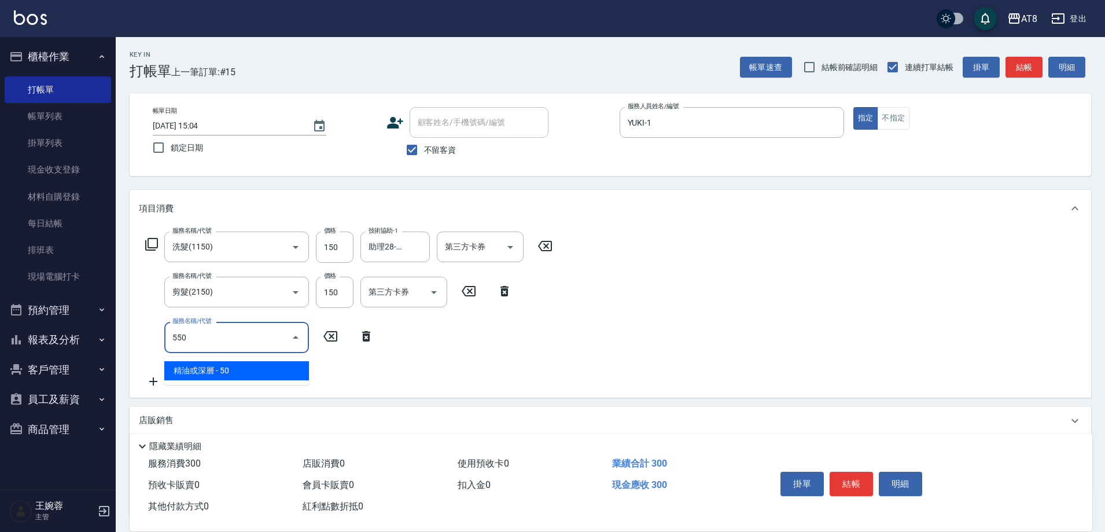
type input "精油或深層(550)"
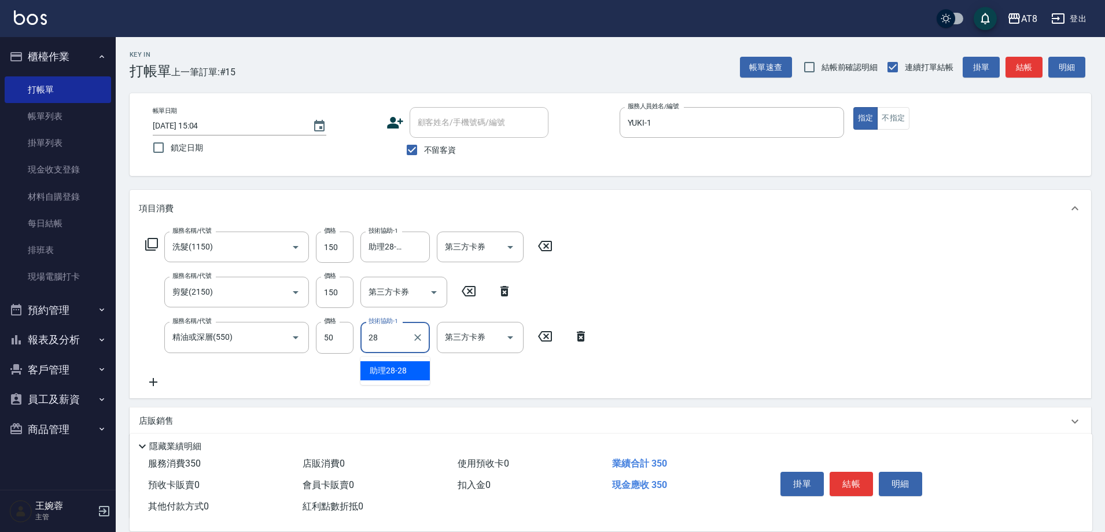
type input "助理28-28"
click at [845, 479] on button "結帳" at bounding box center [851, 484] width 43 height 24
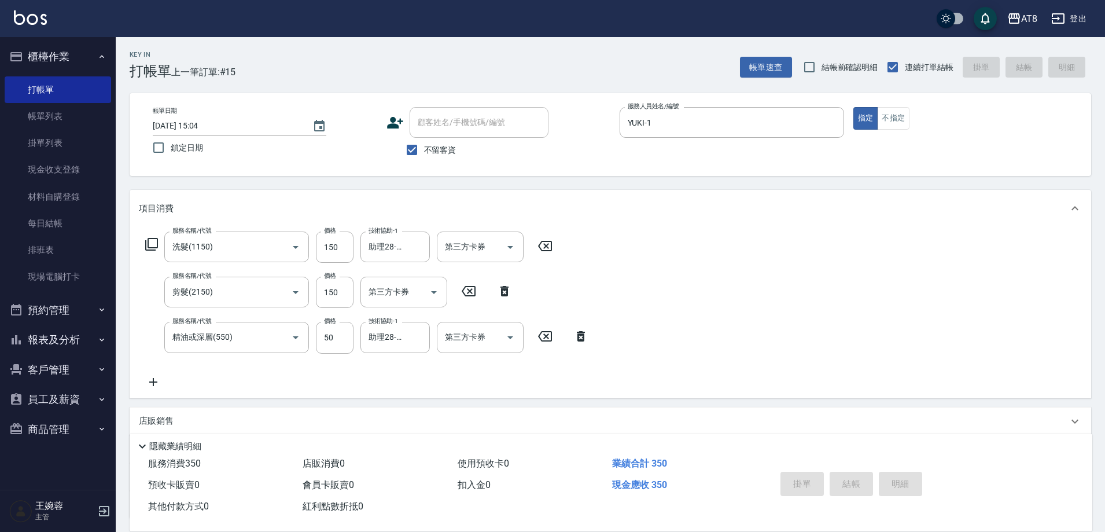
type input "[DATE] 15:07"
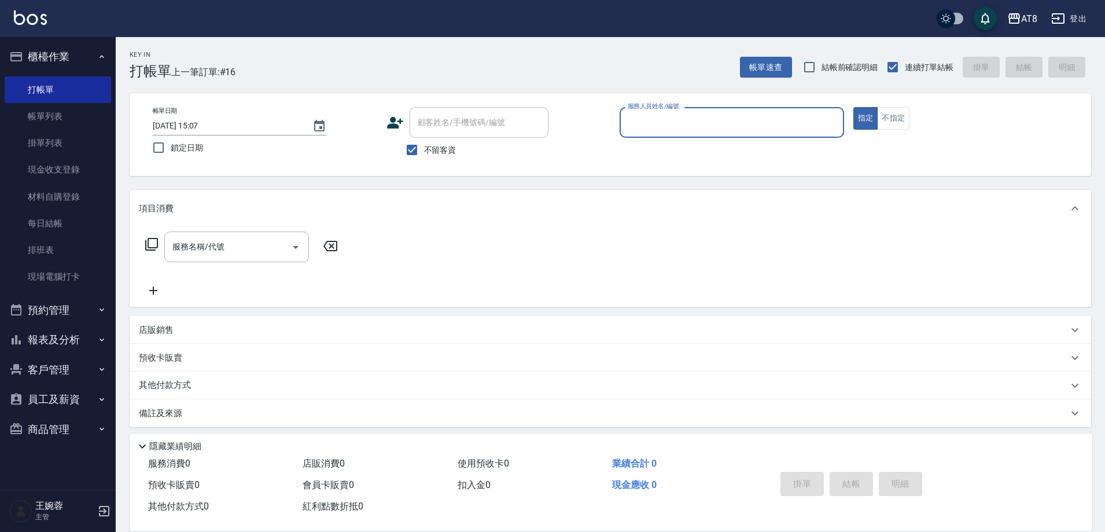
click at [718, 124] on input "服務人員姓名/編號" at bounding box center [732, 122] width 214 height 20
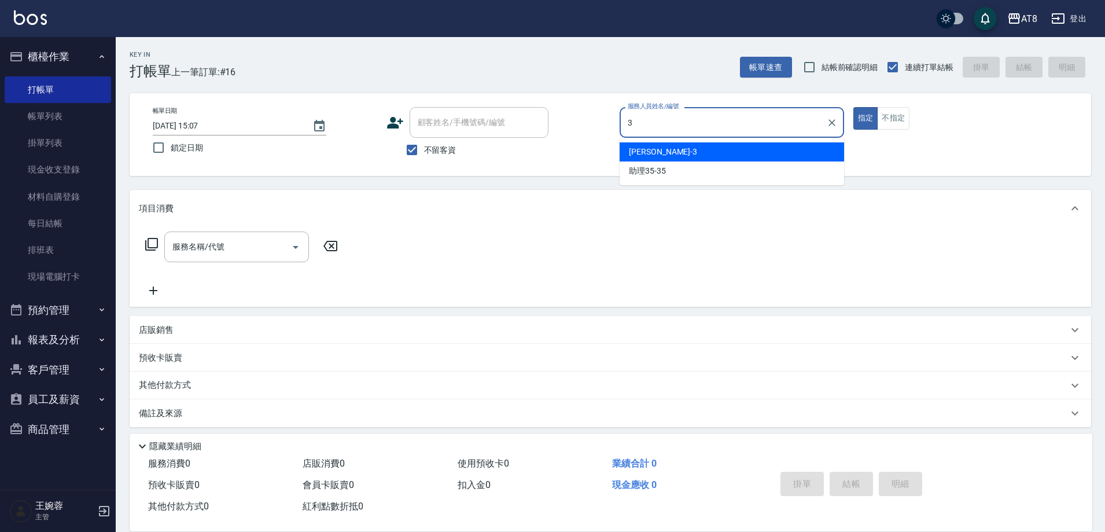
type input "[PERSON_NAME]-3"
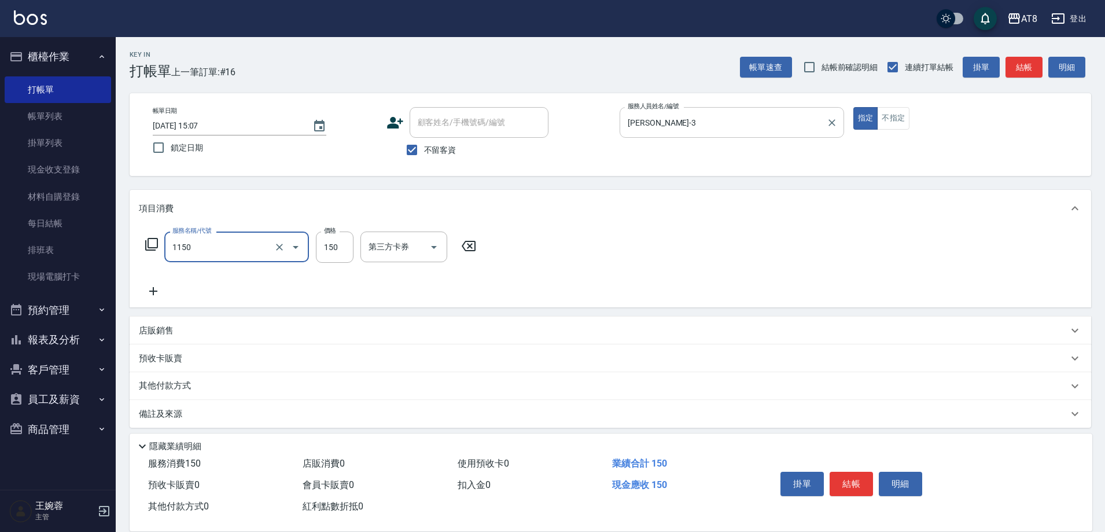
type input "洗髮(1150)"
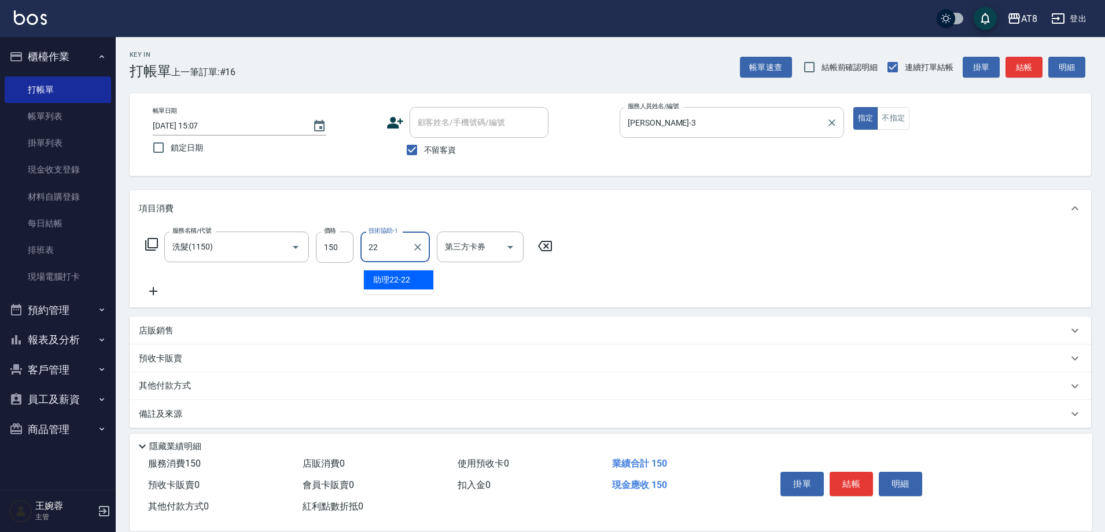
type input "助理22-22"
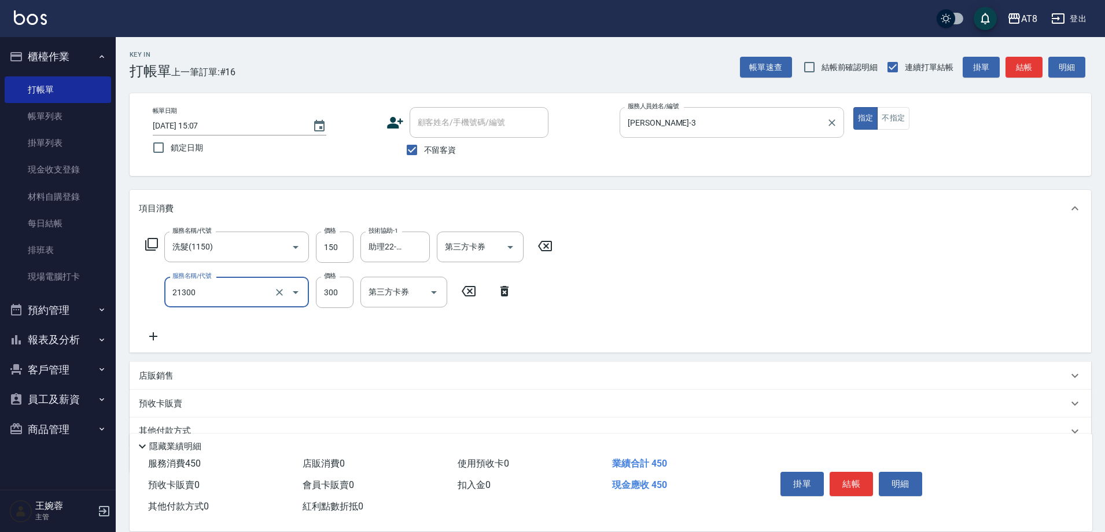
type input "剪髮(21300)"
click at [865, 472] on button "結帳" at bounding box center [851, 484] width 43 height 24
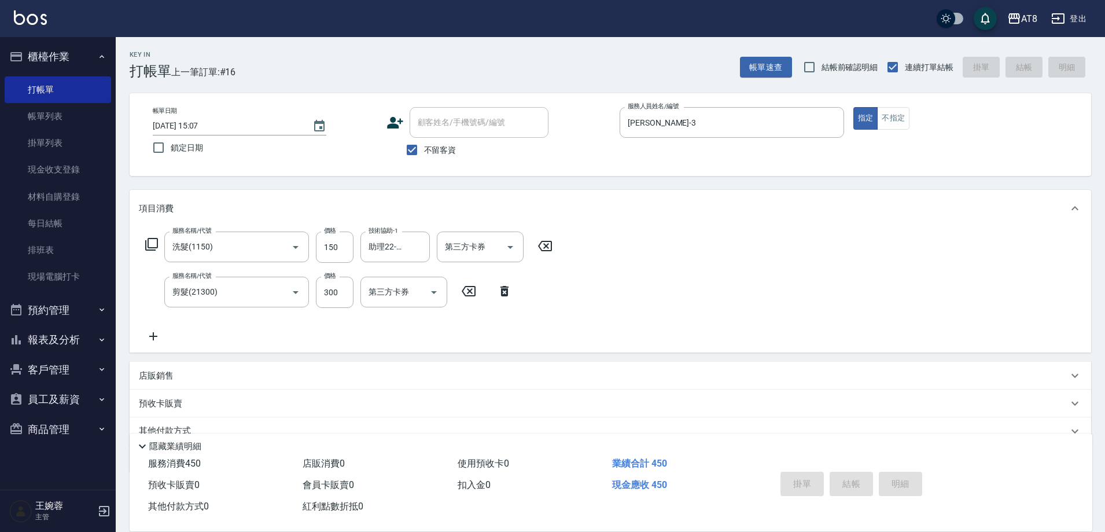
type input "[DATE] 15:08"
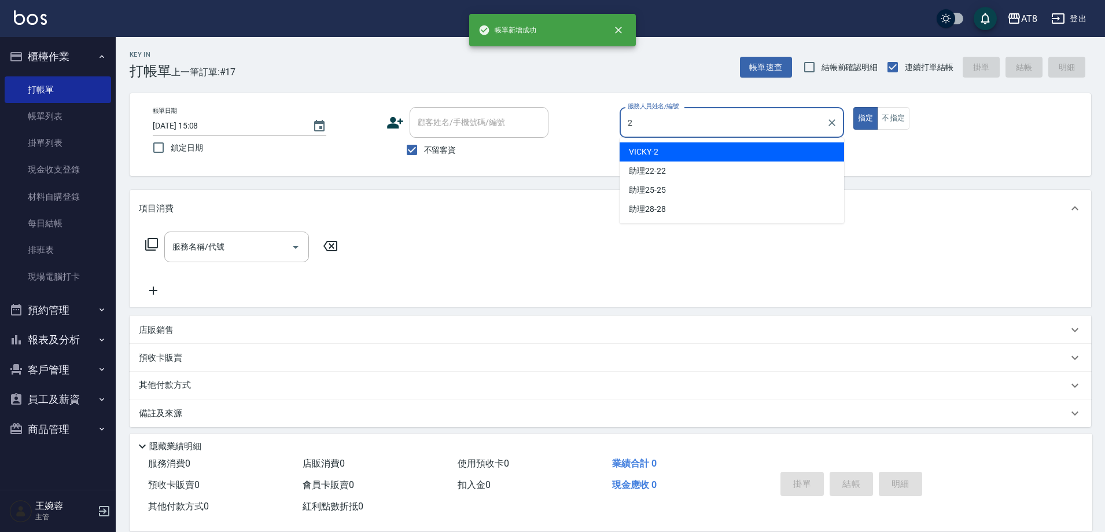
type input "VICKY-2"
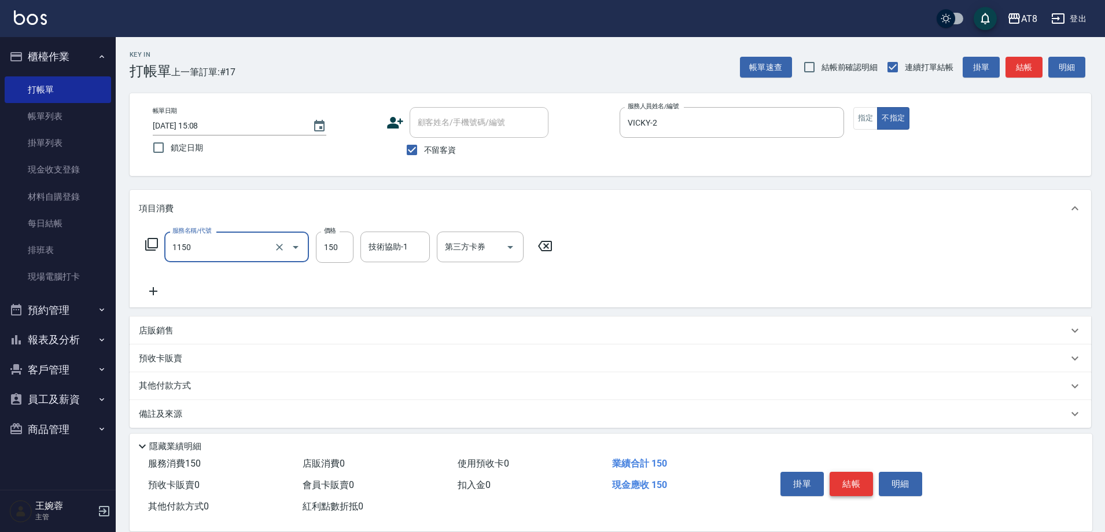
type input "洗髮(1150)"
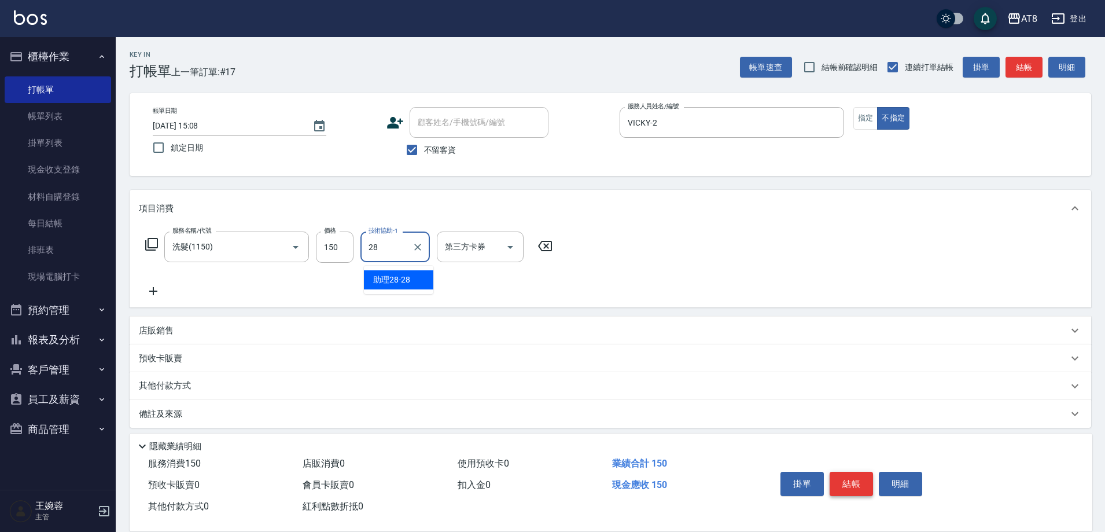
type input "助理28-28"
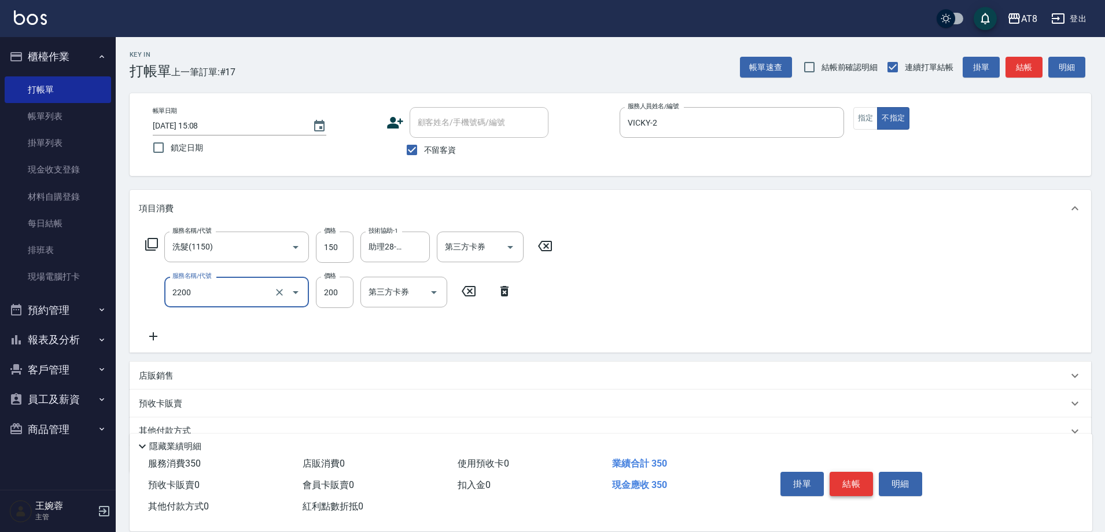
type input "剪髮(2200)"
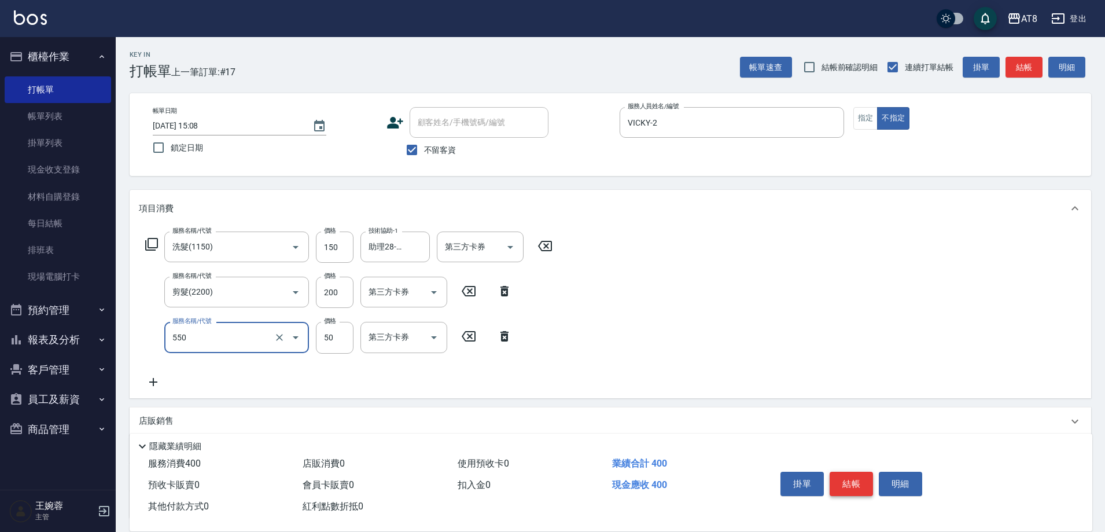
type input "精油或深層(550)"
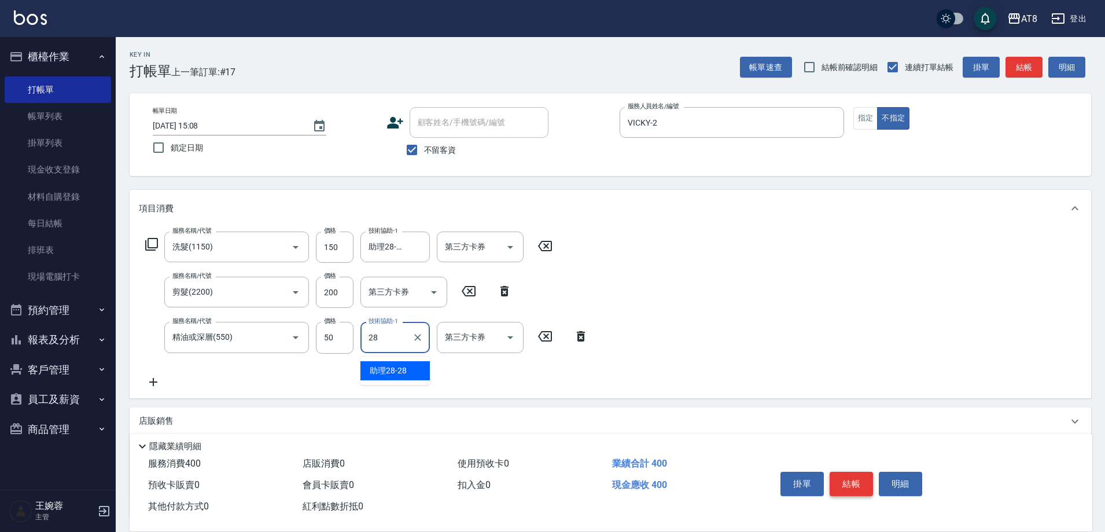
type input "助理28-28"
click at [865, 472] on button "結帳" at bounding box center [851, 484] width 43 height 24
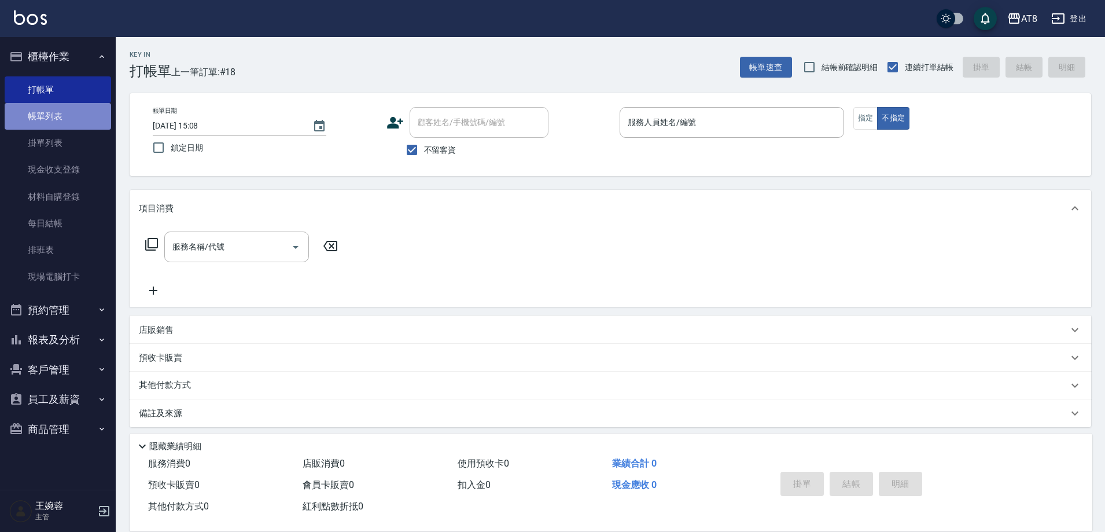
click at [98, 116] on link "帳單列表" at bounding box center [58, 116] width 106 height 27
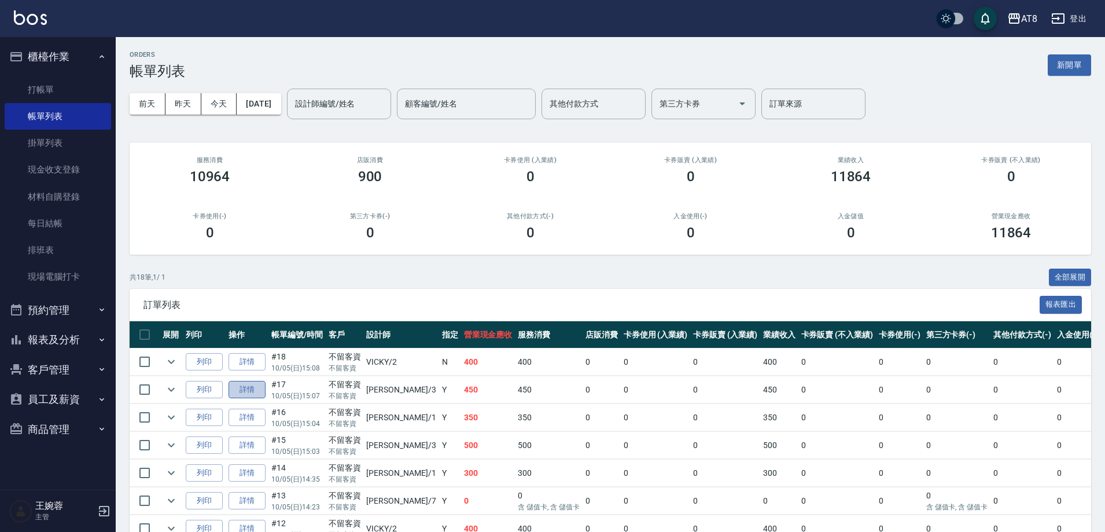
click at [251, 399] on link "詳情" at bounding box center [247, 390] width 37 height 18
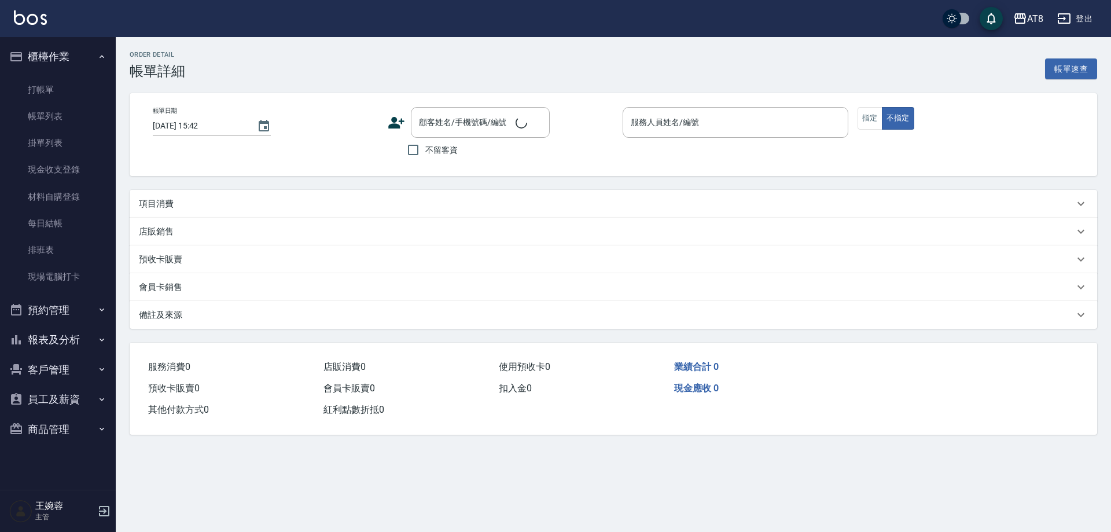
type input "[DATE] 15:07"
checkbox input "true"
type input "[PERSON_NAME]-3"
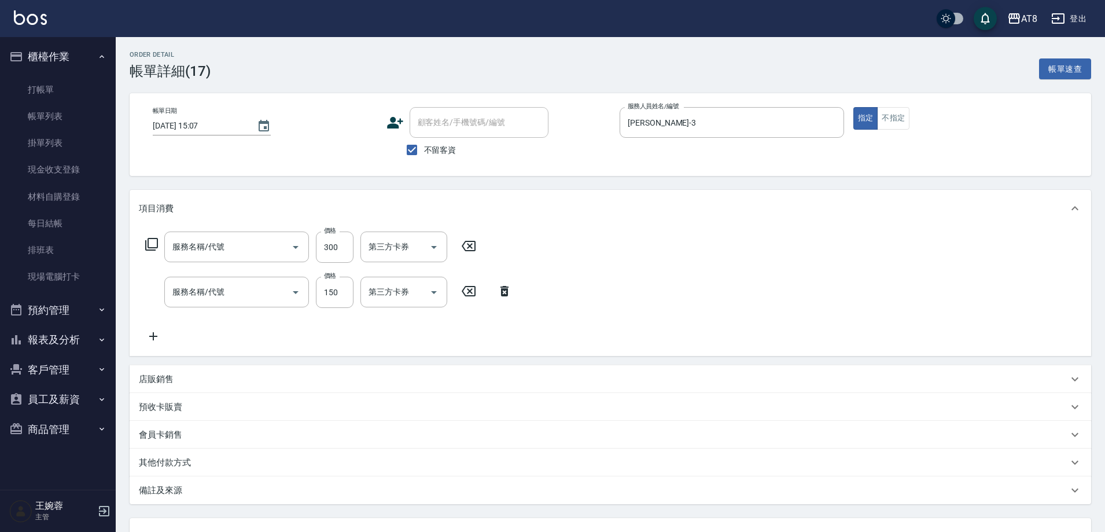
type input "剪髮(21300)"
type input "洗髮(1150)"
click at [153, 340] on icon at bounding box center [153, 336] width 8 height 8
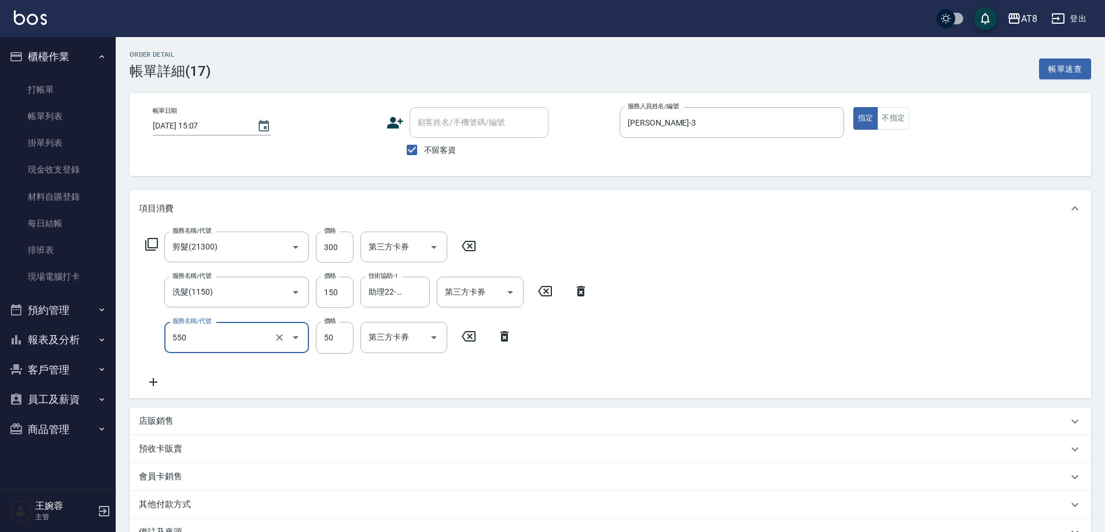
type input "精油或深層(550)"
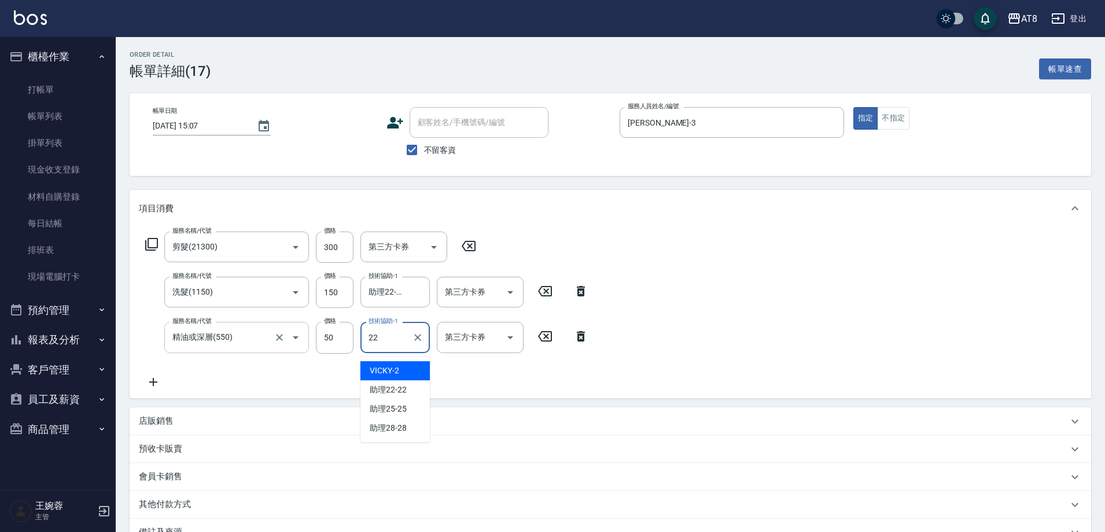
type input "助理22-22"
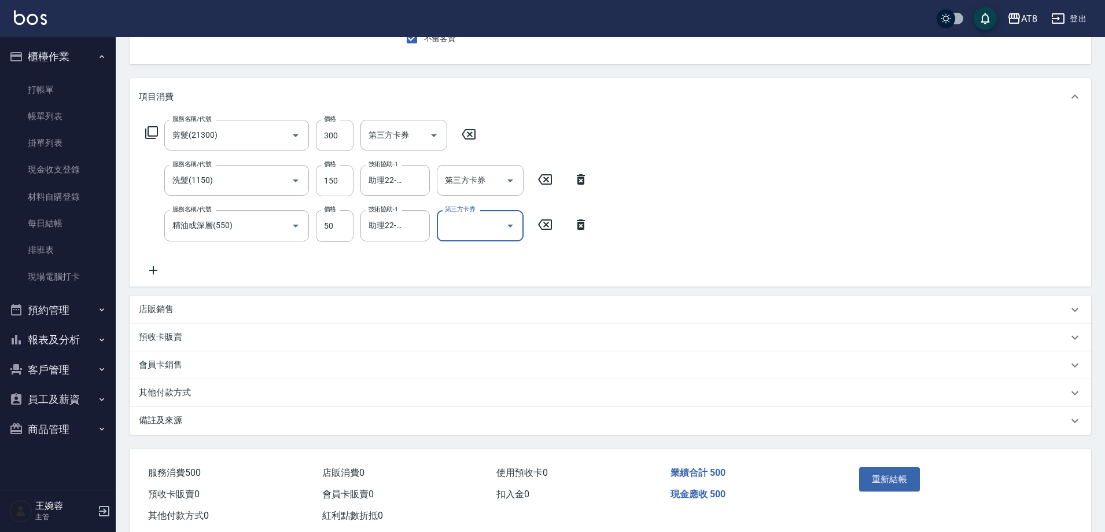
scroll to position [155, 0]
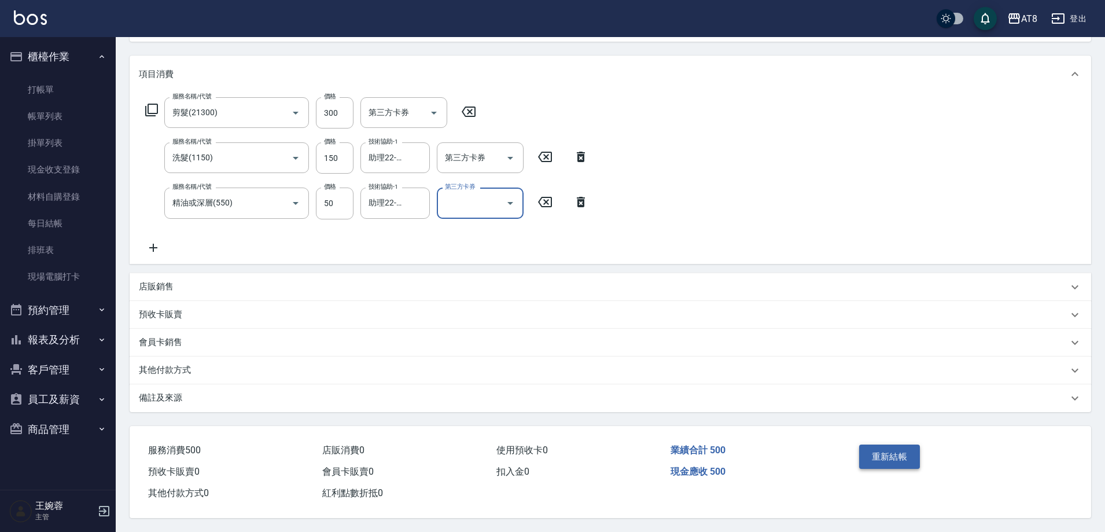
click at [892, 444] on button "重新結帳" at bounding box center [889, 456] width 61 height 24
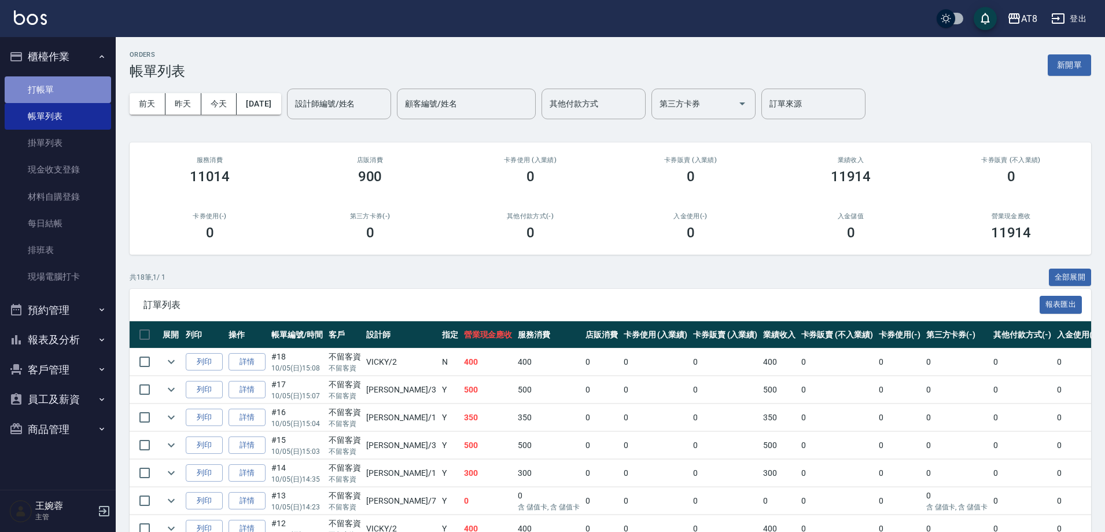
click at [54, 89] on link "打帳單" at bounding box center [58, 89] width 106 height 27
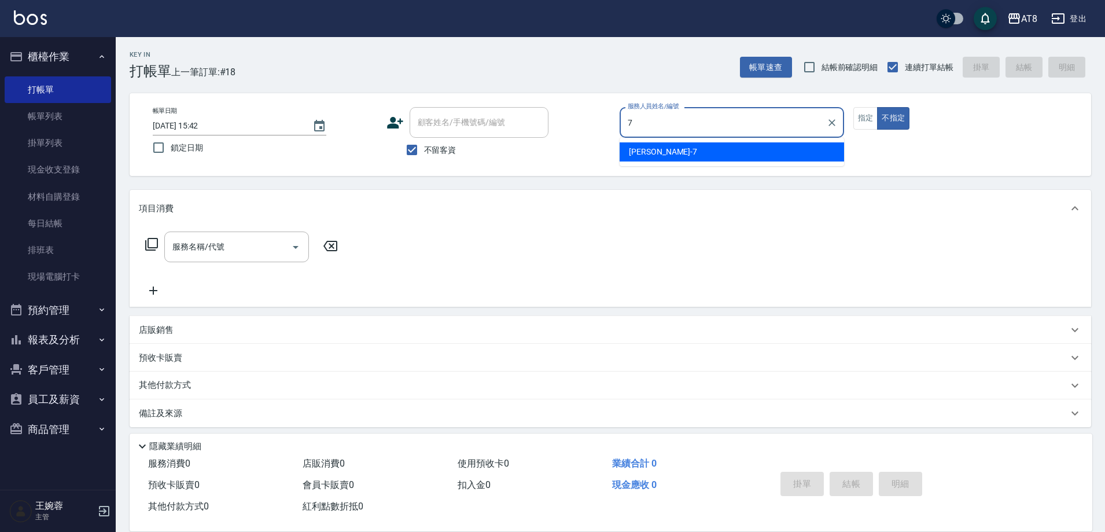
type input "[PERSON_NAME]-7"
type button "false"
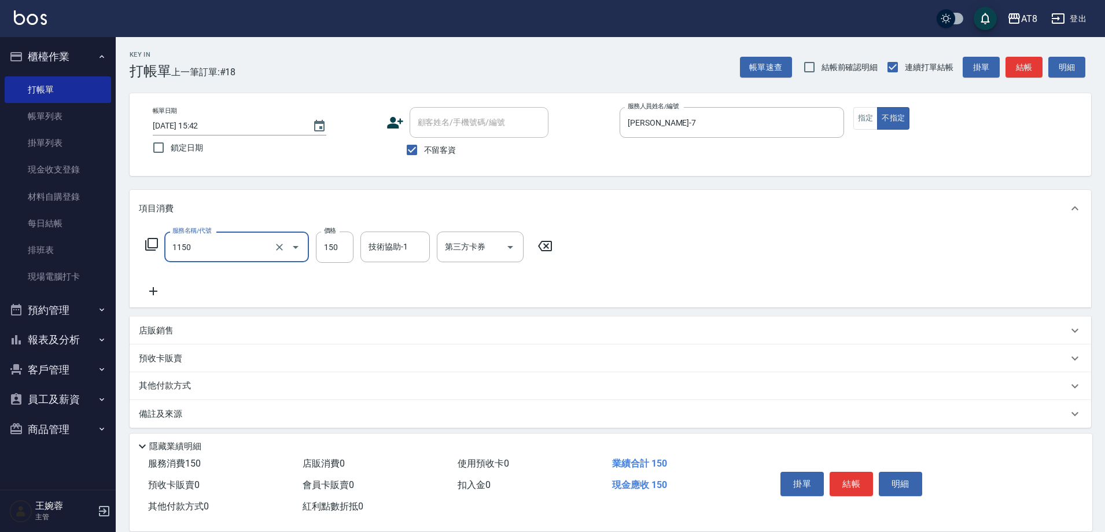
type input "洗髮(1150)"
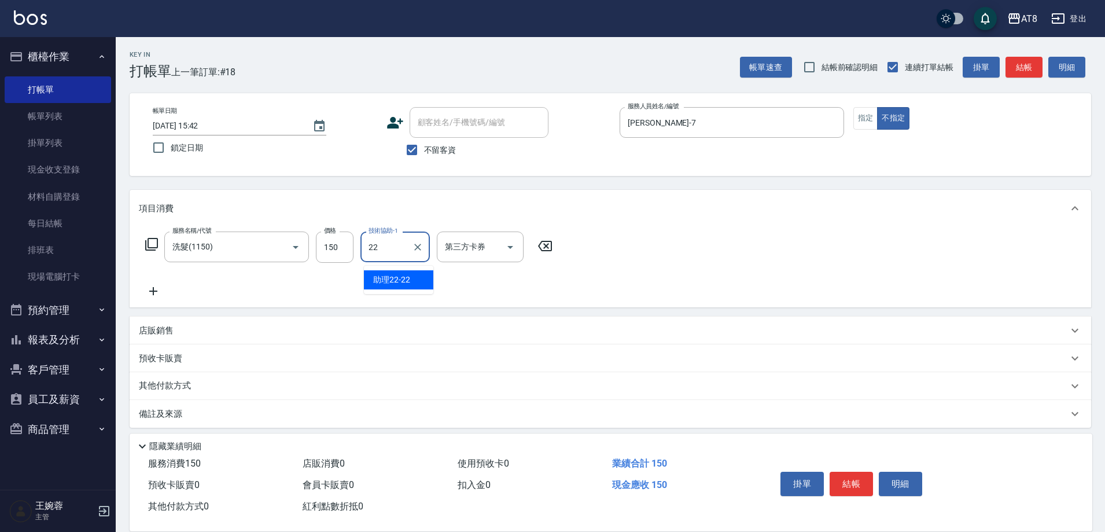
type input "助理22-22"
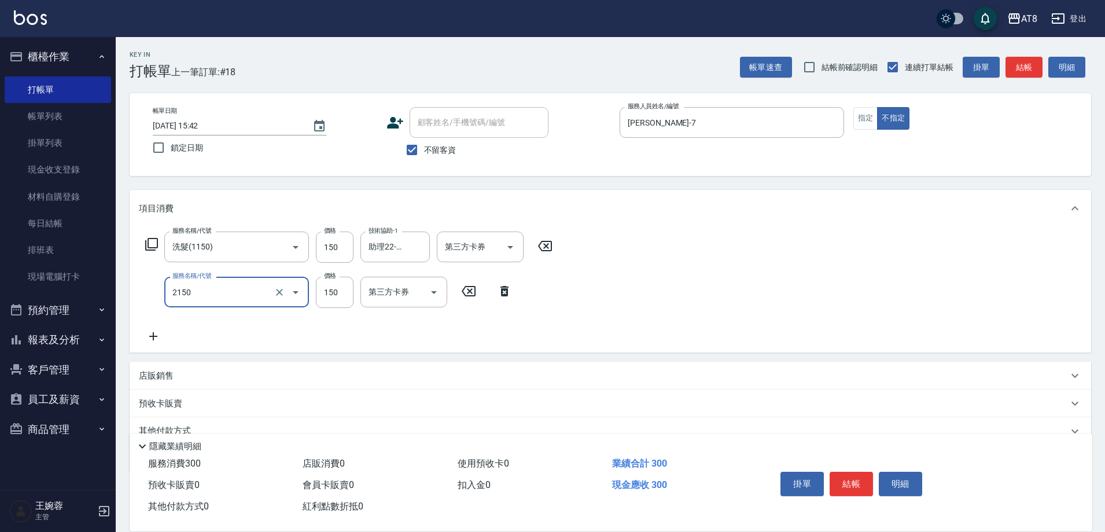
type input "剪髮(2150)"
click at [850, 472] on button "結帳" at bounding box center [851, 484] width 43 height 24
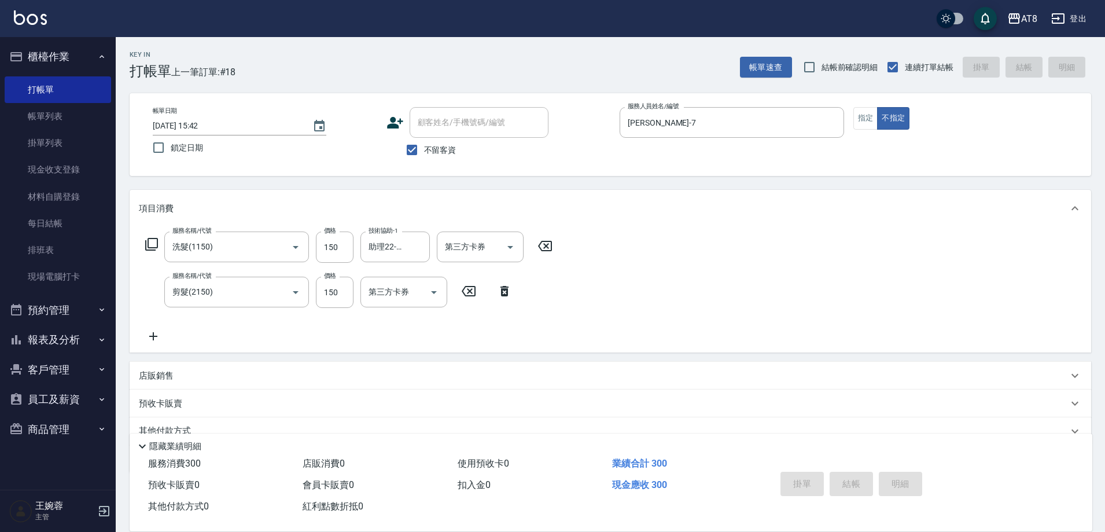
type input "[DATE] 15:43"
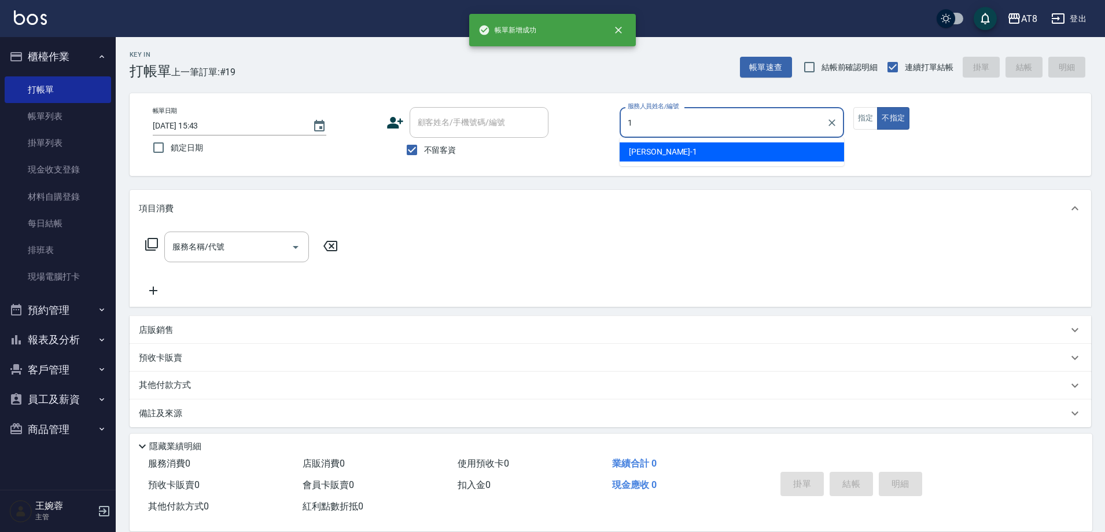
type input "YUKI-1"
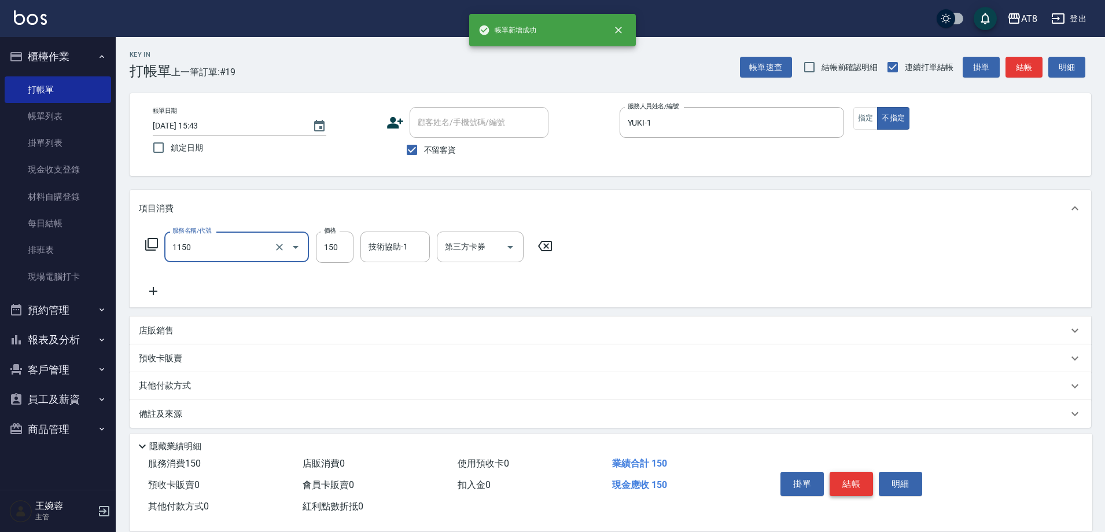
type input "洗髮(1150)"
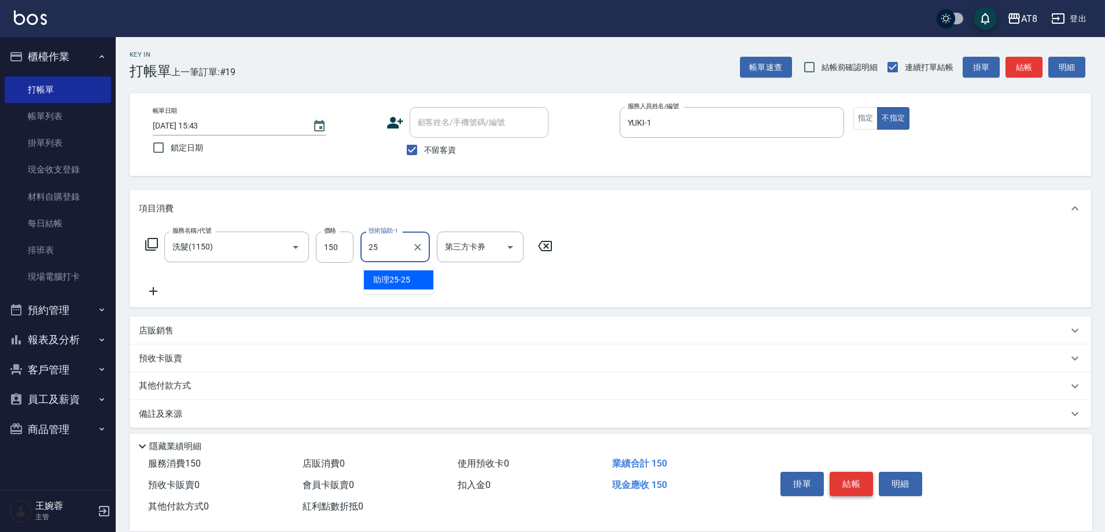
type input "助理25-25"
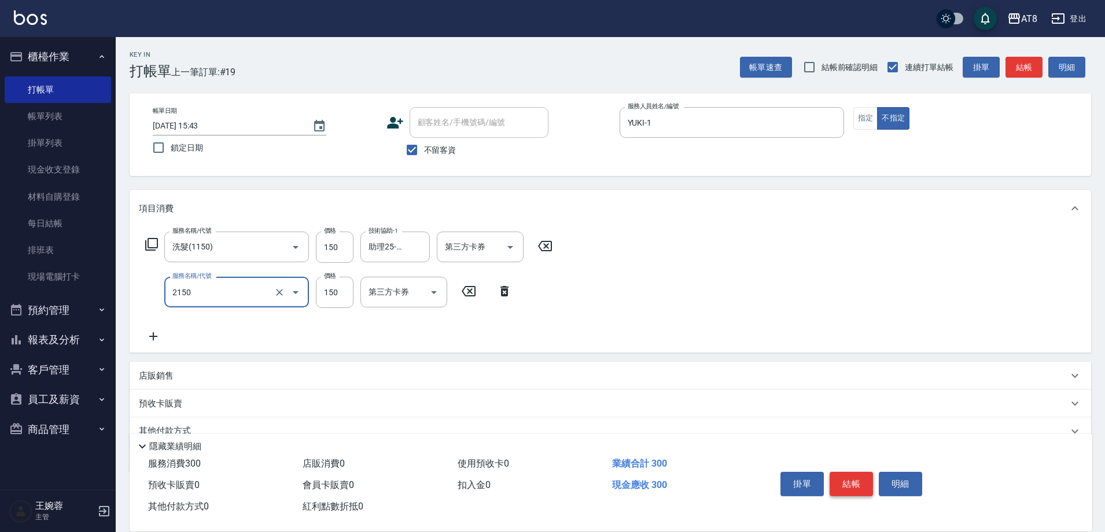
type input "剪髮(2150)"
click at [850, 472] on button "結帳" at bounding box center [851, 484] width 43 height 24
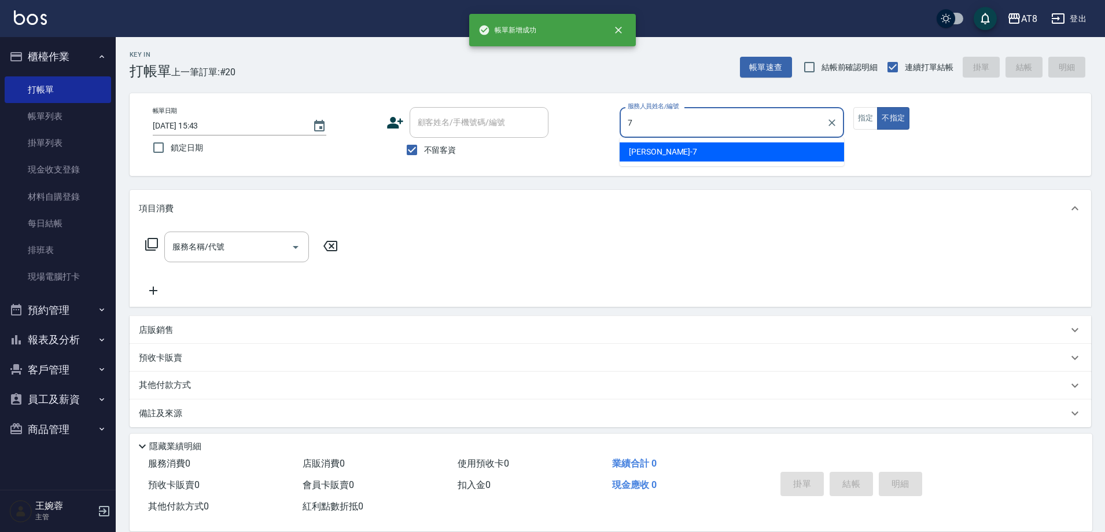
type input "[PERSON_NAME]-7"
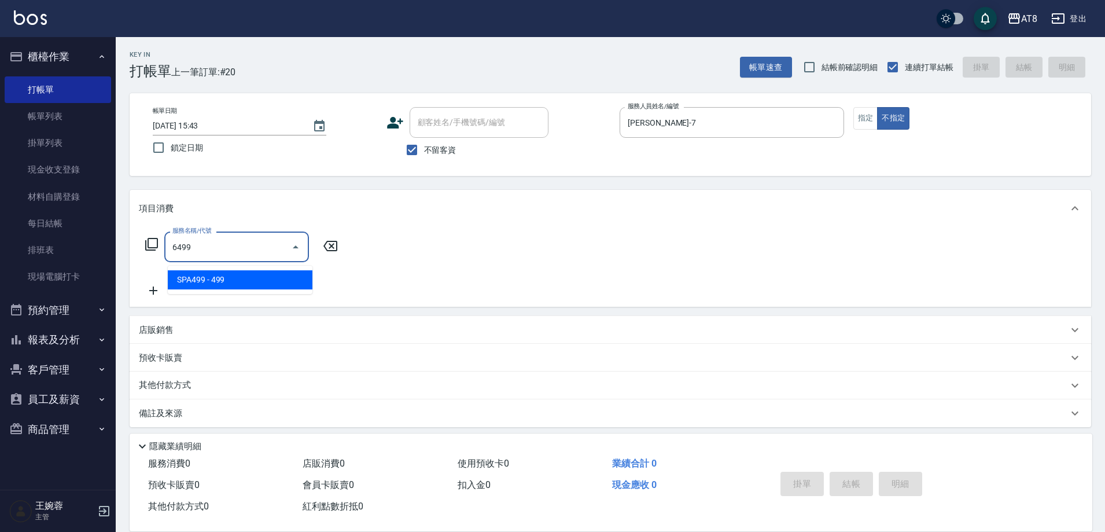
type input "SPA499(6499)"
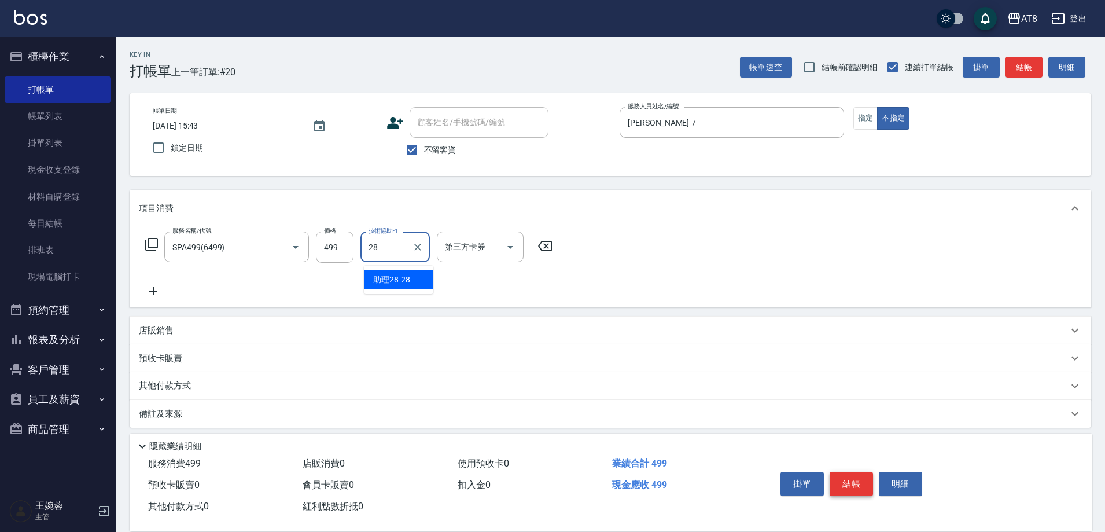
type input "助理28-28"
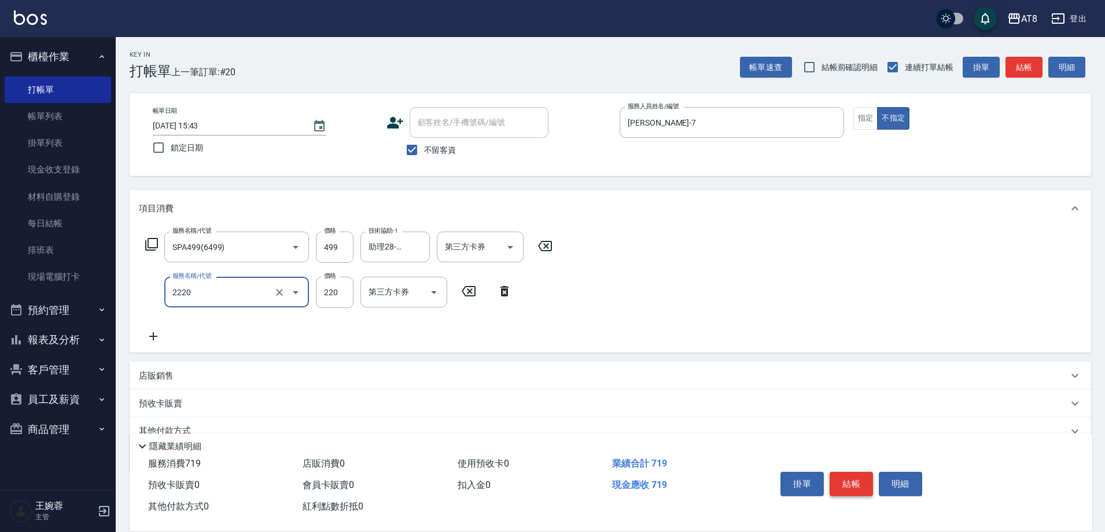
type input "剪髮(2220)"
click at [850, 472] on button "結帳" at bounding box center [851, 484] width 43 height 24
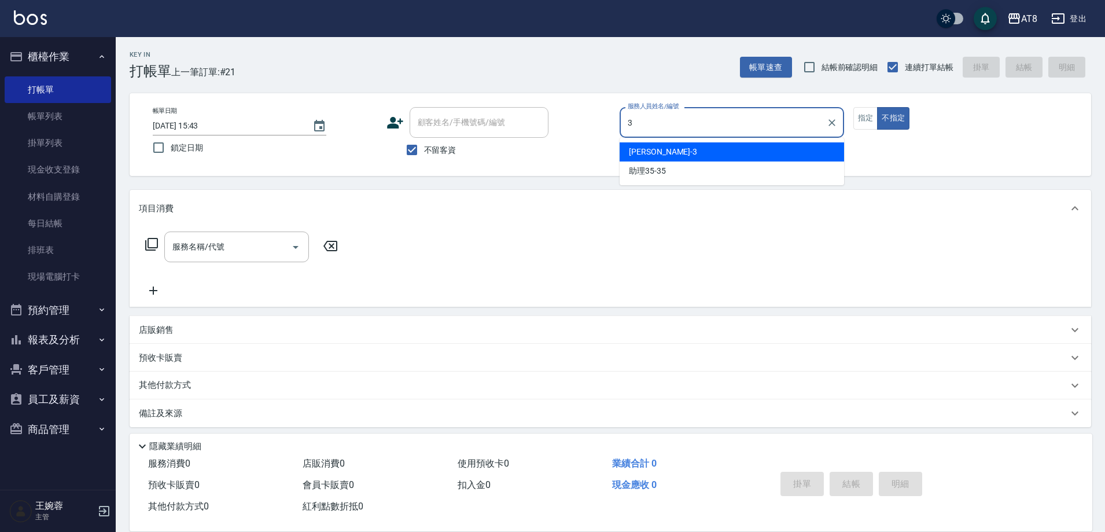
type input "[PERSON_NAME]-3"
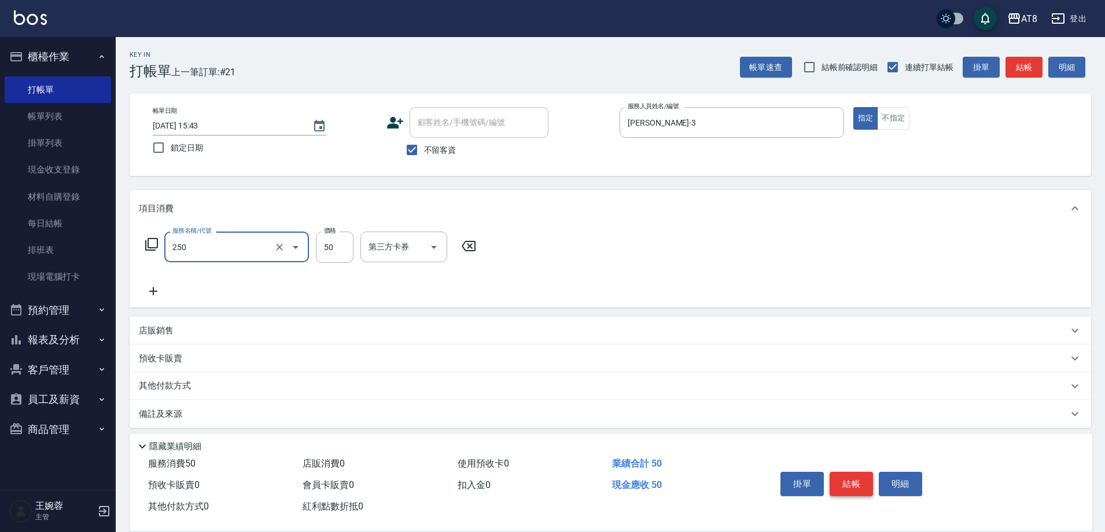
type input "剪瀏海(250)"
click at [850, 472] on button "結帳" at bounding box center [851, 484] width 43 height 24
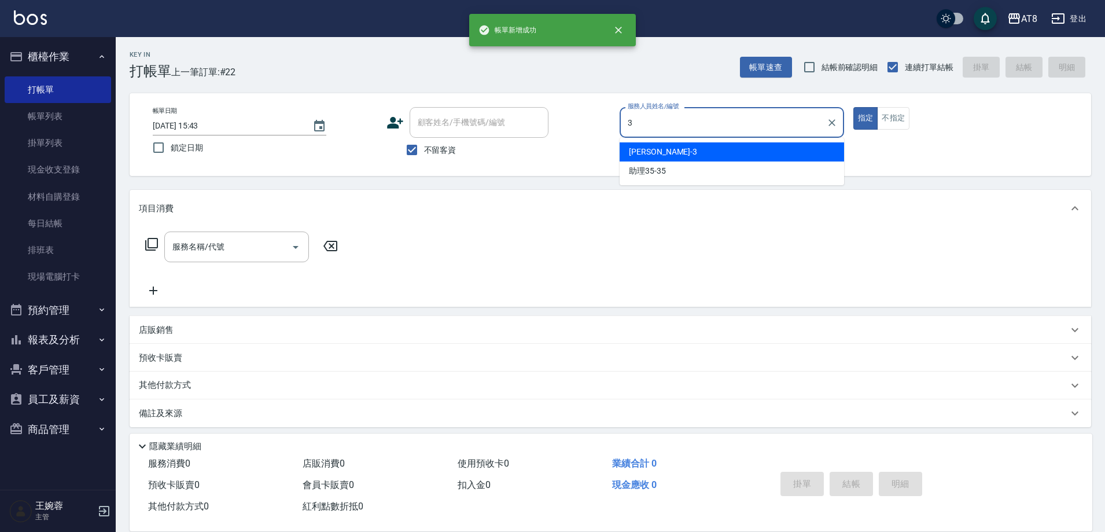
type input "[PERSON_NAME]-3"
type button "true"
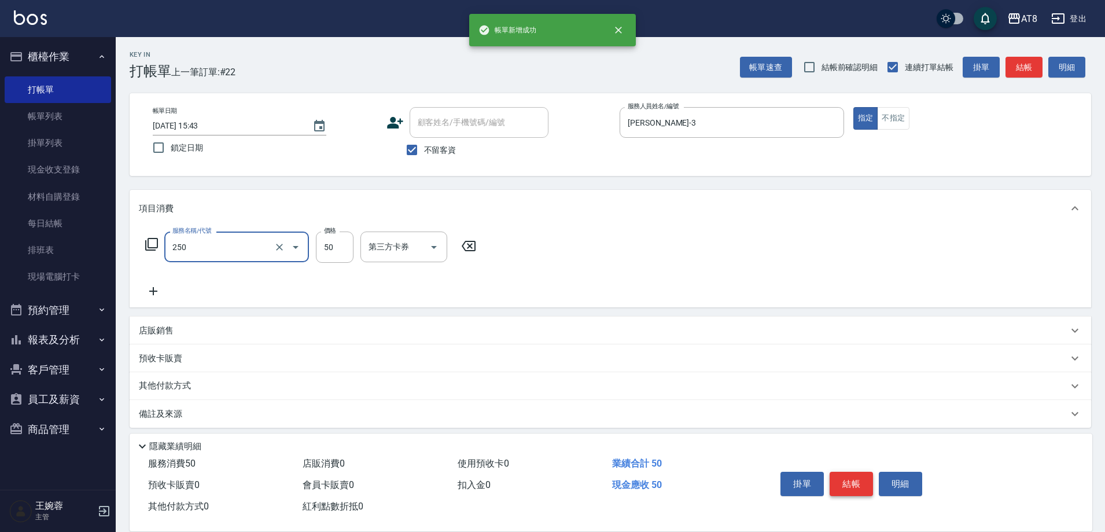
type input "剪瀏海(250)"
click at [850, 472] on button "結帳" at bounding box center [851, 484] width 43 height 24
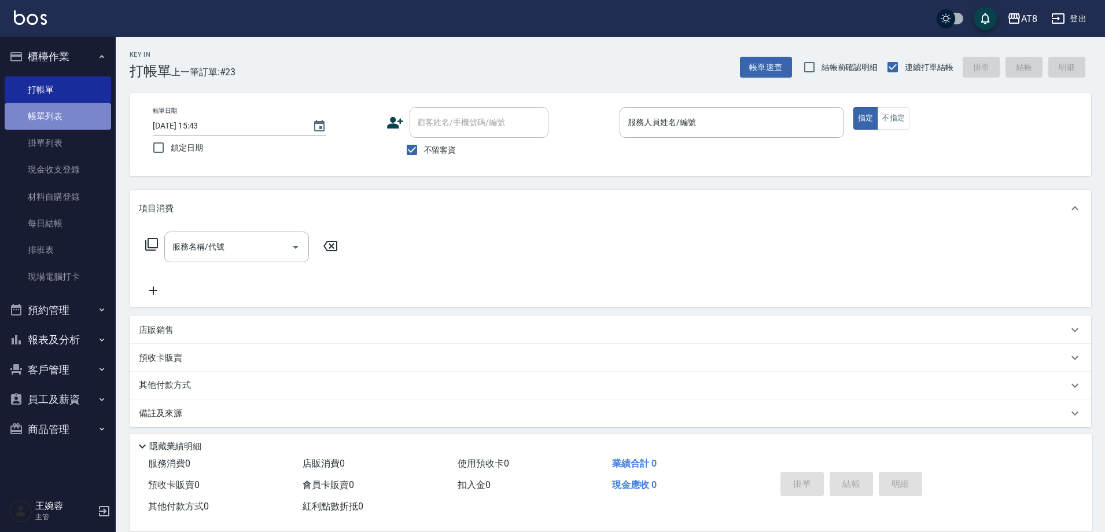
click at [86, 121] on link "帳單列表" at bounding box center [58, 116] width 106 height 27
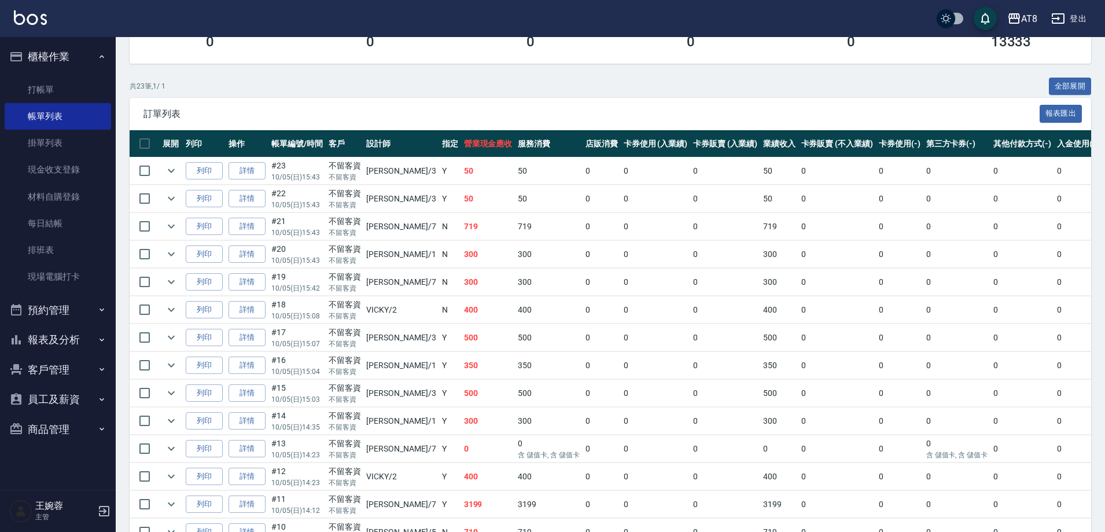
scroll to position [204, 0]
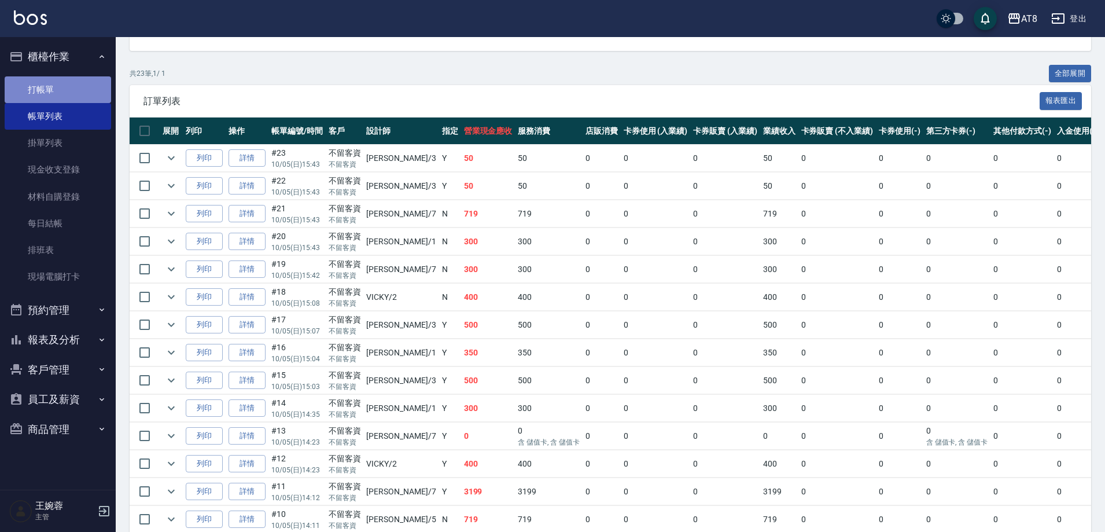
click at [68, 90] on link "打帳單" at bounding box center [58, 89] width 106 height 27
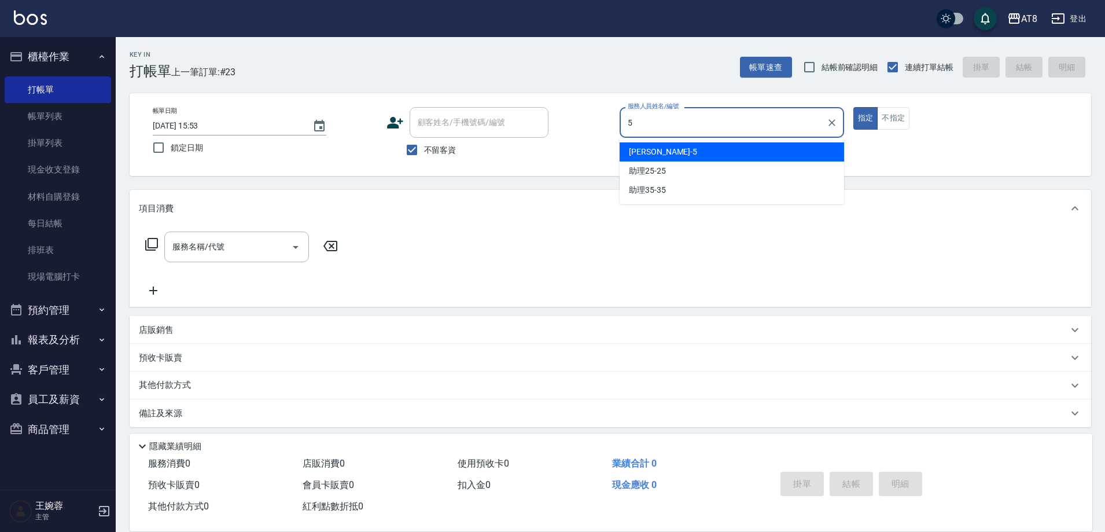
type input "HANK-5"
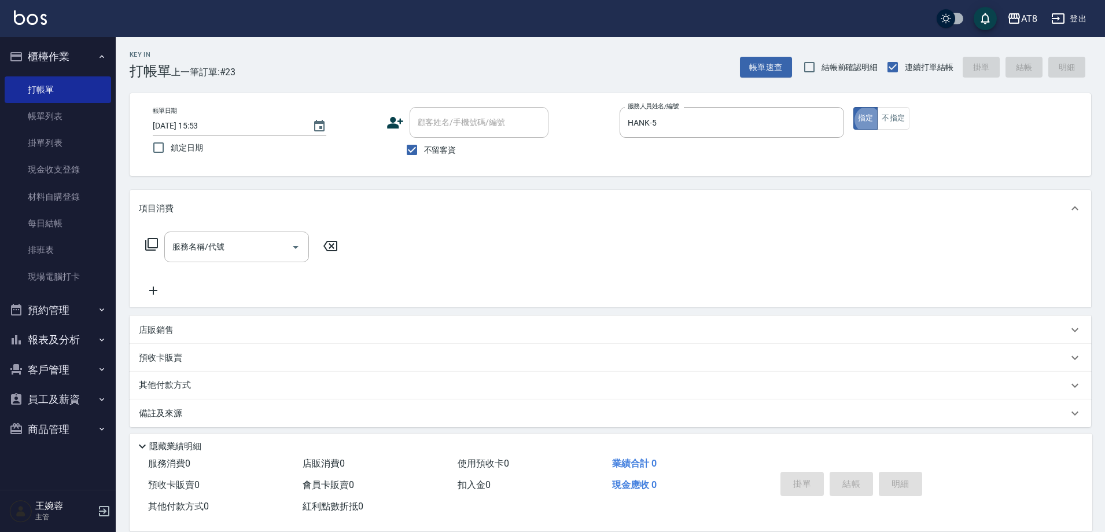
type button "true"
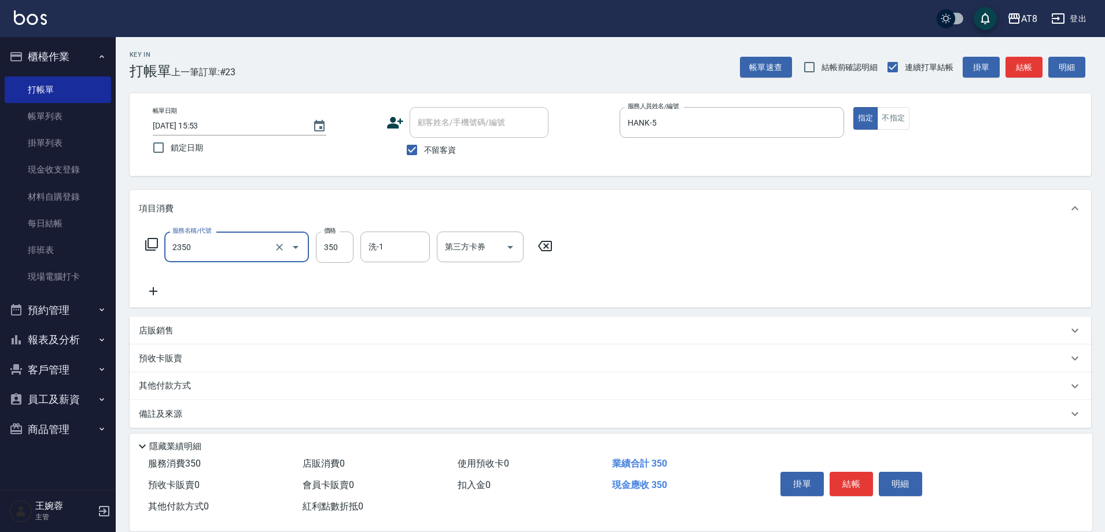
type input "入金洗剪350(2350)"
type input "助理22-22"
click at [856, 473] on button "結帳" at bounding box center [851, 484] width 43 height 24
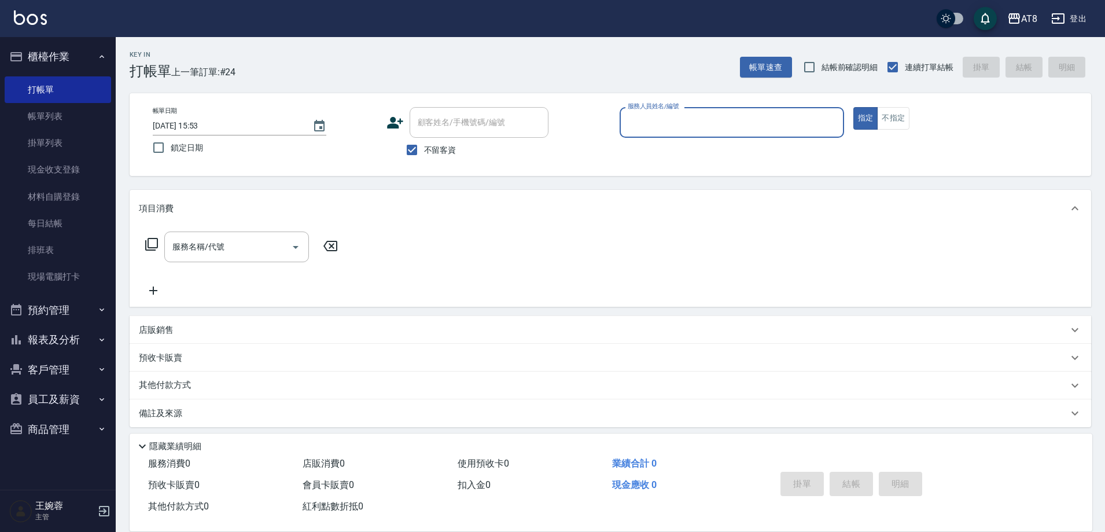
click at [64, 343] on button "報表及分析" at bounding box center [58, 340] width 106 height 30
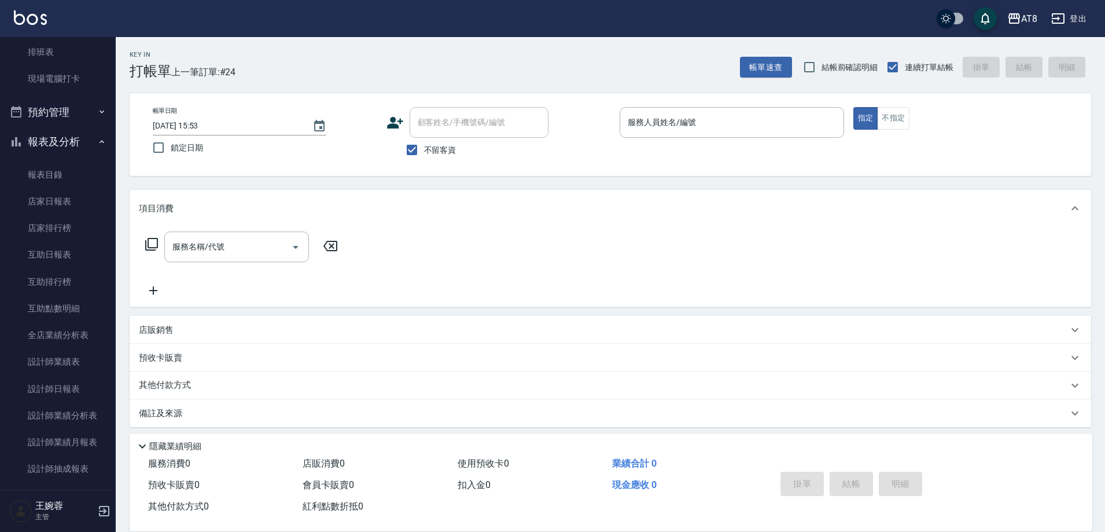
scroll to position [199, 0]
click at [83, 390] on link "設計師日報表" at bounding box center [58, 387] width 106 height 27
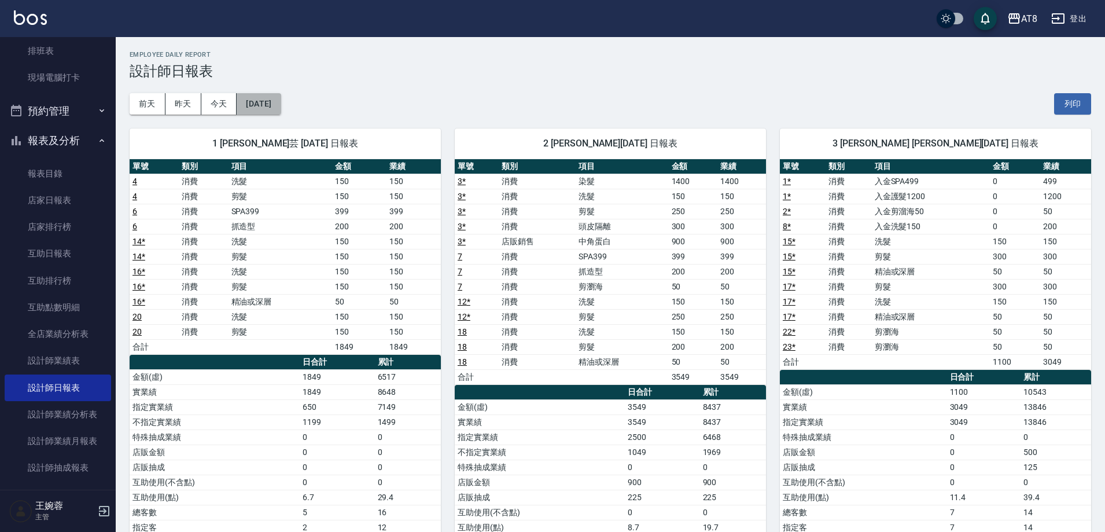
click at [270, 111] on button "[DATE]" at bounding box center [259, 103] width 44 height 21
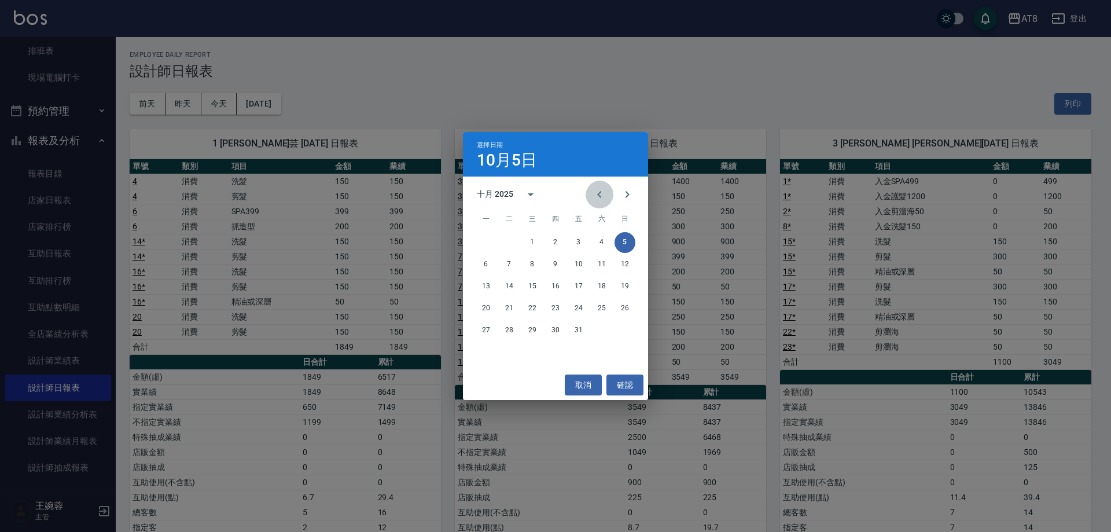
click at [594, 188] on icon "Previous month" at bounding box center [600, 195] width 14 height 14
click at [507, 327] on button "30" at bounding box center [509, 330] width 21 height 21
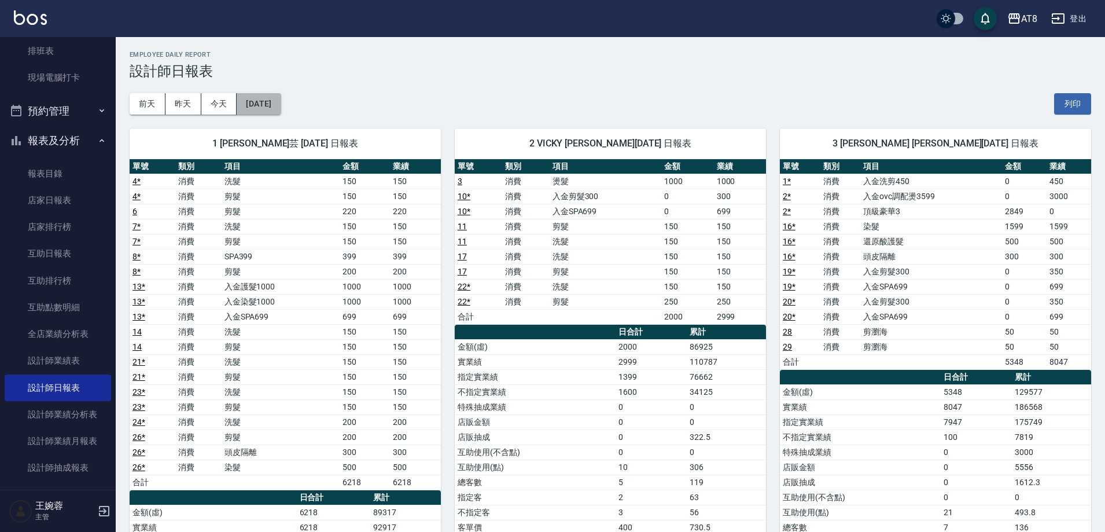
click at [281, 105] on button "[DATE]" at bounding box center [259, 103] width 44 height 21
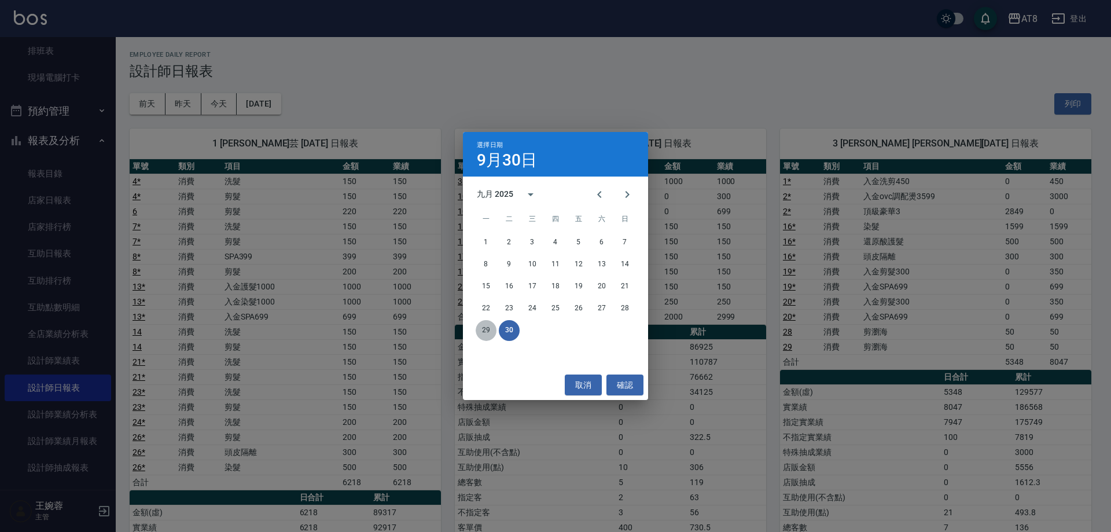
click at [484, 327] on button "29" at bounding box center [486, 330] width 21 height 21
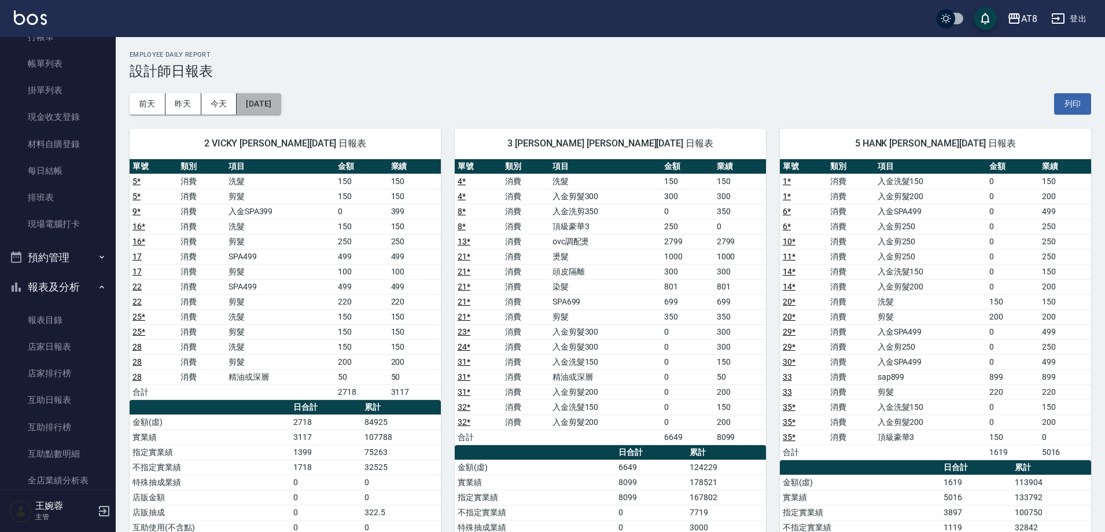
click at [274, 101] on button "[DATE]" at bounding box center [259, 103] width 44 height 21
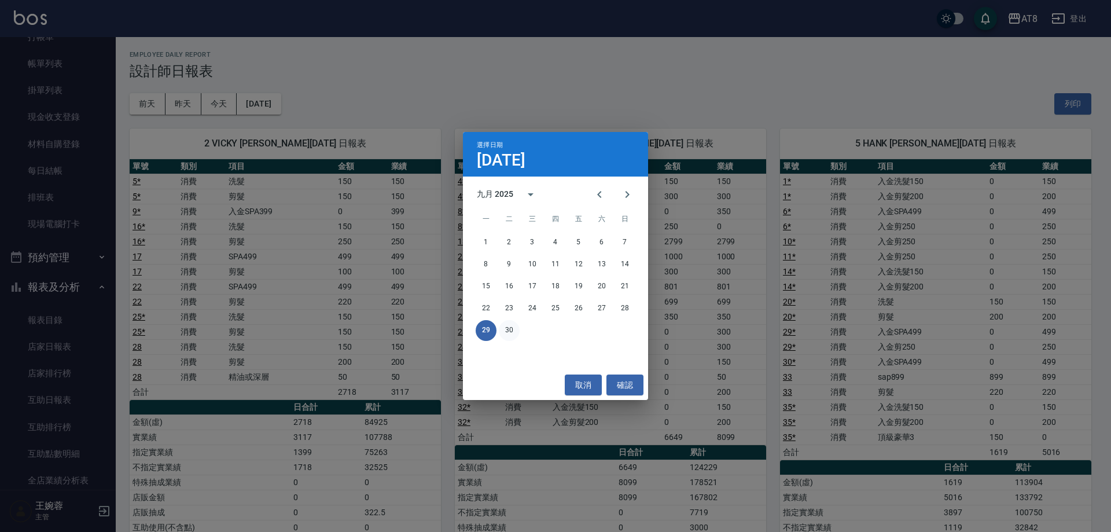
click at [506, 330] on button "30" at bounding box center [509, 330] width 21 height 21
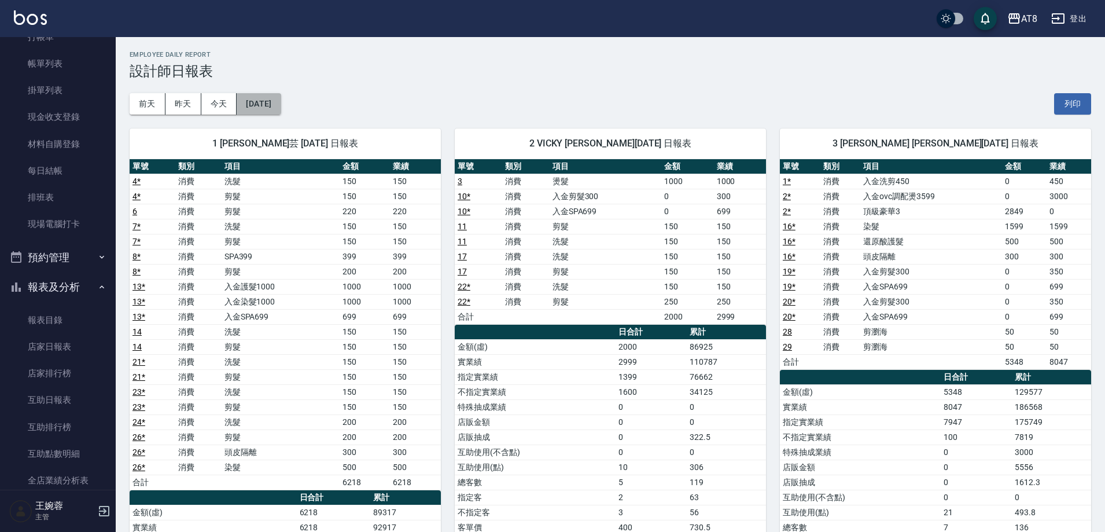
click at [281, 102] on button "[DATE]" at bounding box center [259, 103] width 44 height 21
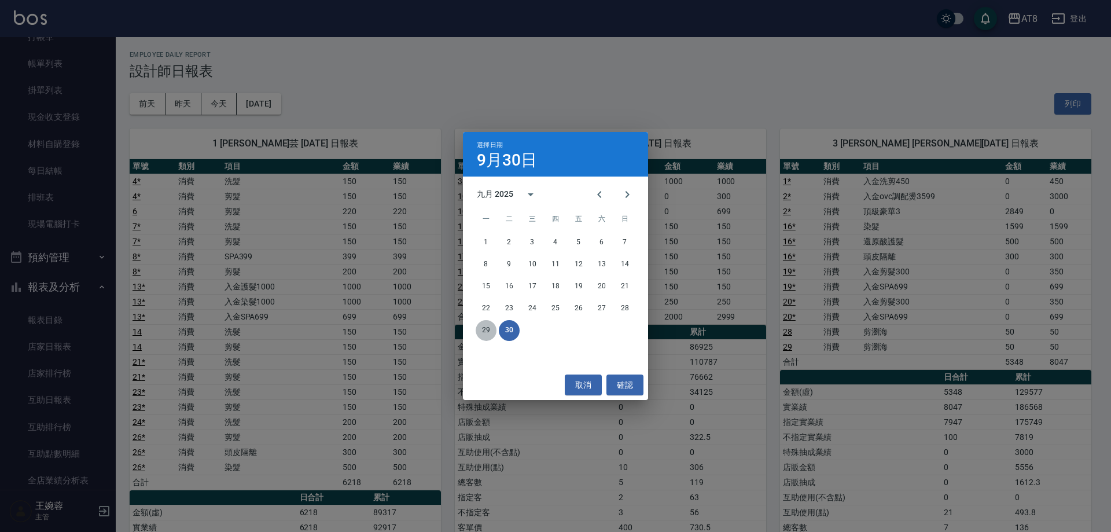
click at [480, 326] on button "29" at bounding box center [486, 330] width 21 height 21
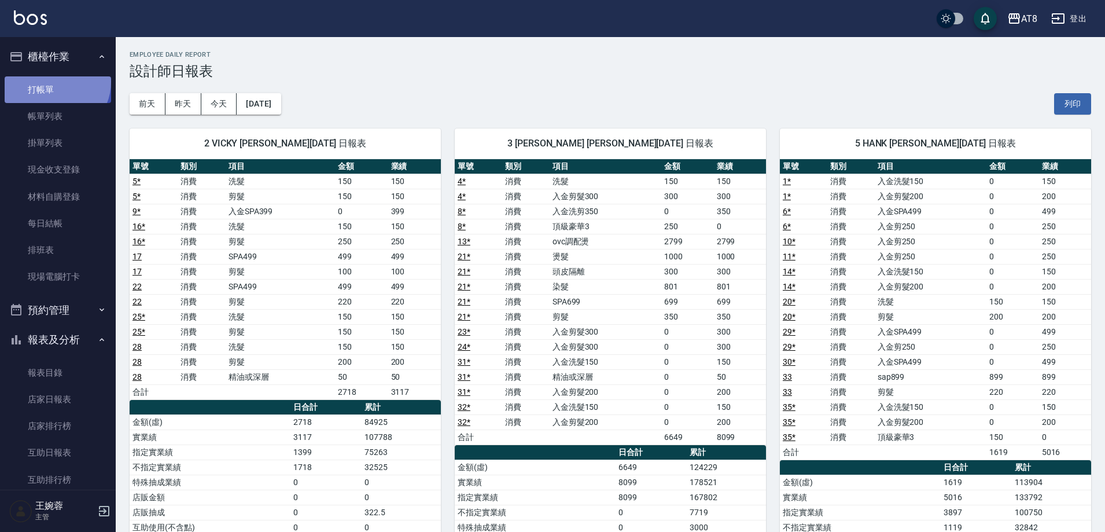
click at [56, 82] on link "打帳單" at bounding box center [58, 89] width 106 height 27
